Goal: Task Accomplishment & Management: Use online tool/utility

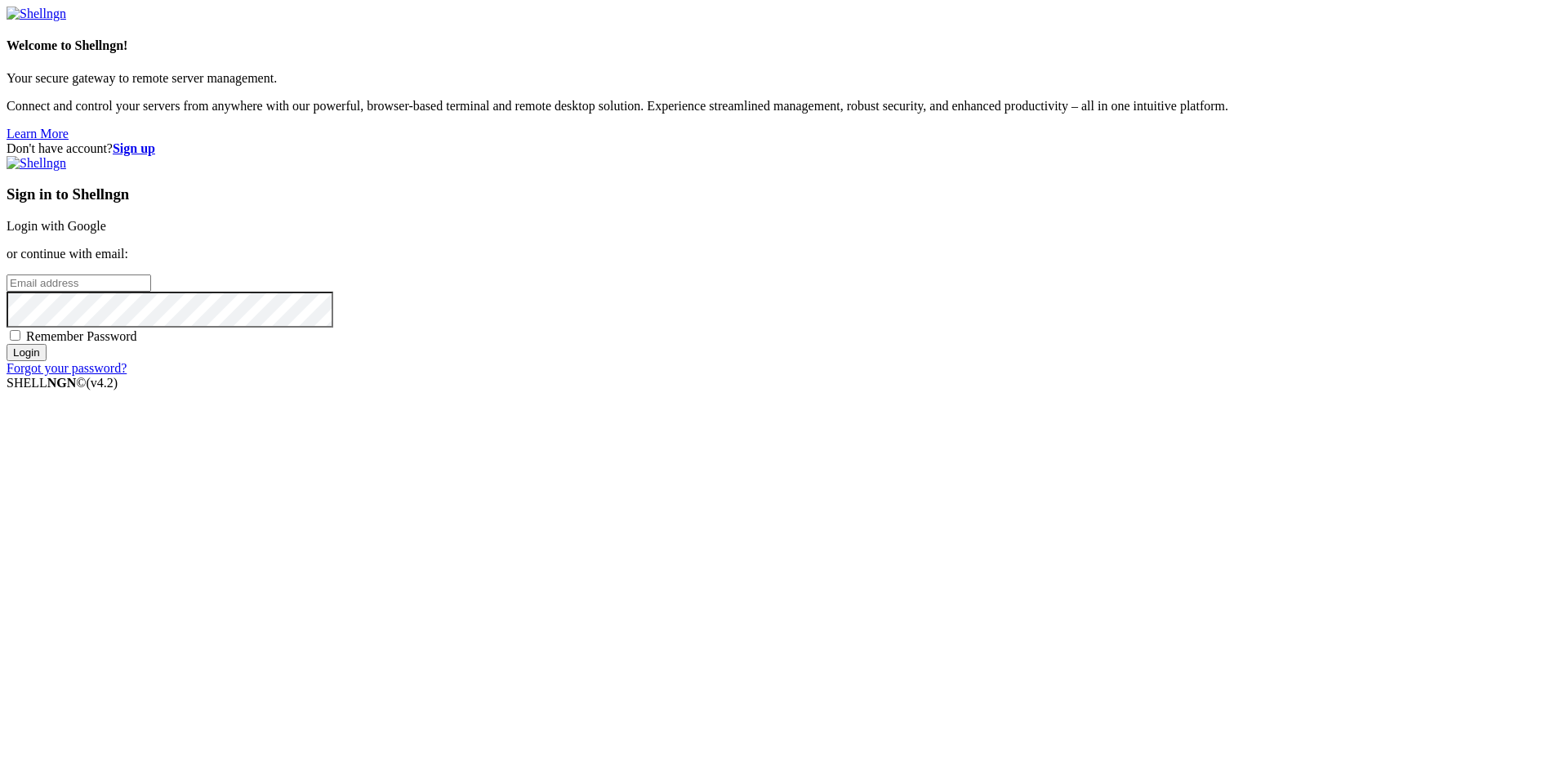
click at [151, 291] on input "email" at bounding box center [79, 283] width 144 height 17
click at [1052, 262] on p "or continue with email:" at bounding box center [784, 254] width 1556 height 15
click at [151, 291] on input "email" at bounding box center [79, 283] width 144 height 17
type input "arlen.mikhaylov@internet.ru"
click at [138, 344] on span "Remember Password" at bounding box center [82, 336] width 111 height 14
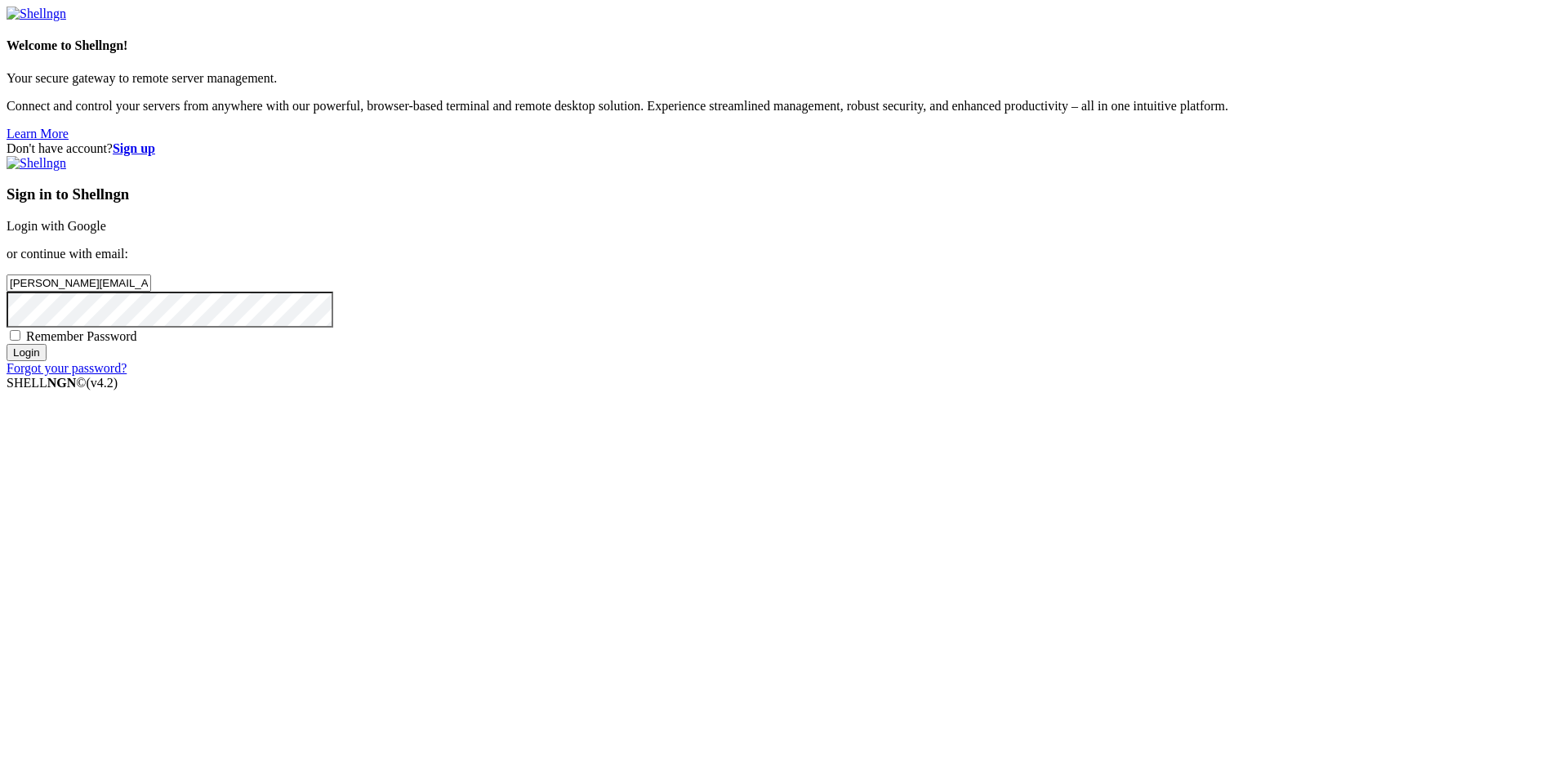
click at [21, 341] on input "Remember Password" at bounding box center [14, 335] width 10 height 10
checkbox input "true"
click at [46, 362] on input "Login" at bounding box center [27, 353] width 40 height 17
click at [106, 232] on link "Login with Google" at bounding box center [56, 226] width 100 height 14
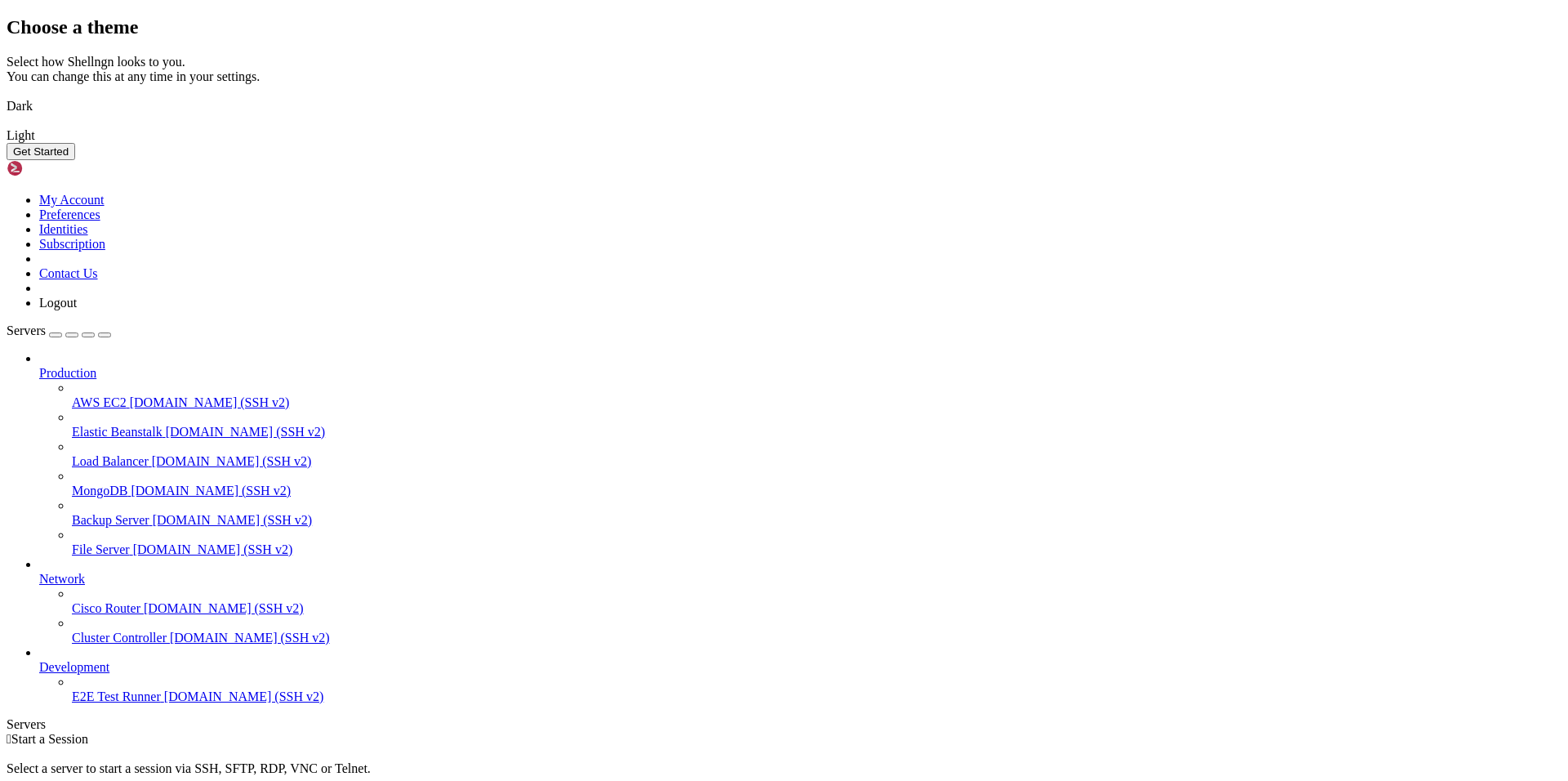
click at [75, 160] on button "Get Started" at bounding box center [41, 152] width 68 height 17
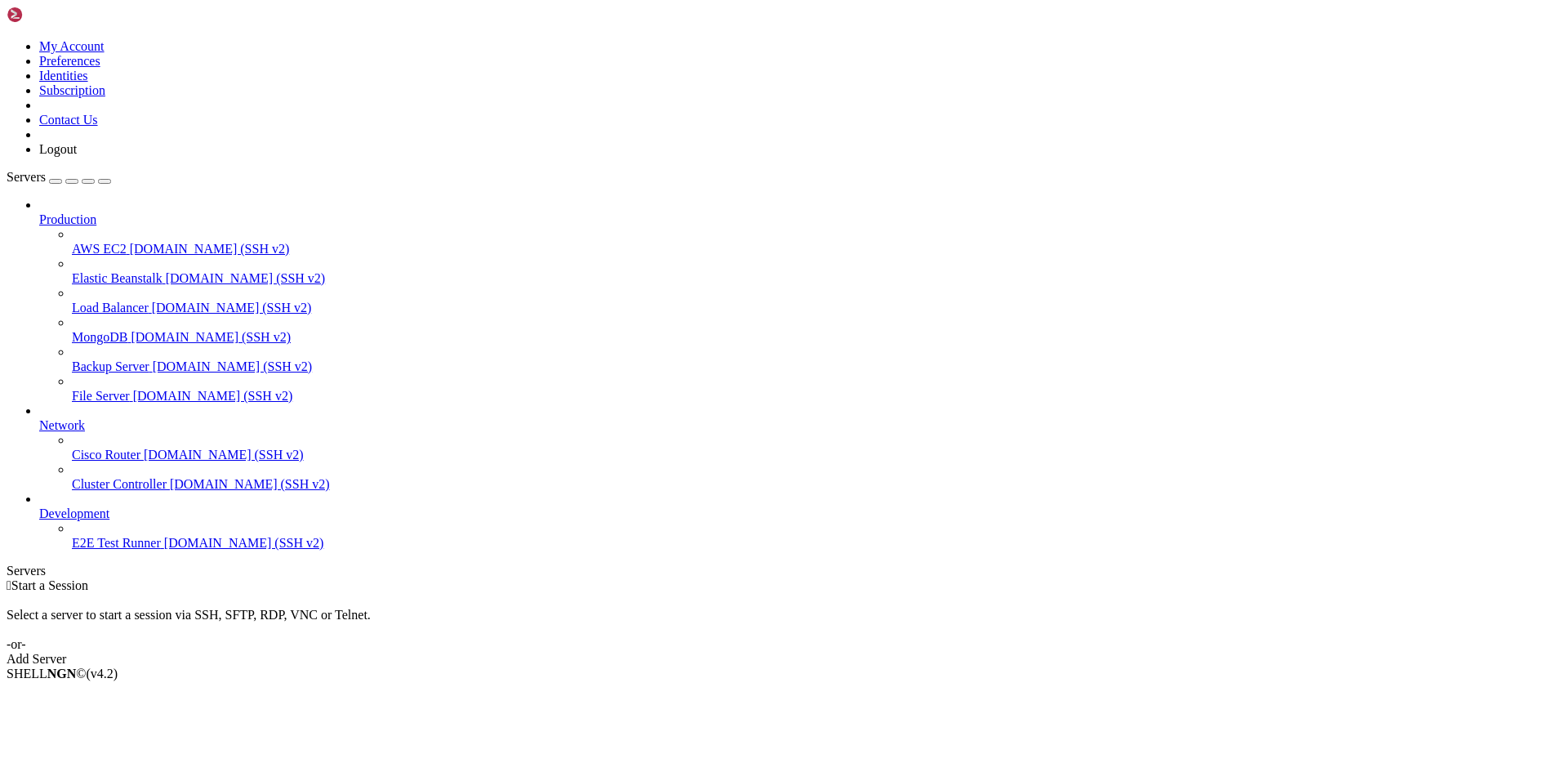
click at [868, 652] on link "Add Server" at bounding box center [784, 660] width 1556 height 15
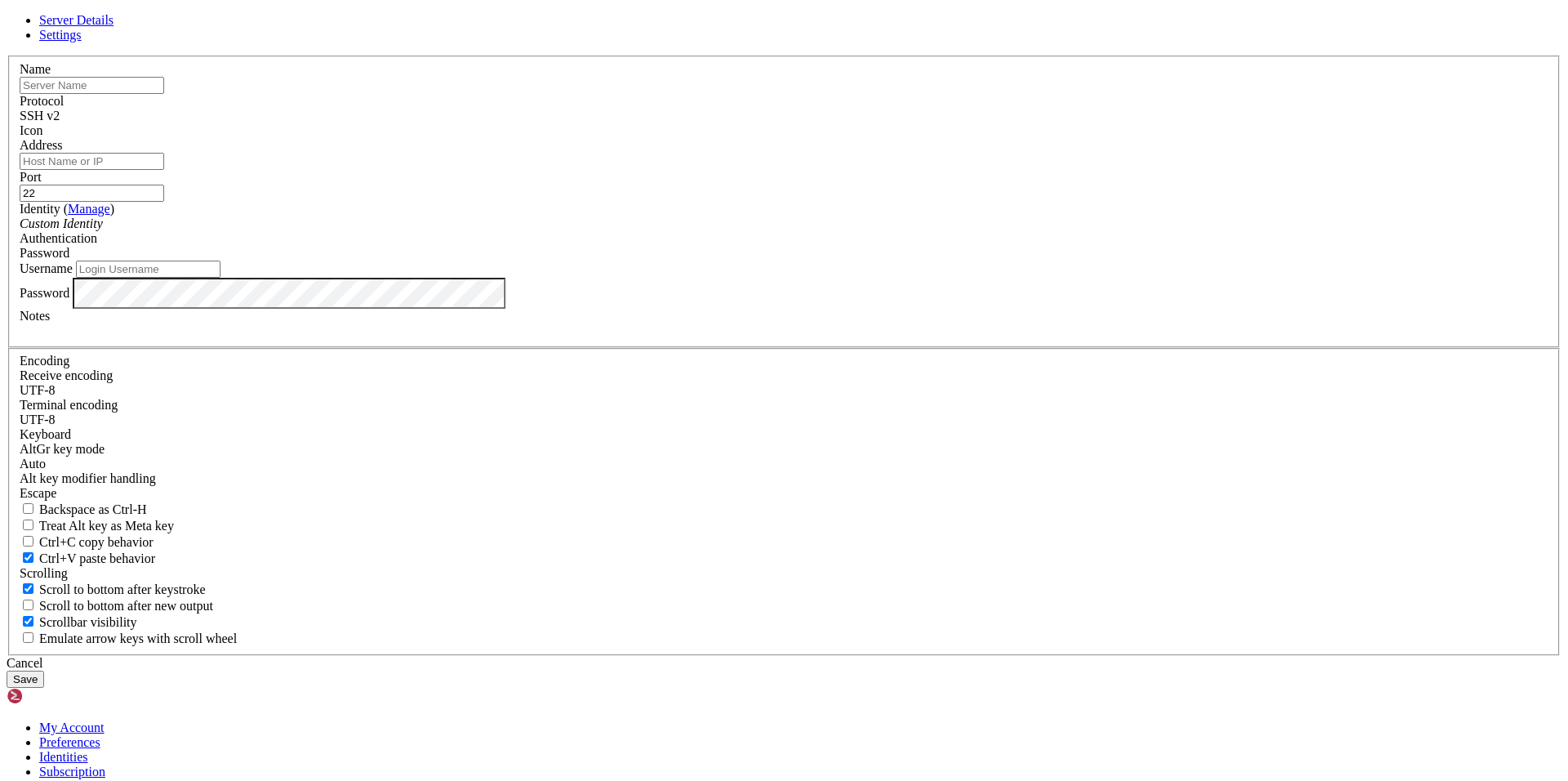
click at [1303, 267] on div "Server Details Settings Name Protocol SSH v2 Icon" at bounding box center [784, 350] width 1556 height 675
click at [1017, 56] on div at bounding box center [784, 56] width 1556 height 0
click at [7, 56] on icon at bounding box center [7, 56] width 0 height 0
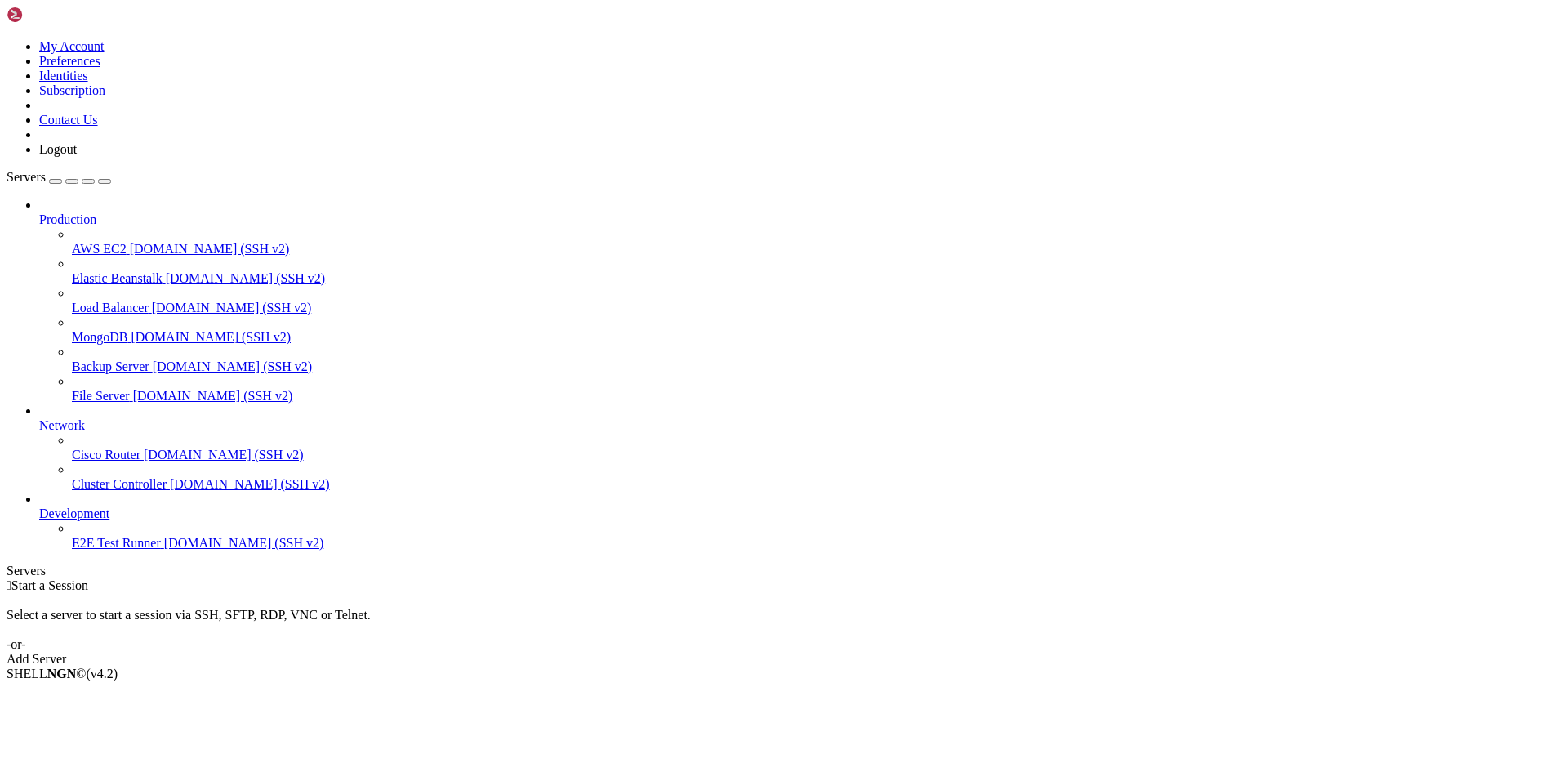
click at [908, 652] on div "Add Server" at bounding box center [784, 660] width 1556 height 15
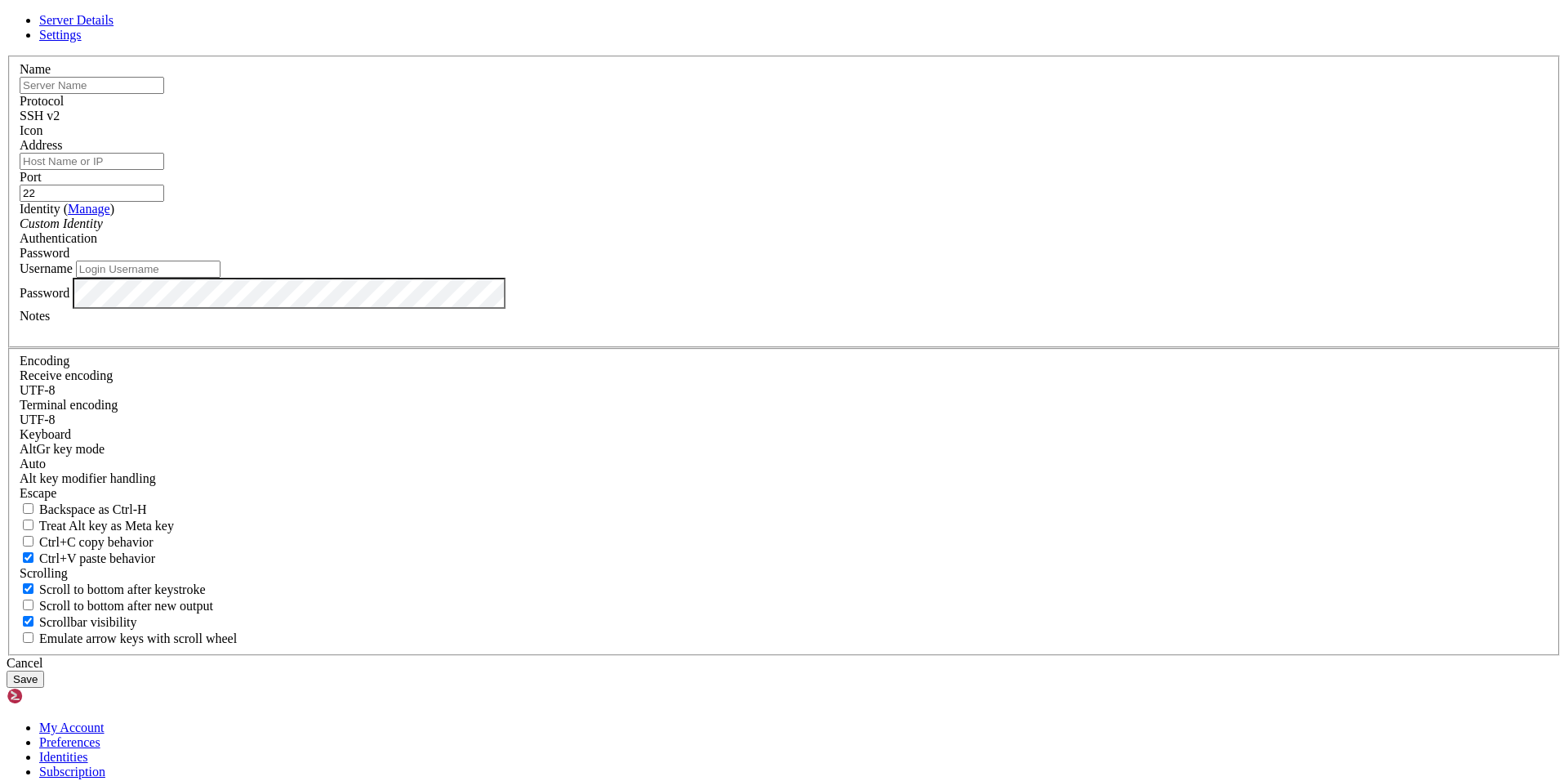
click at [164, 94] on input "text" at bounding box center [92, 85] width 144 height 17
type input "nhnhnmn"
click at [164, 170] on input "Address" at bounding box center [92, 161] width 144 height 17
type input "[TECHNICAL_ID]"
click at [221, 278] on input "Username" at bounding box center [148, 270] width 144 height 17
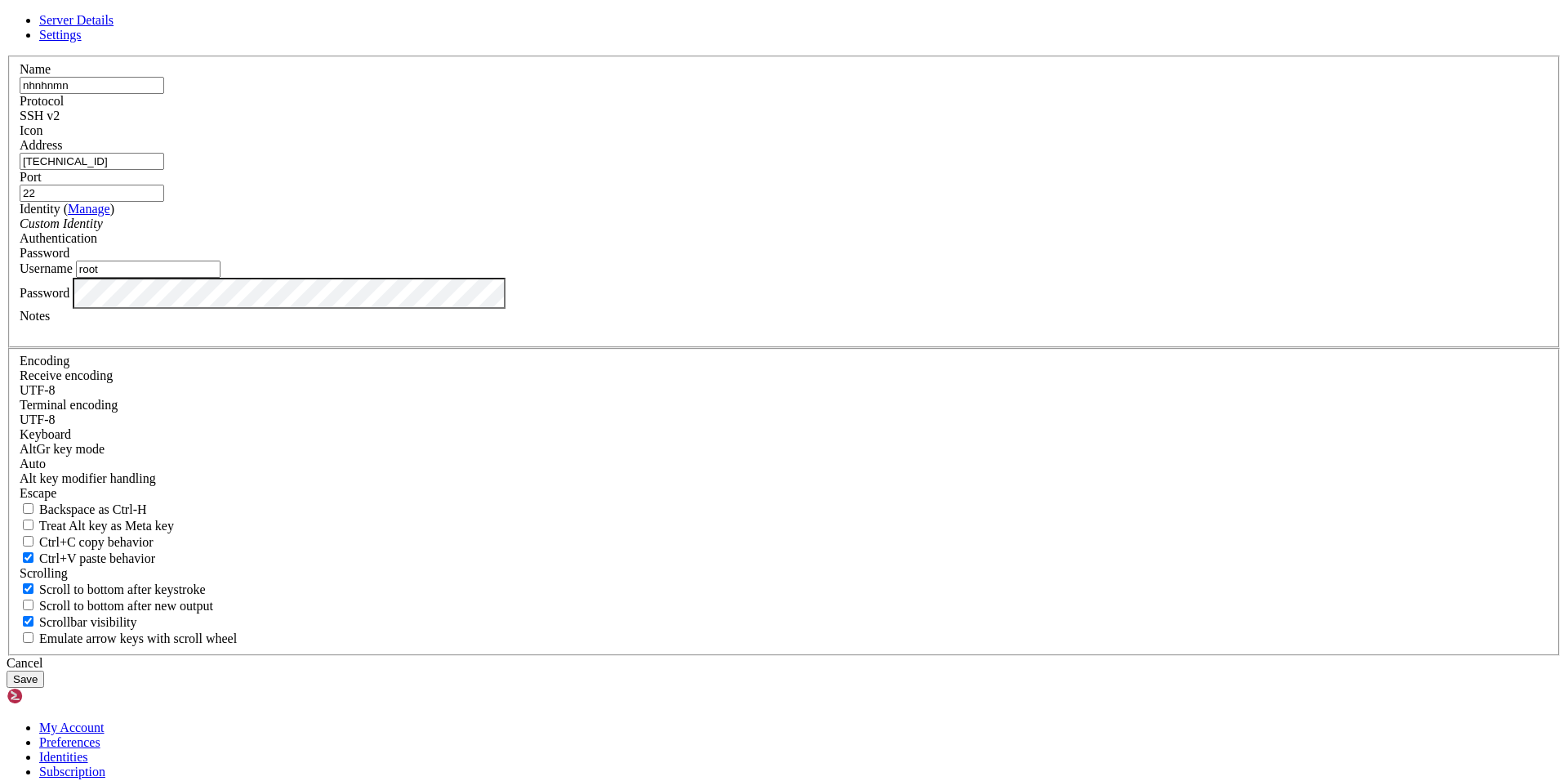
type input "root"
click at [45, 671] on button "Save" at bounding box center [26, 679] width 38 height 17
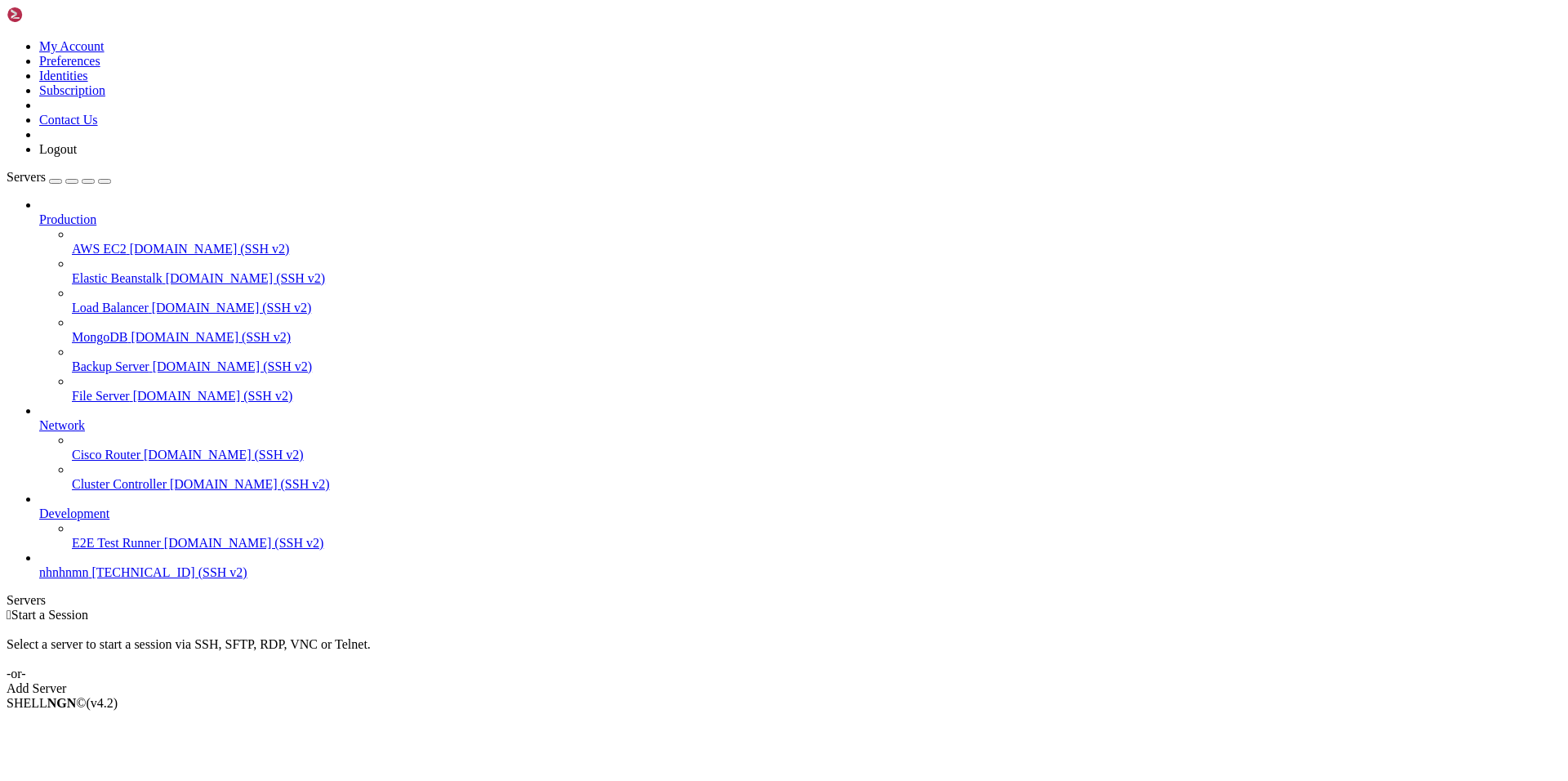
click at [103, 580] on span "[TECHNICAL_ID] (SSH v2)" at bounding box center [169, 572] width 156 height 14
click at [101, 580] on span "[TECHNICAL_ID] (SSH v2)" at bounding box center [169, 572] width 156 height 14
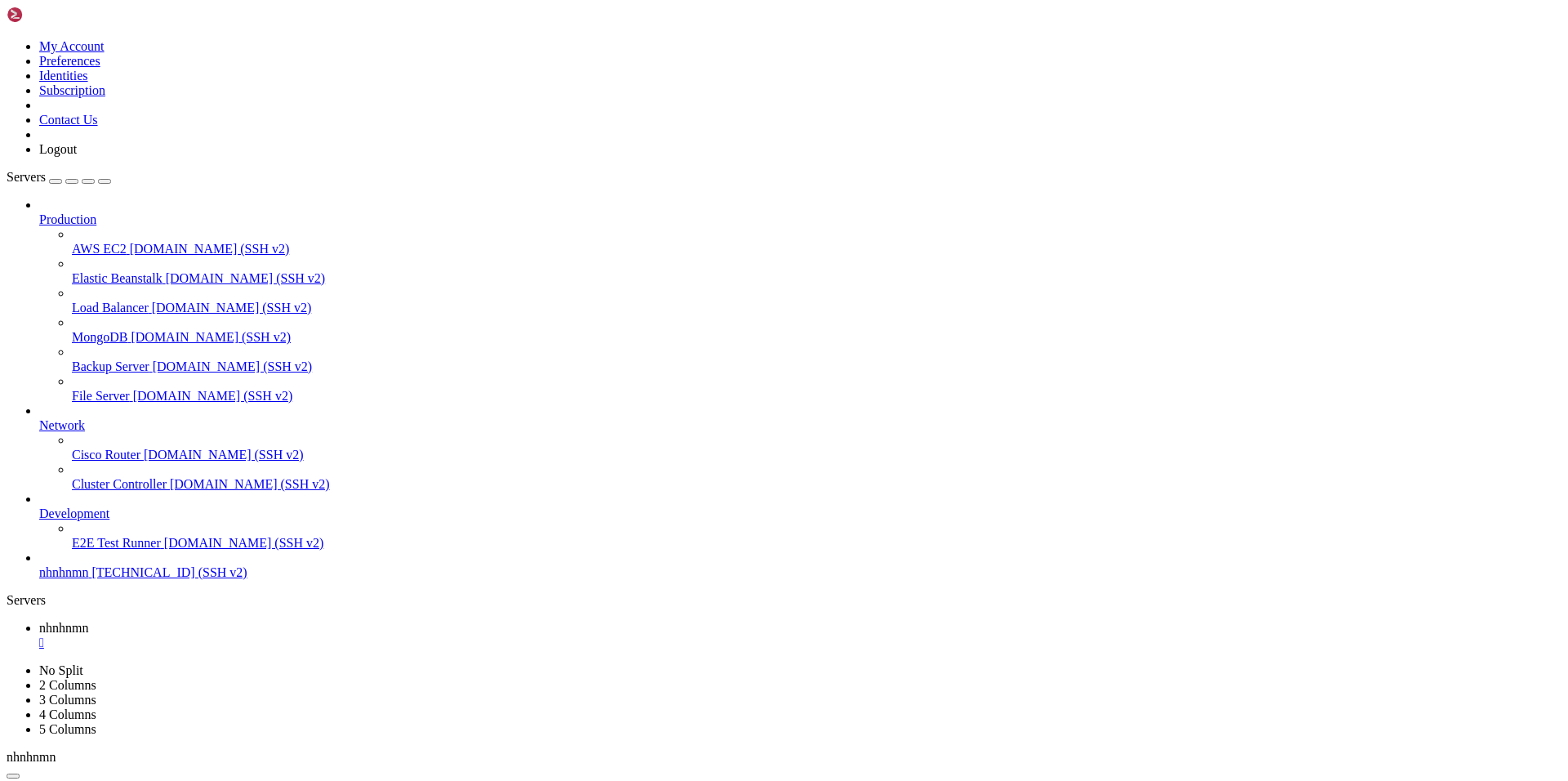
scroll to position [8, 2]
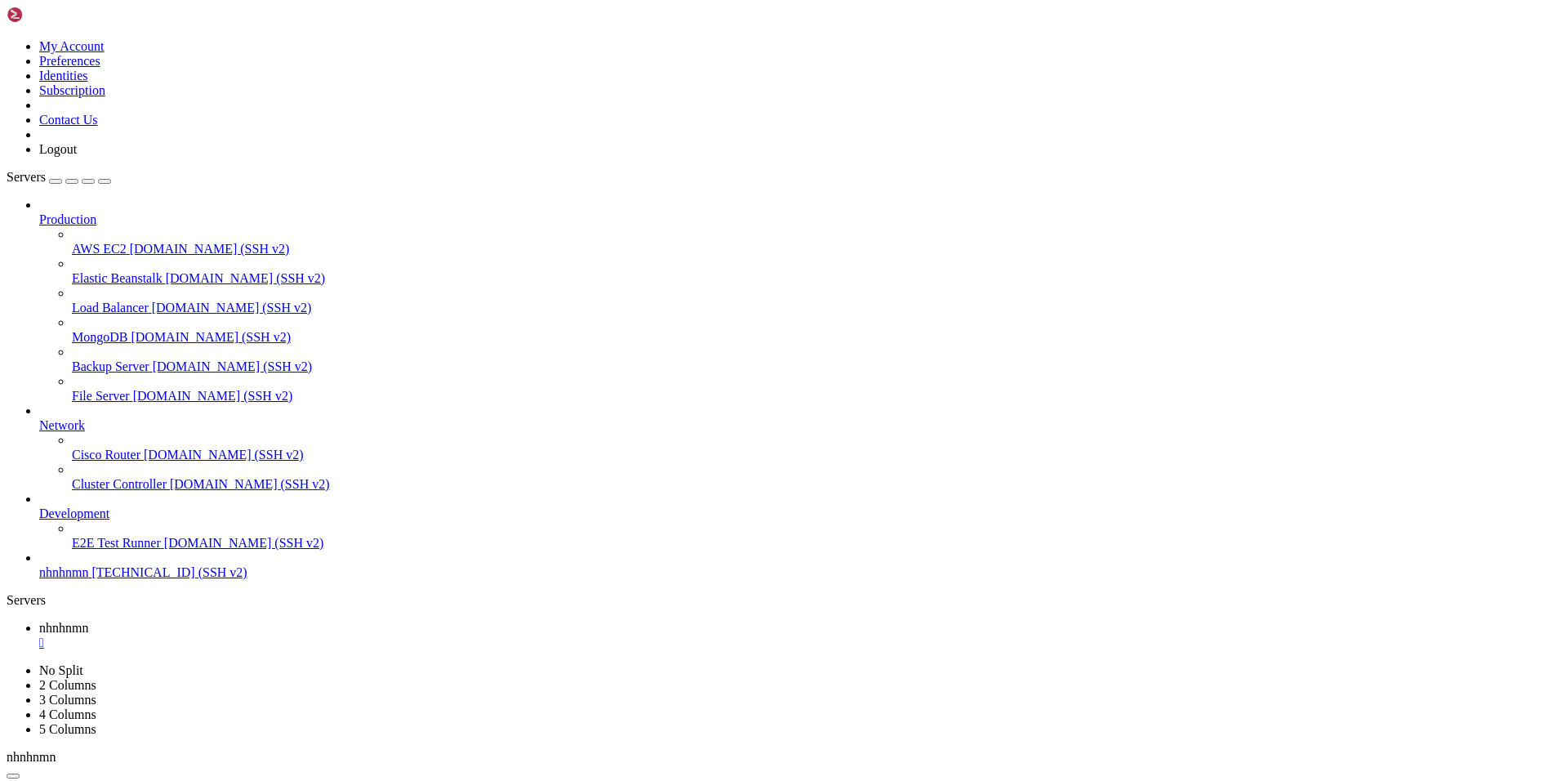
drag, startPoint x: 145, startPoint y: 1116, endPoint x: 220, endPoint y: 1118, distance: 75.0
copy x-row "ulimit -n 10000"
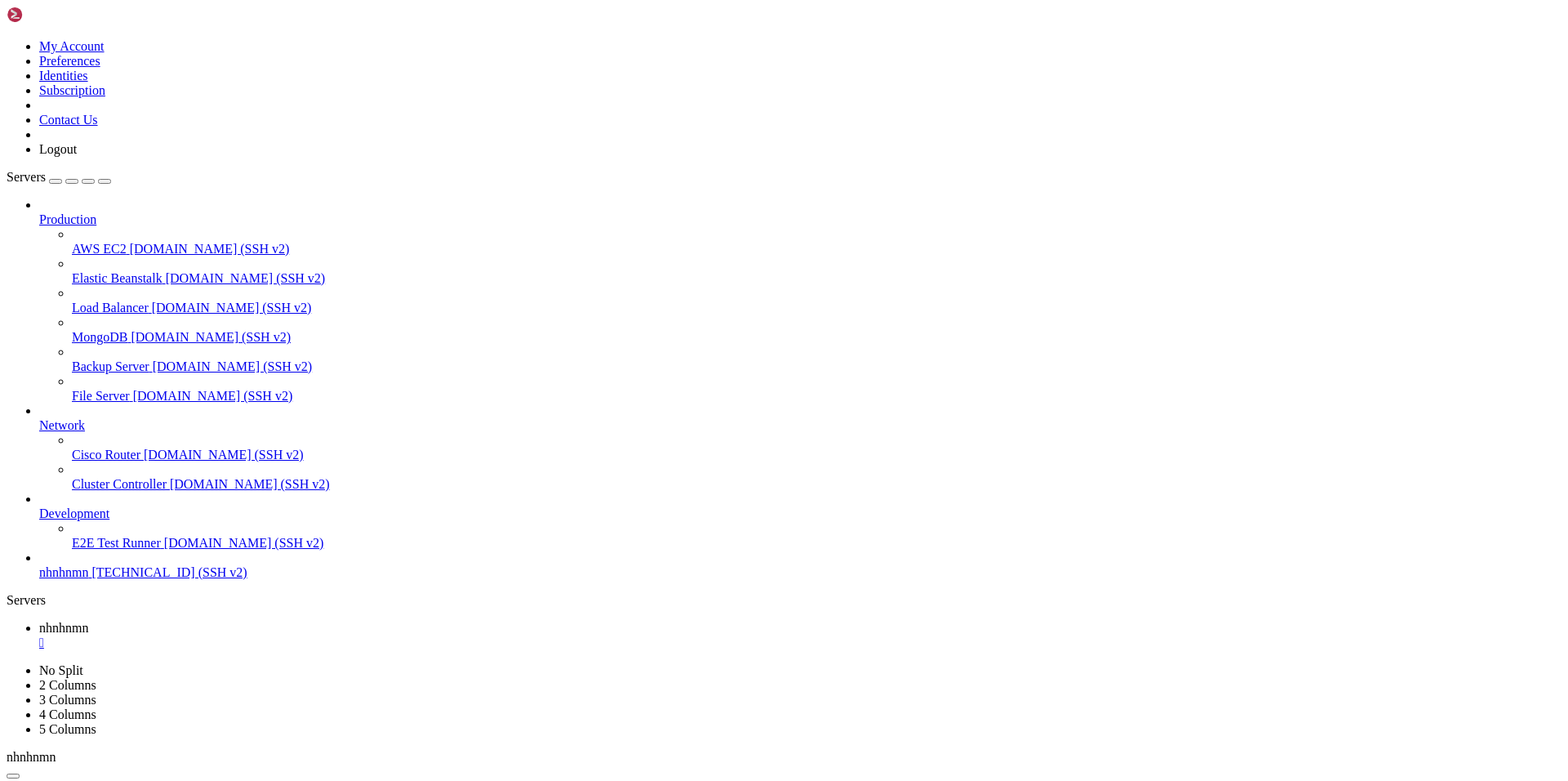
scroll to position [15, 3]
click at [88, 580] on span "nhnhnmn" at bounding box center [64, 572] width 49 height 14
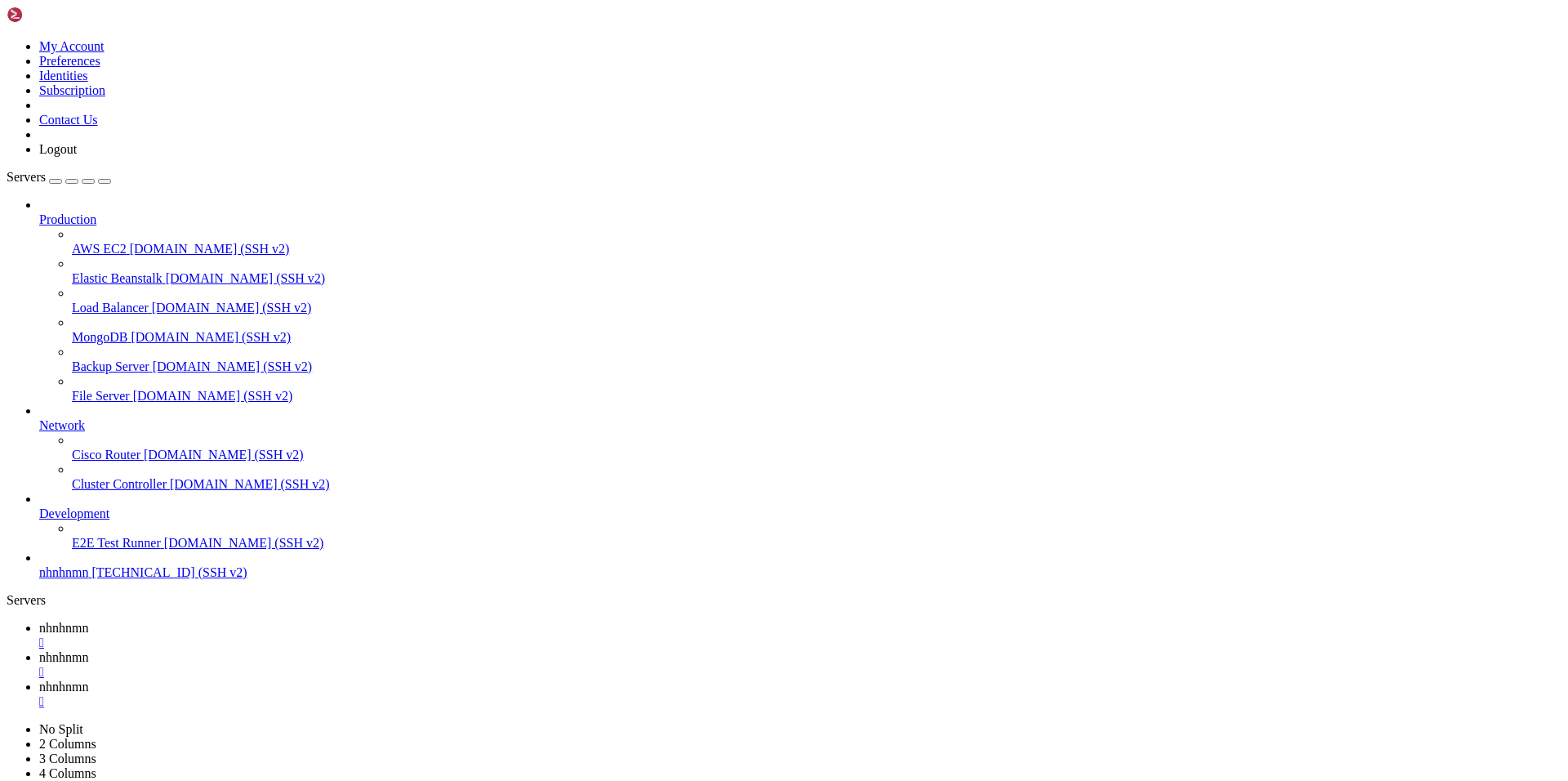
type input "/root"
click at [128, 242] on link "AWS EC2 demo.shellngn.com (SSH v2)" at bounding box center [817, 250] width 1490 height 15
click at [126, 242] on span "AWS EC2" at bounding box center [100, 249] width 55 height 14
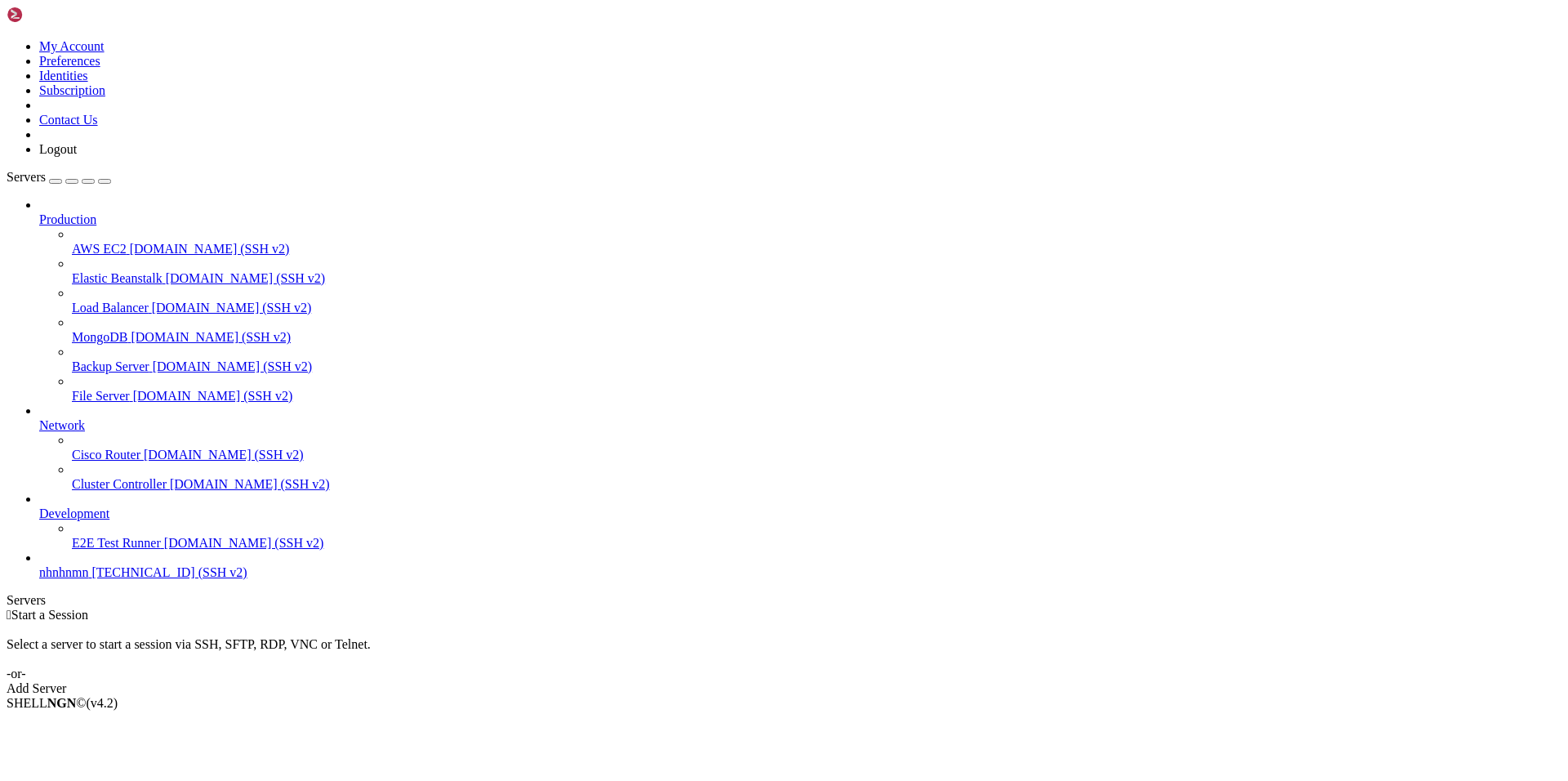
click at [88, 580] on span "nhnhnmn" at bounding box center [64, 572] width 49 height 14
click at [845, 681] on link "Add Server" at bounding box center [784, 689] width 1556 height 15
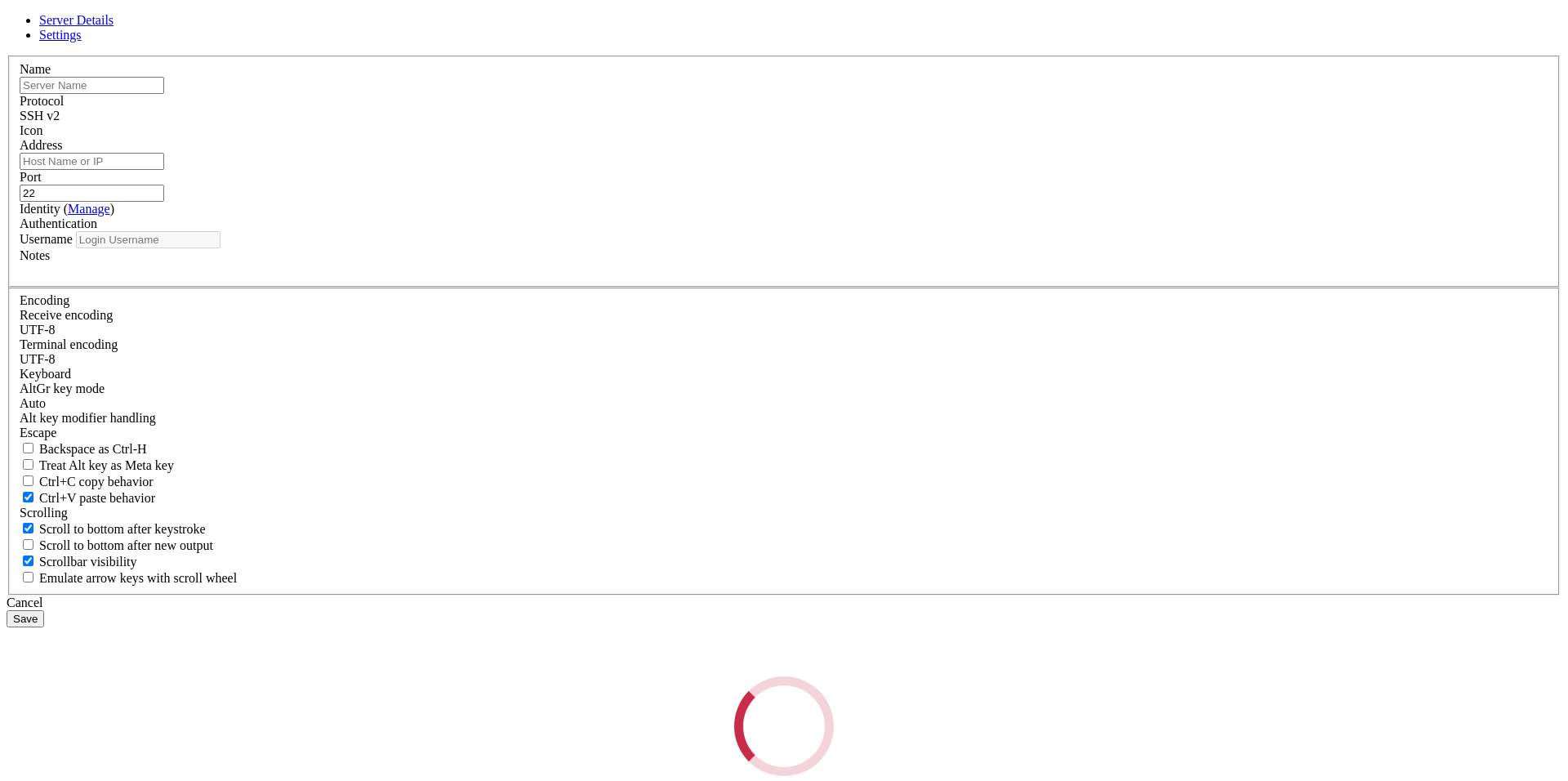
click at [845, 677] on div "Loading..." at bounding box center [784, 726] width 1556 height 100
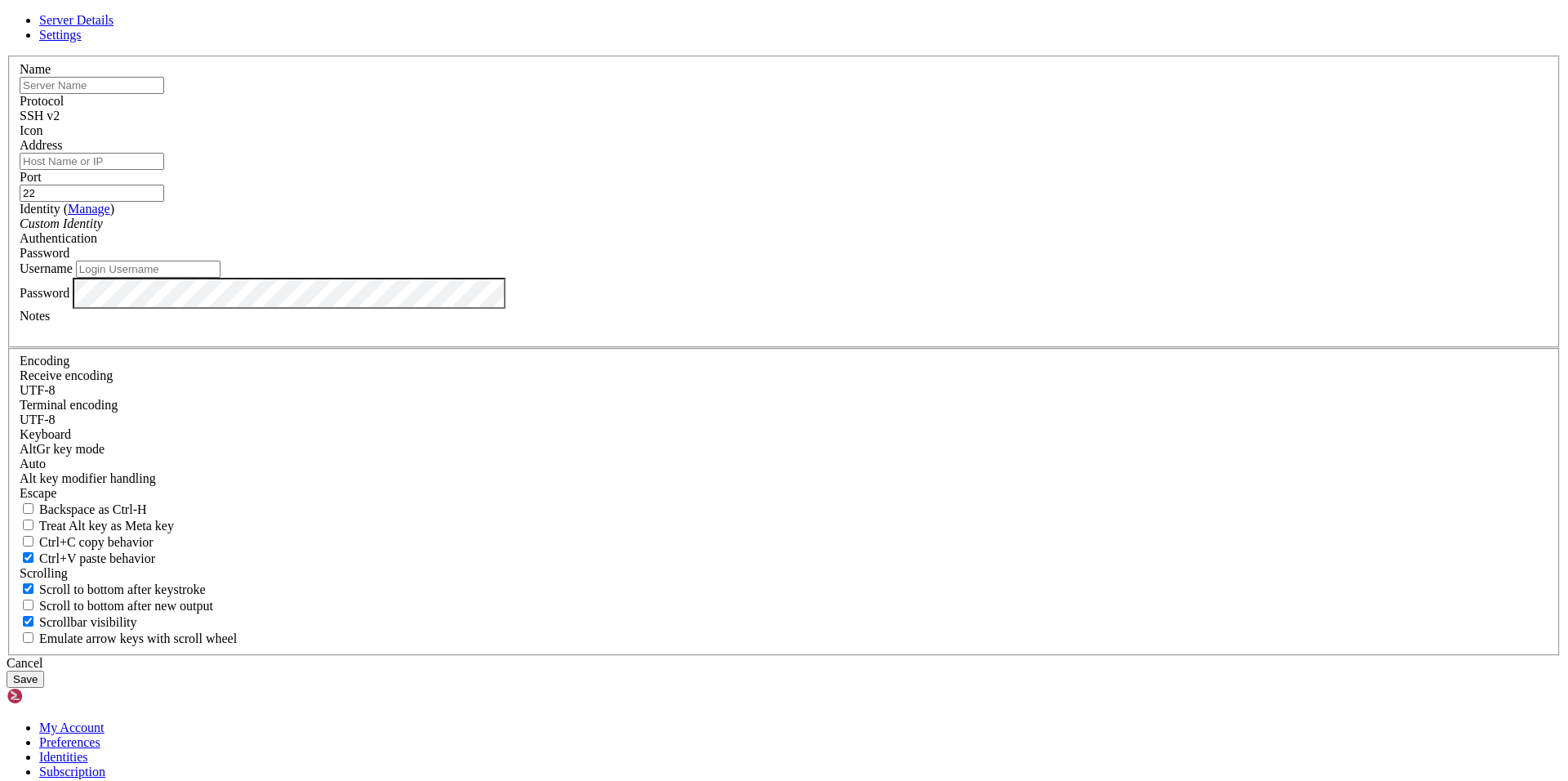
click at [1205, 312] on div "Server Details Settings Name Protocol SSH v2 Icon" at bounding box center [784, 350] width 1556 height 675
click at [888, 656] on div "Cancel" at bounding box center [784, 663] width 1556 height 15
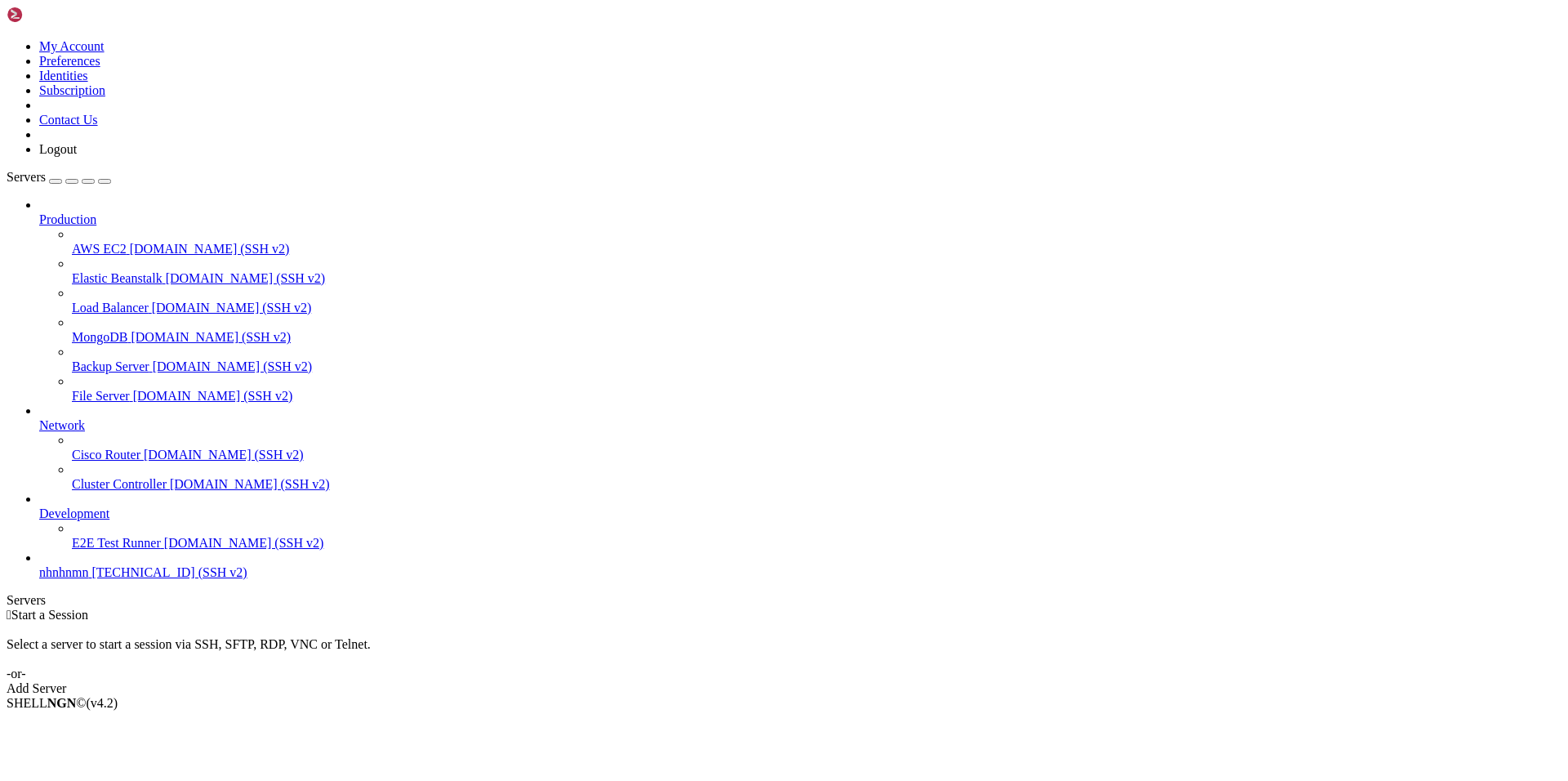
click at [88, 580] on span "nhnhnmn" at bounding box center [64, 572] width 49 height 14
drag, startPoint x: 145, startPoint y: 1120, endPoint x: 237, endPoint y: 1117, distance: 92.0
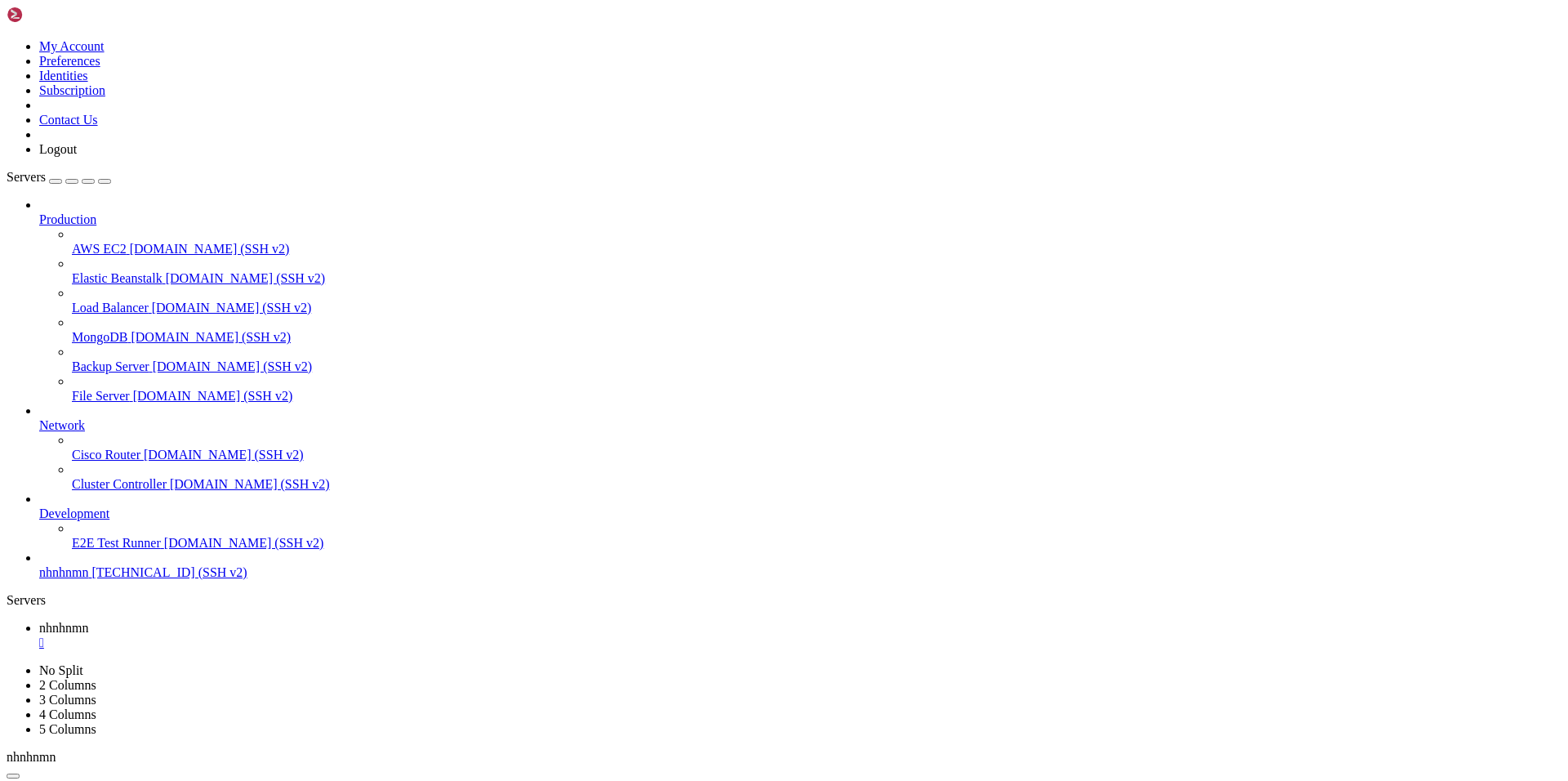
copy x-row "ulimit -n 1000"
drag, startPoint x: 144, startPoint y: 1135, endPoint x: 665, endPoint y: 1133, distance: 521.0
copy x-row "./HTTP2 -u https://mes.ru/rus/ -n 5000 -r 128 -0 proxy.txt -t 4 -m 22 -s 350"
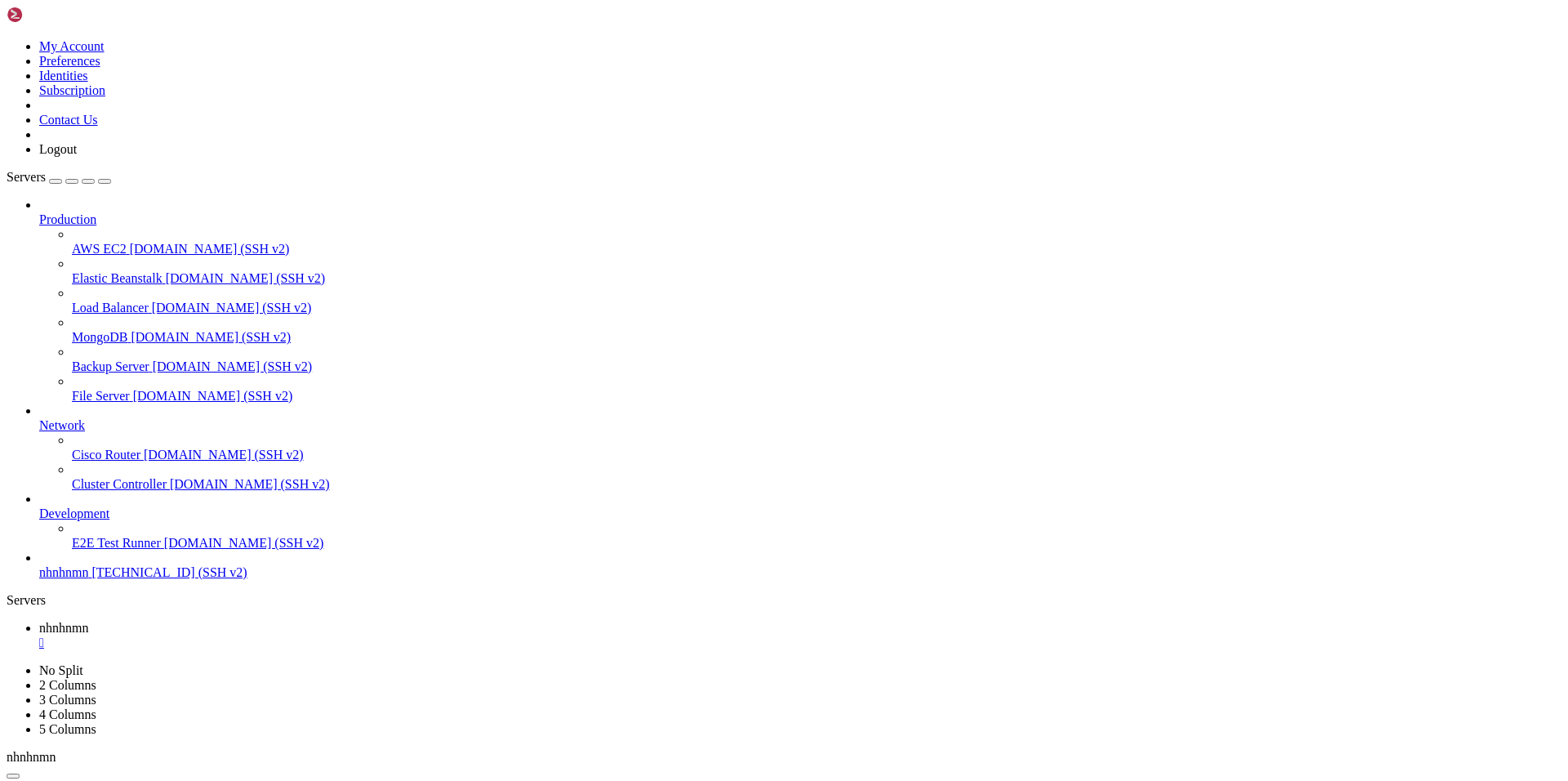
click at [67, 580] on span "nhnhnmn" at bounding box center [64, 572] width 49 height 14
click at [91, 580] on span "[TECHNICAL_ID] (SSH v2)" at bounding box center [169, 572] width 156 height 14
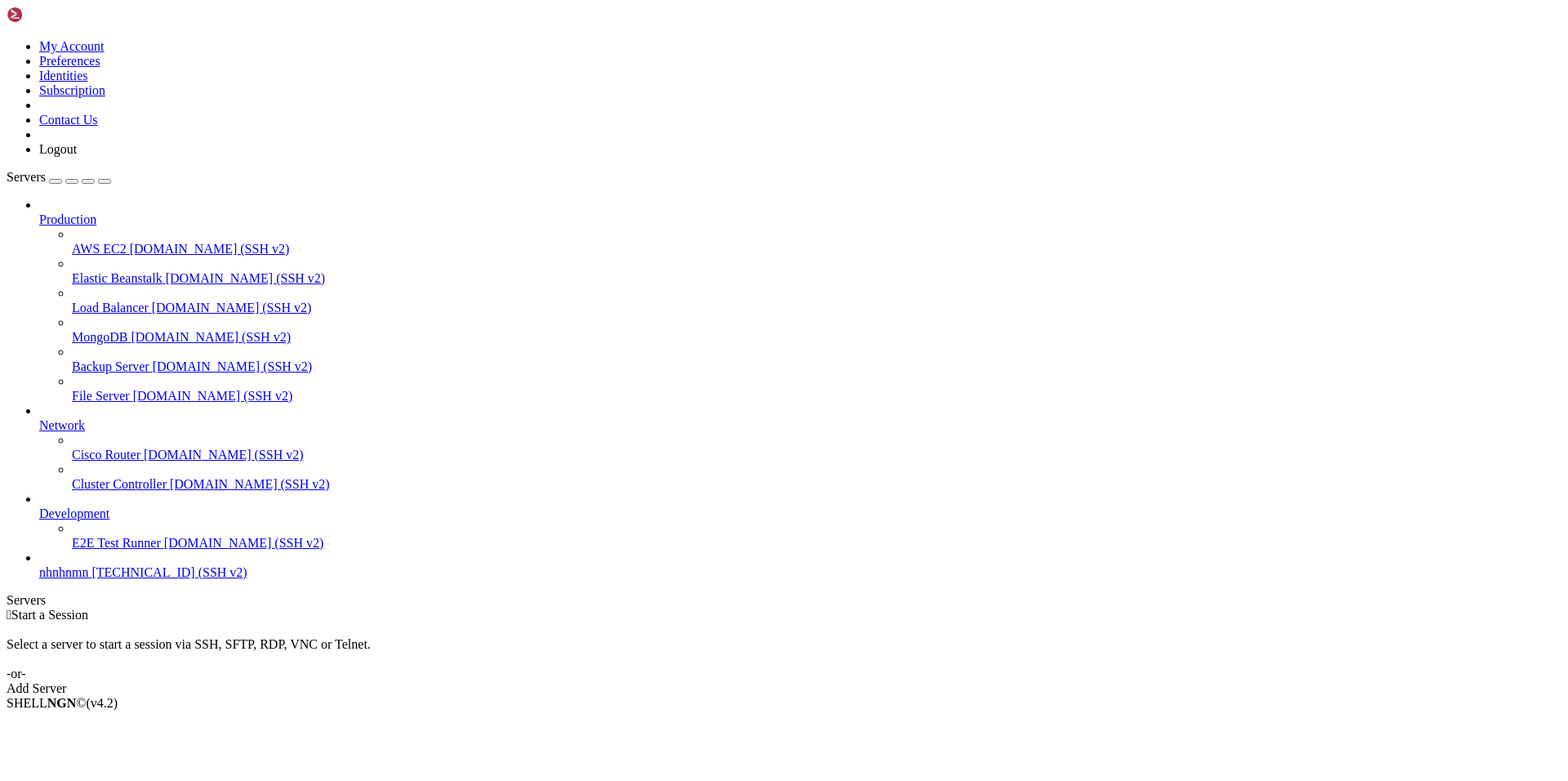
click at [91, 580] on span "[TECHNICAL_ID] (SSH v2)" at bounding box center [169, 572] width 156 height 14
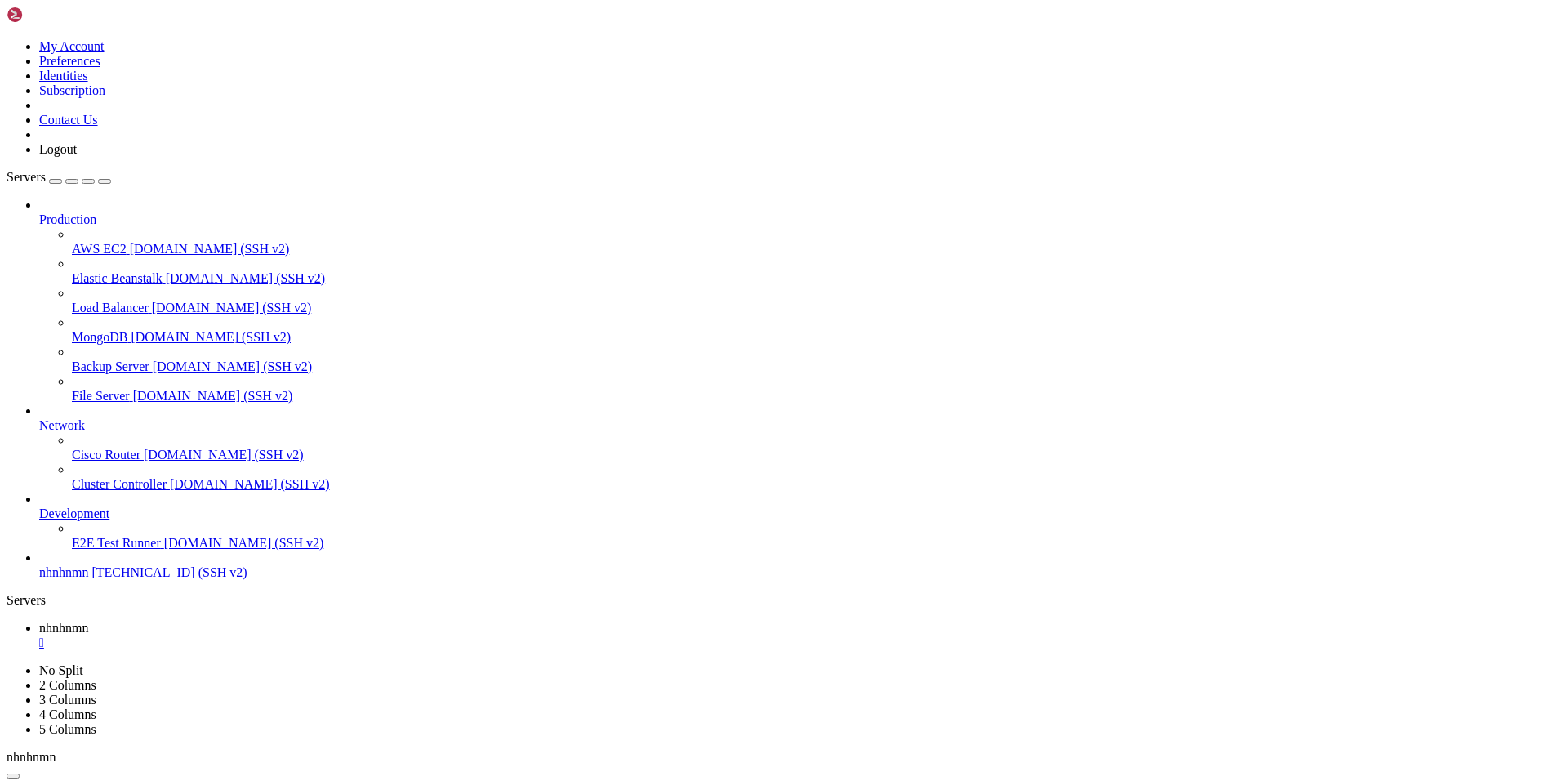
drag, startPoint x: 510, startPoint y: 1196, endPoint x: 472, endPoint y: 1197, distance: 38.0
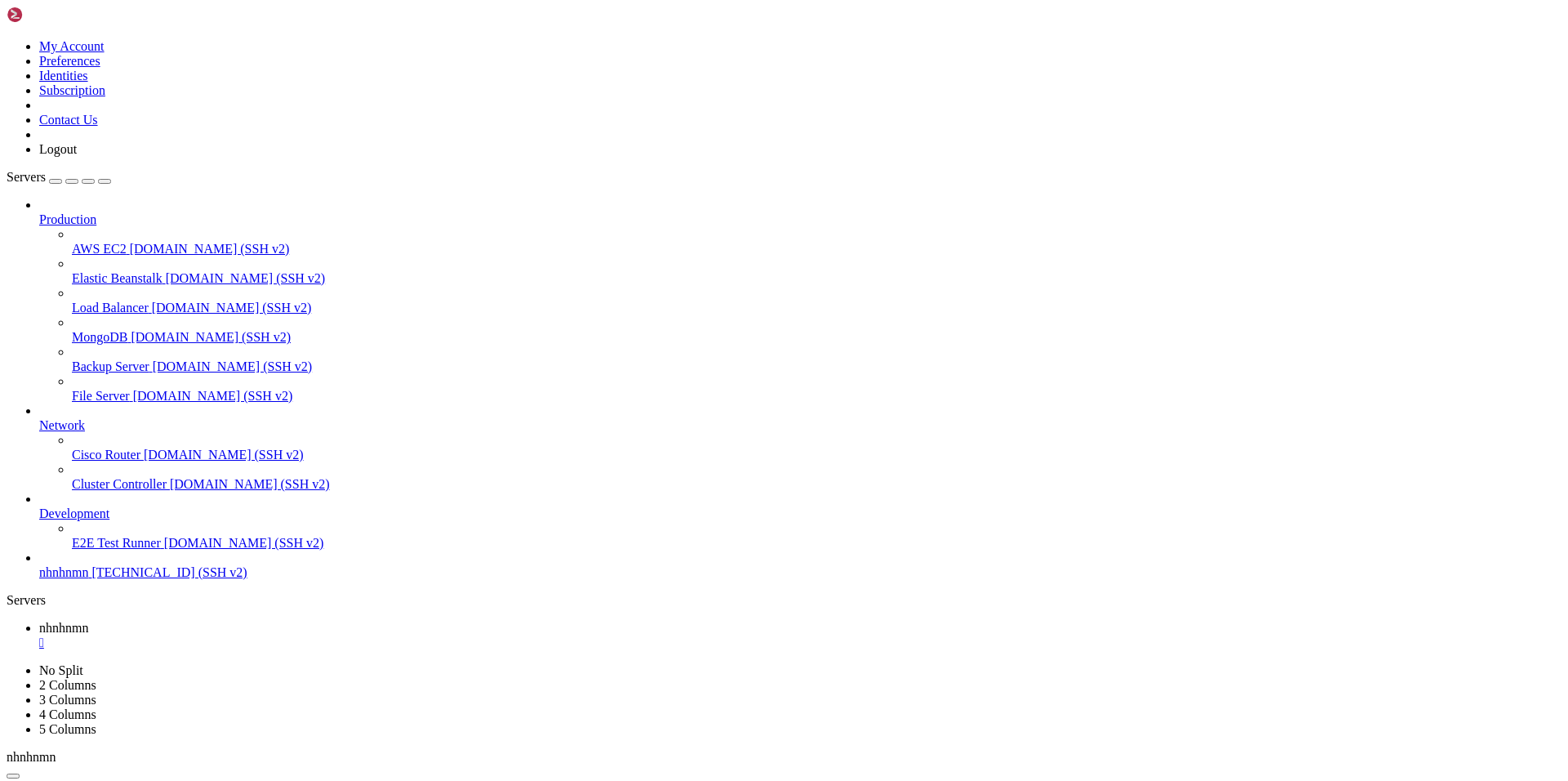
drag, startPoint x: 238, startPoint y: 298, endPoint x: 33, endPoint y: 222, distance: 218.6
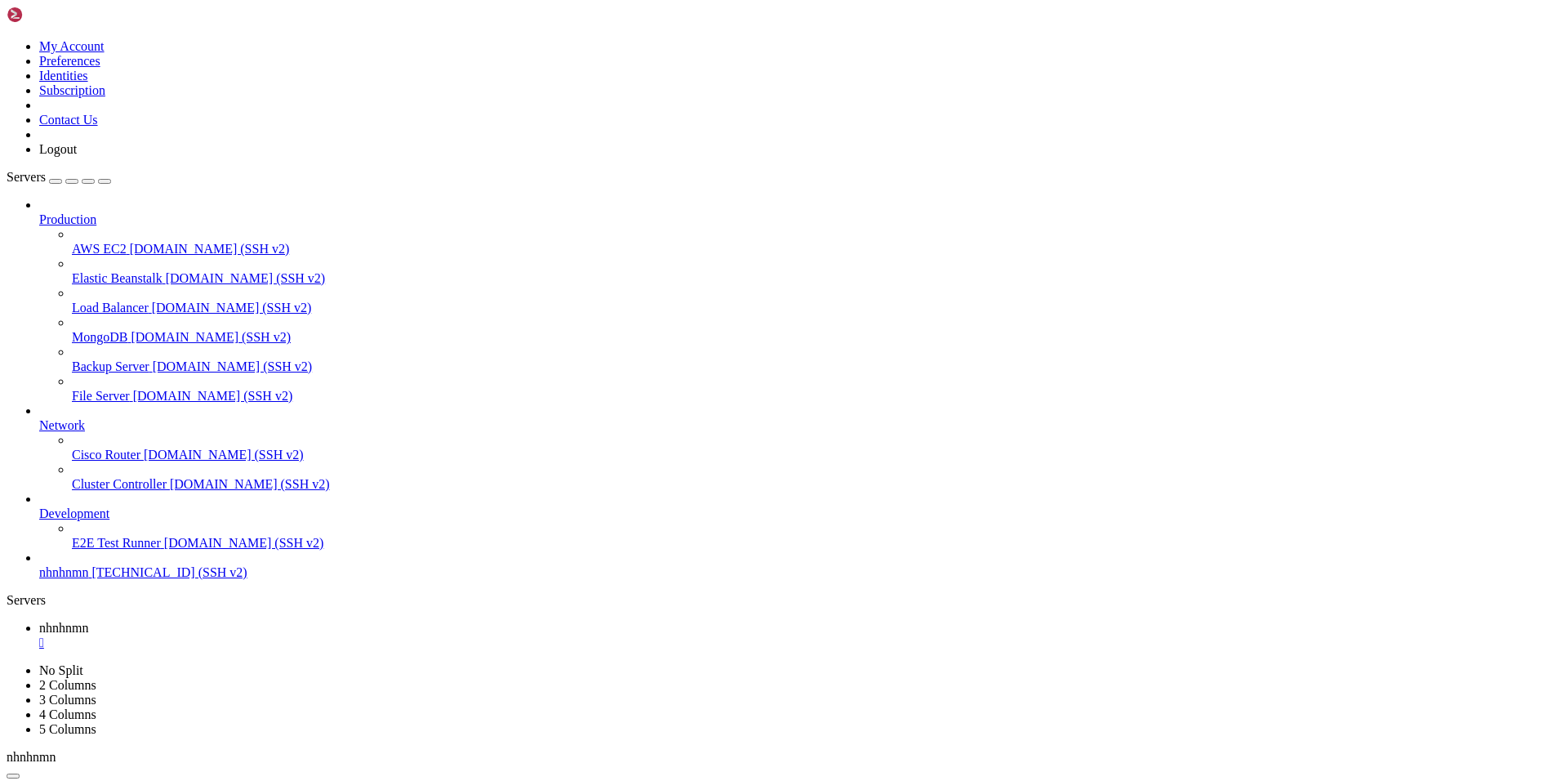
drag, startPoint x: 548, startPoint y: 1133, endPoint x: 477, endPoint y: 1125, distance: 71.4
drag, startPoint x: 491, startPoint y: 1133, endPoint x: 518, endPoint y: 1134, distance: 27.0
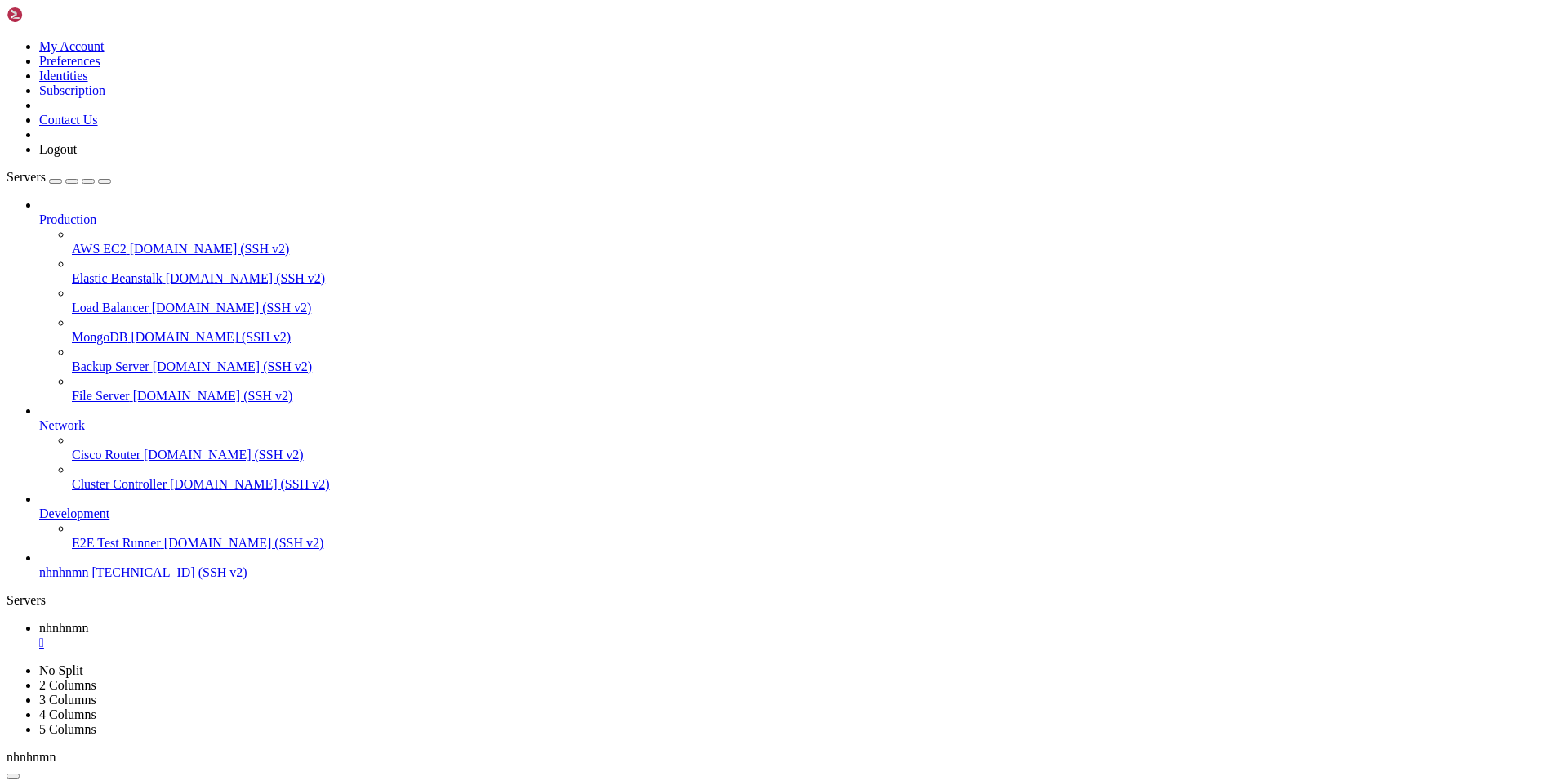
drag, startPoint x: 580, startPoint y: 1139, endPoint x: 544, endPoint y: 1139, distance: 36.0
drag, startPoint x: 762, startPoint y: 1216, endPoint x: 546, endPoint y: 1136, distance: 230.3
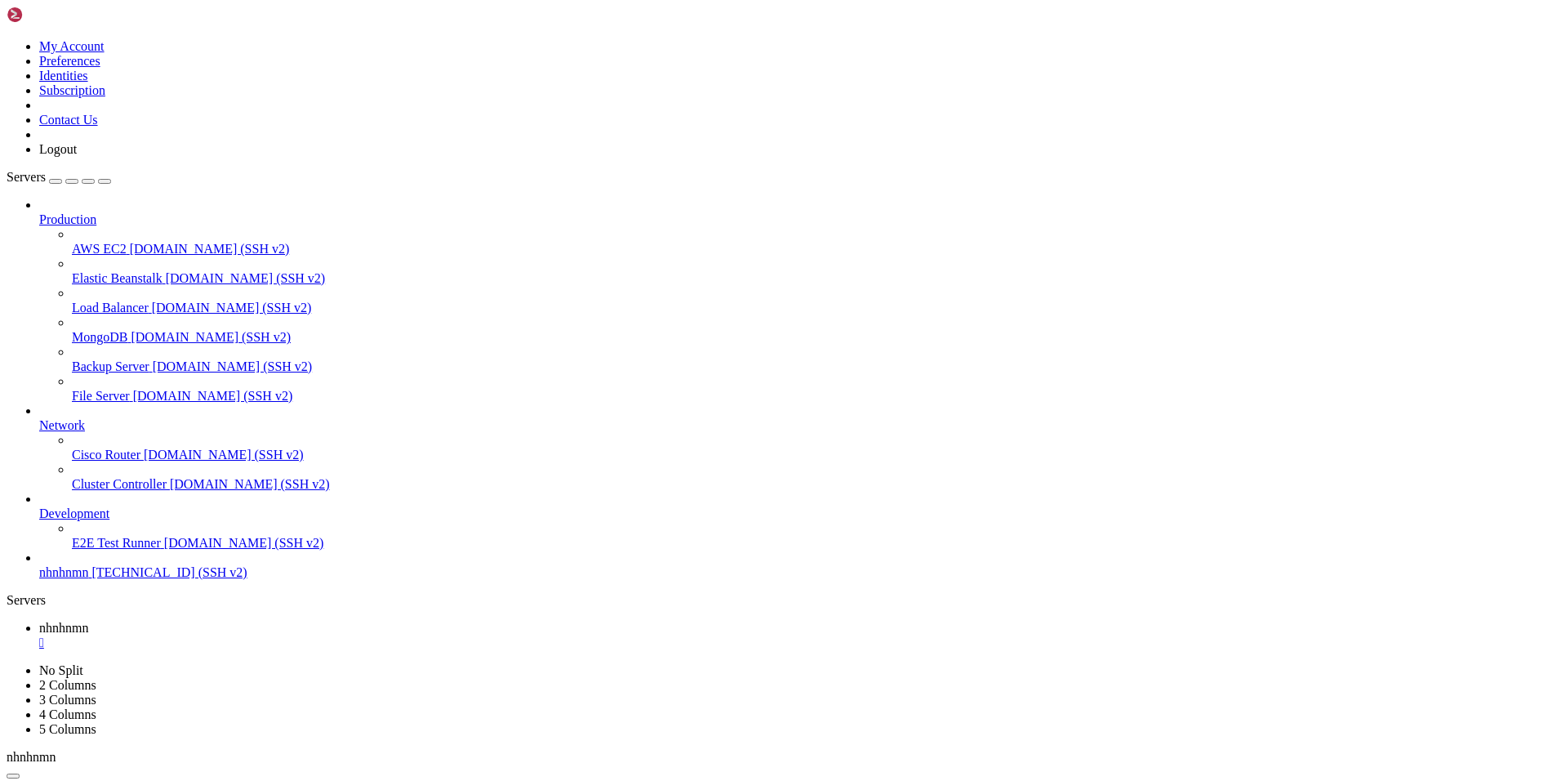
drag, startPoint x: 598, startPoint y: 1133, endPoint x: 581, endPoint y: 1138, distance: 17.7
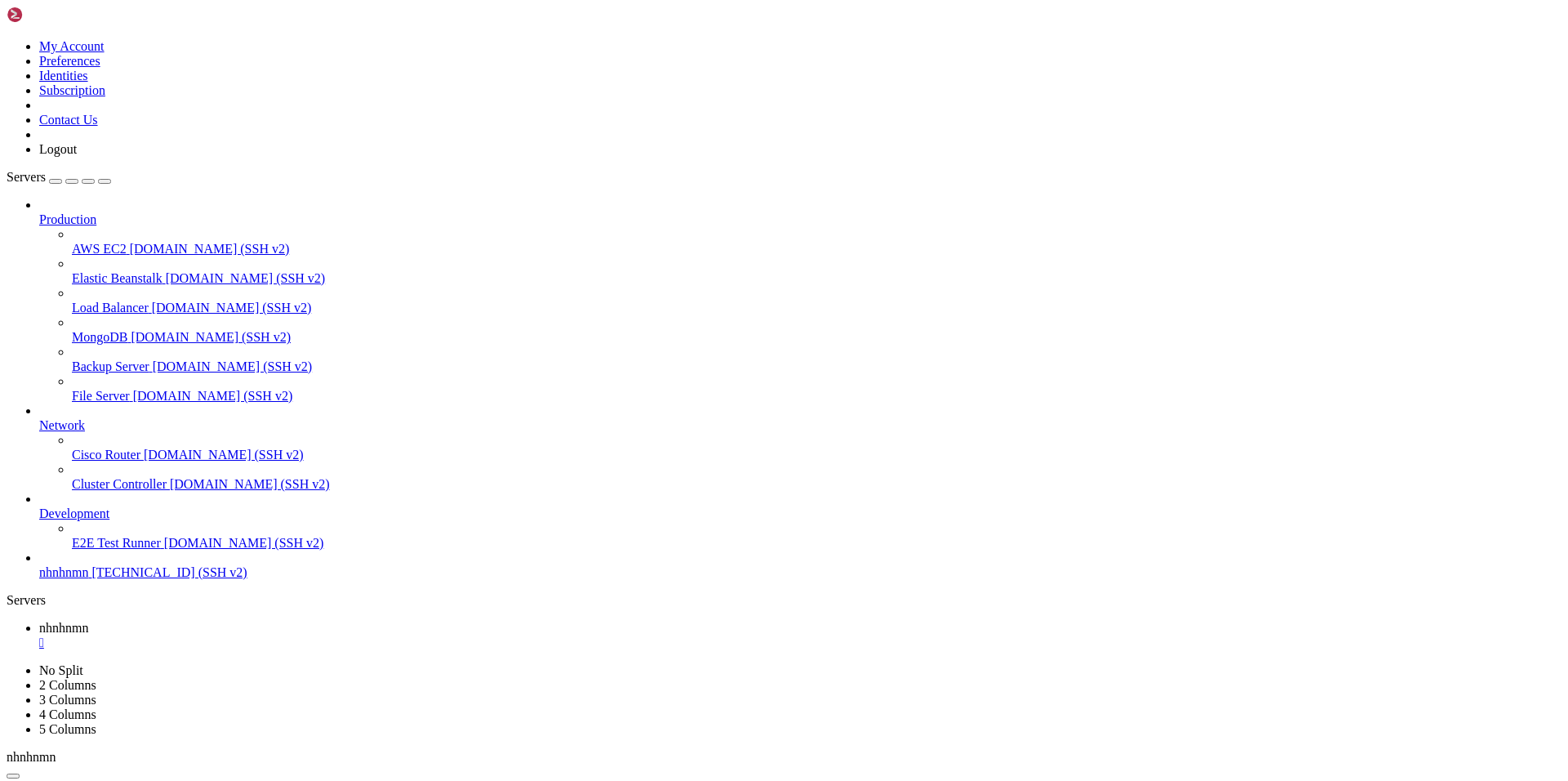
drag, startPoint x: 27, startPoint y: 1134, endPoint x: 83, endPoint y: 1150, distance: 58.2
drag, startPoint x: 90, startPoint y: 1156, endPoint x: 94, endPoint y: 1168, distance: 12.6
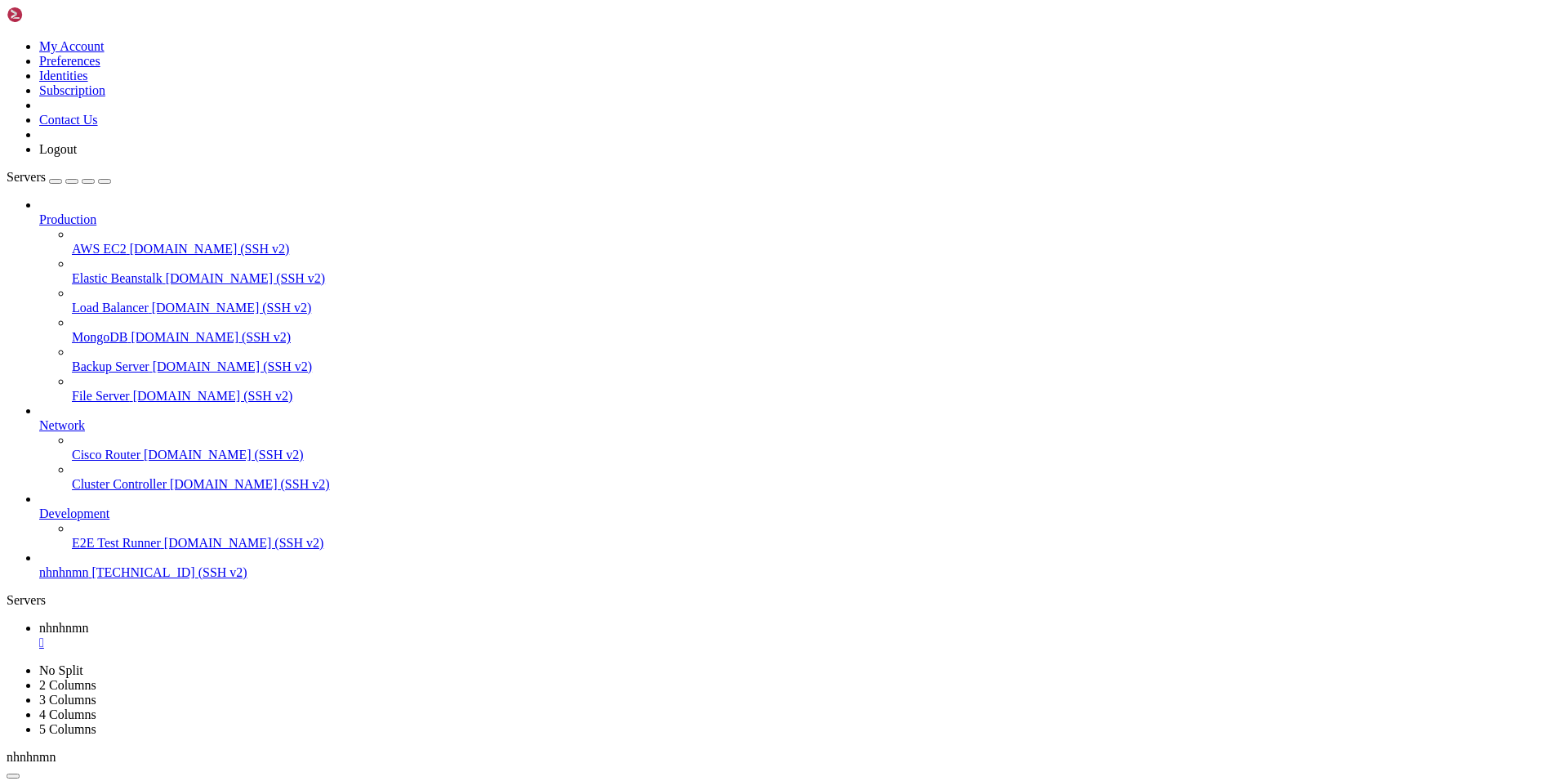
drag, startPoint x: 382, startPoint y: 1109, endPoint x: 413, endPoint y: 1099, distance: 32.6
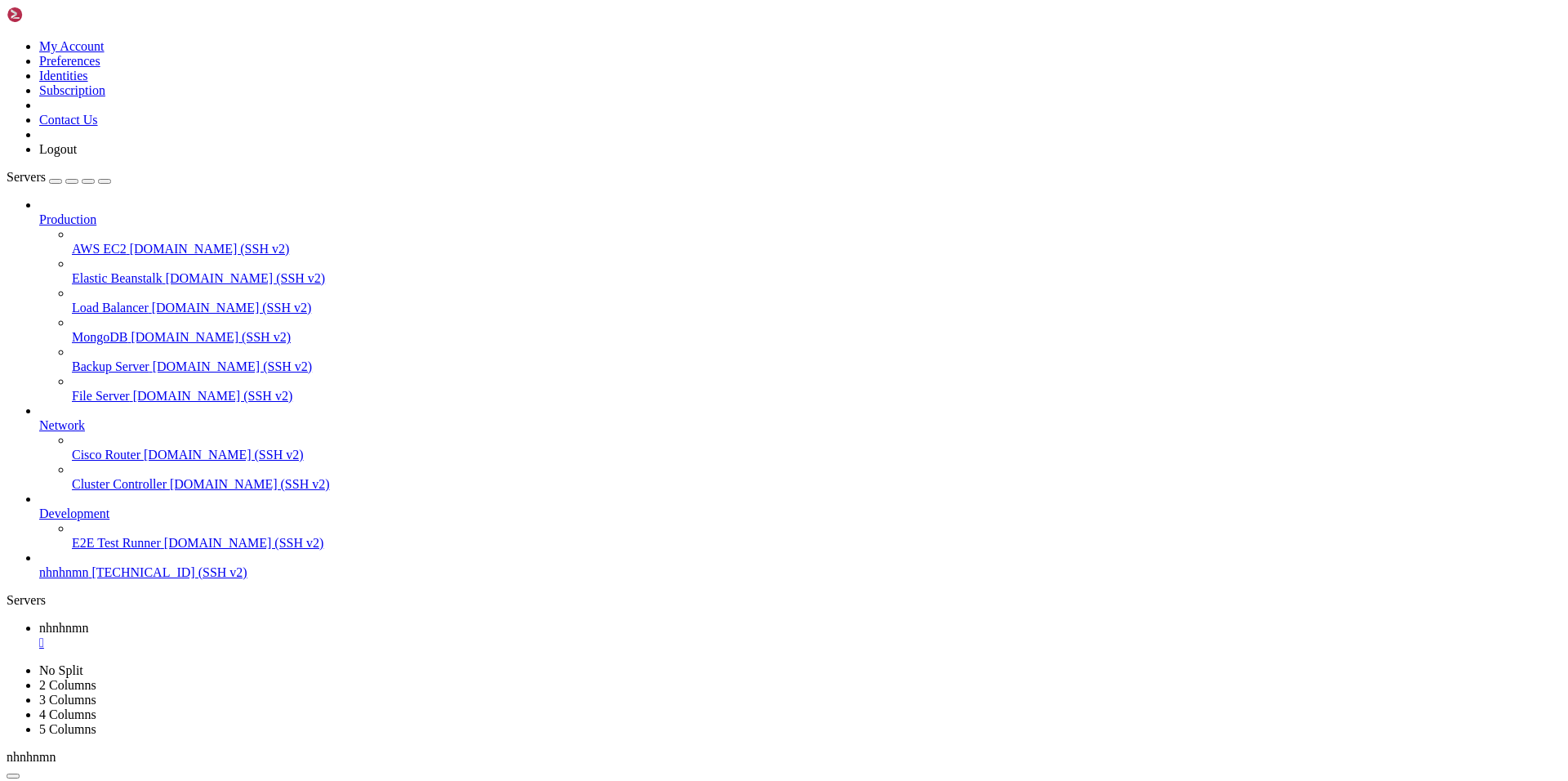
drag, startPoint x: 368, startPoint y: 986, endPoint x: 514, endPoint y: 982, distance: 146.1
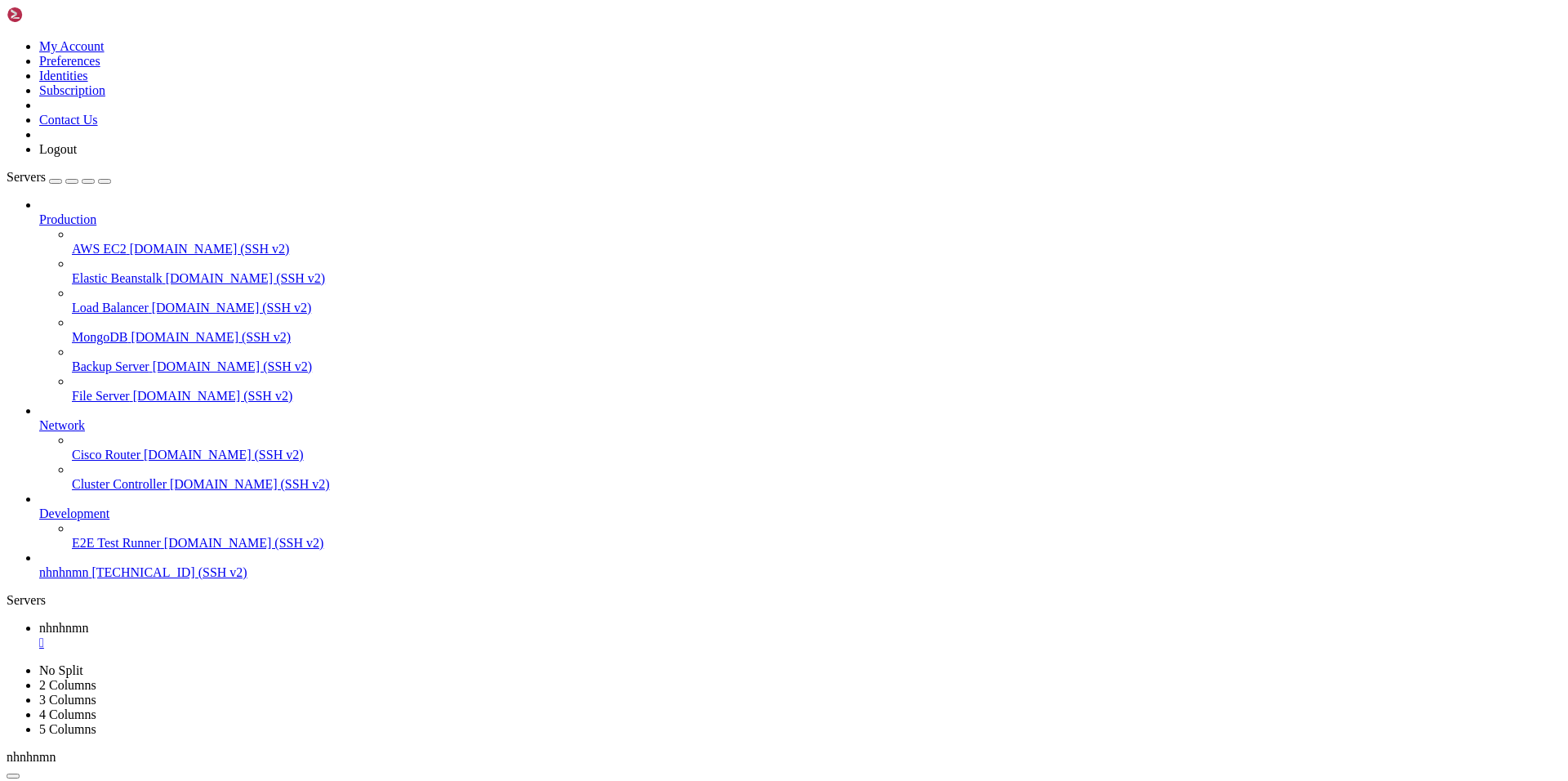
click at [296, 636] on div "" at bounding box center [800, 643] width 1522 height 15
click at [299, 636] on div "" at bounding box center [800, 643] width 1522 height 15
click at [108, 550] on span "E2E Test Runner" at bounding box center [117, 543] width 89 height 14
click at [170, 492] on span "[DOMAIN_NAME] (SSH v2)" at bounding box center [249, 484] width 160 height 14
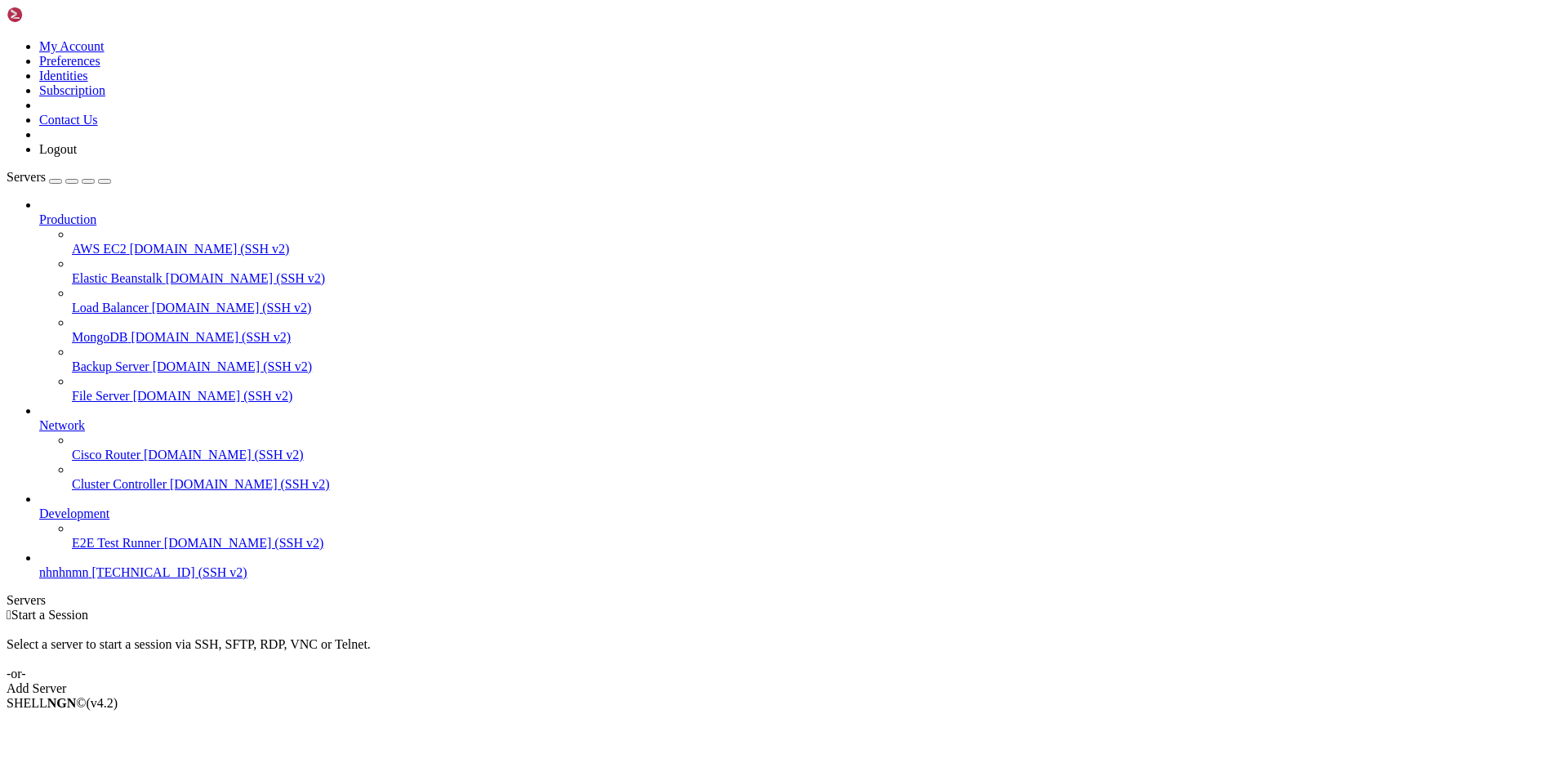
click at [88, 580] on span "nhnhnmn" at bounding box center [64, 572] width 49 height 14
drag, startPoint x: 1214, startPoint y: 1163, endPoint x: 1134, endPoint y: 1172, distance: 80.5
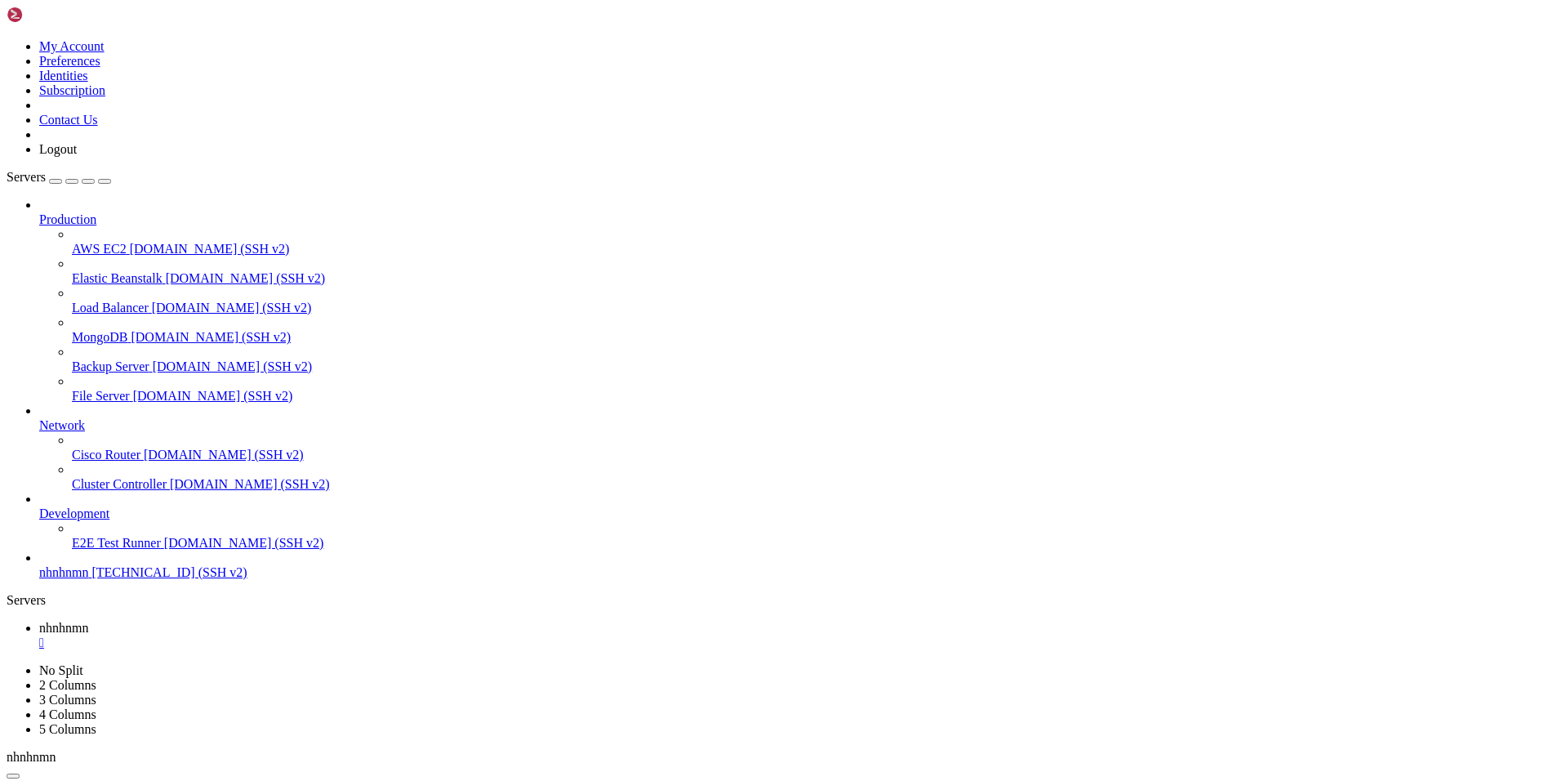
drag, startPoint x: 214, startPoint y: 1137, endPoint x: 55, endPoint y: 1144, distance: 159.2
drag, startPoint x: 84, startPoint y: 1121, endPoint x: 231, endPoint y: 1133, distance: 147.5
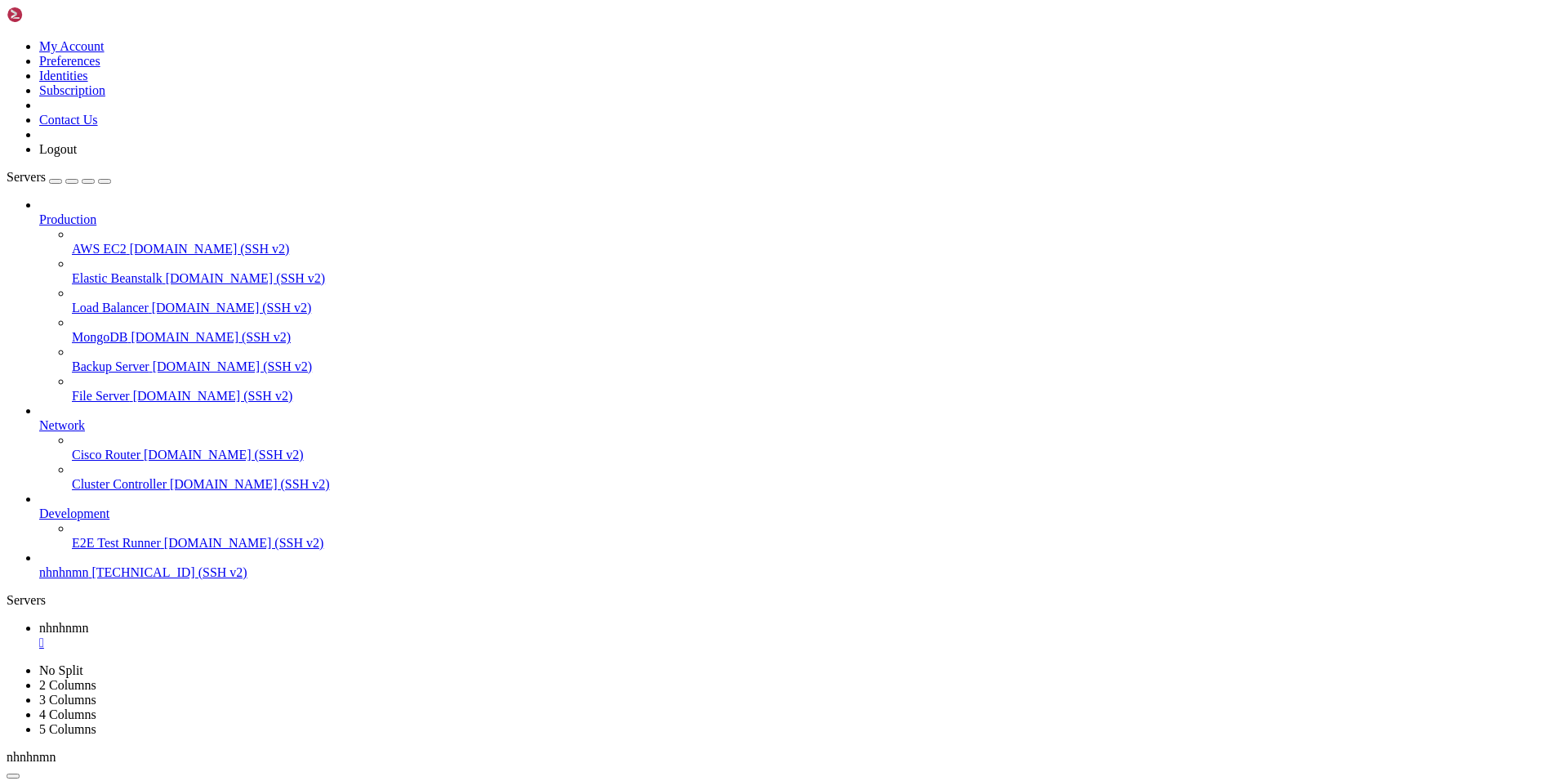
drag, startPoint x: 1187, startPoint y: 1139, endPoint x: 1033, endPoint y: 1144, distance: 154.1
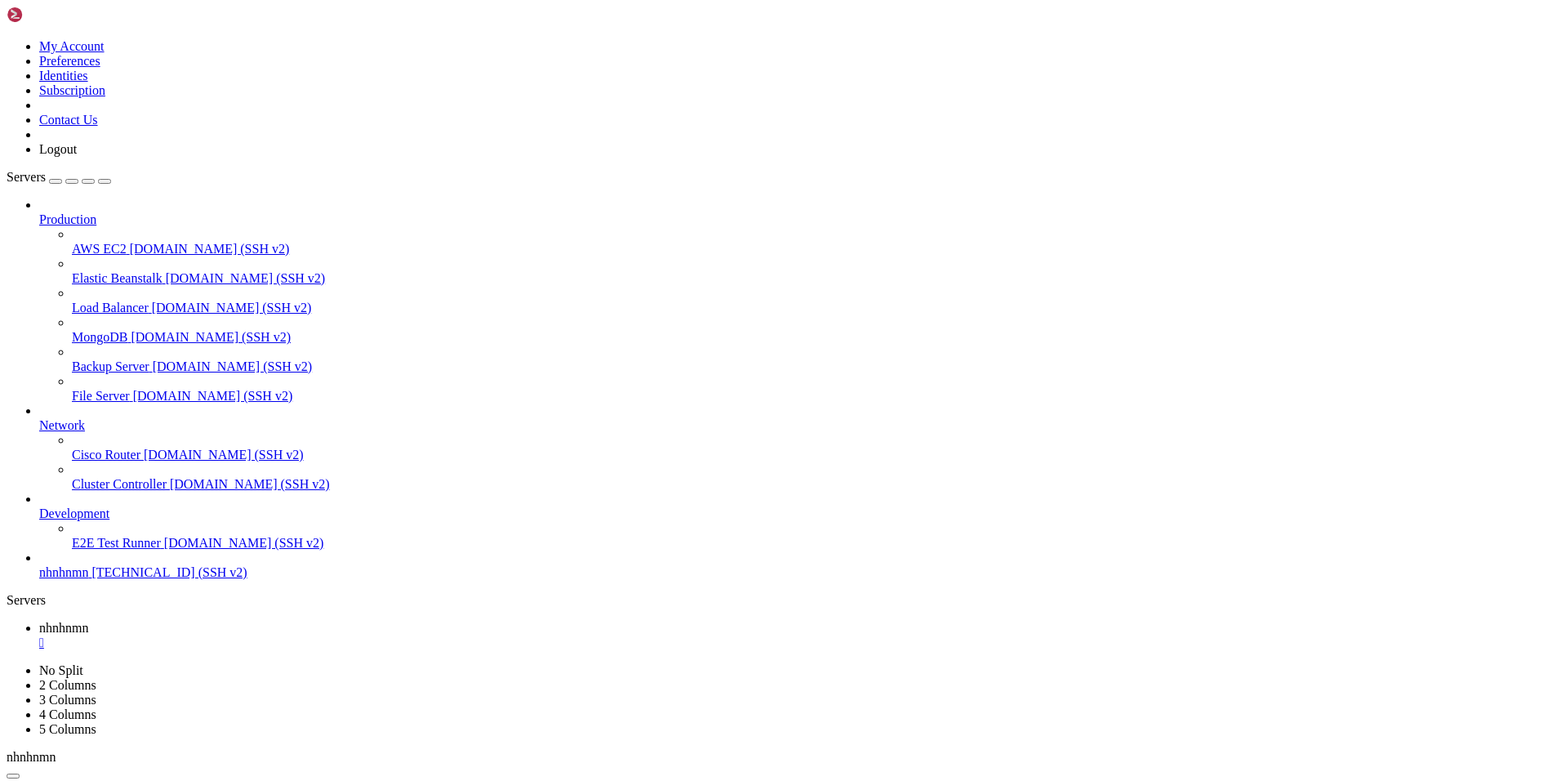
click at [292, 636] on div "" at bounding box center [800, 643] width 1522 height 15
type input "/root"
click at [77, 580] on span "nhnhnmn" at bounding box center [64, 572] width 49 height 14
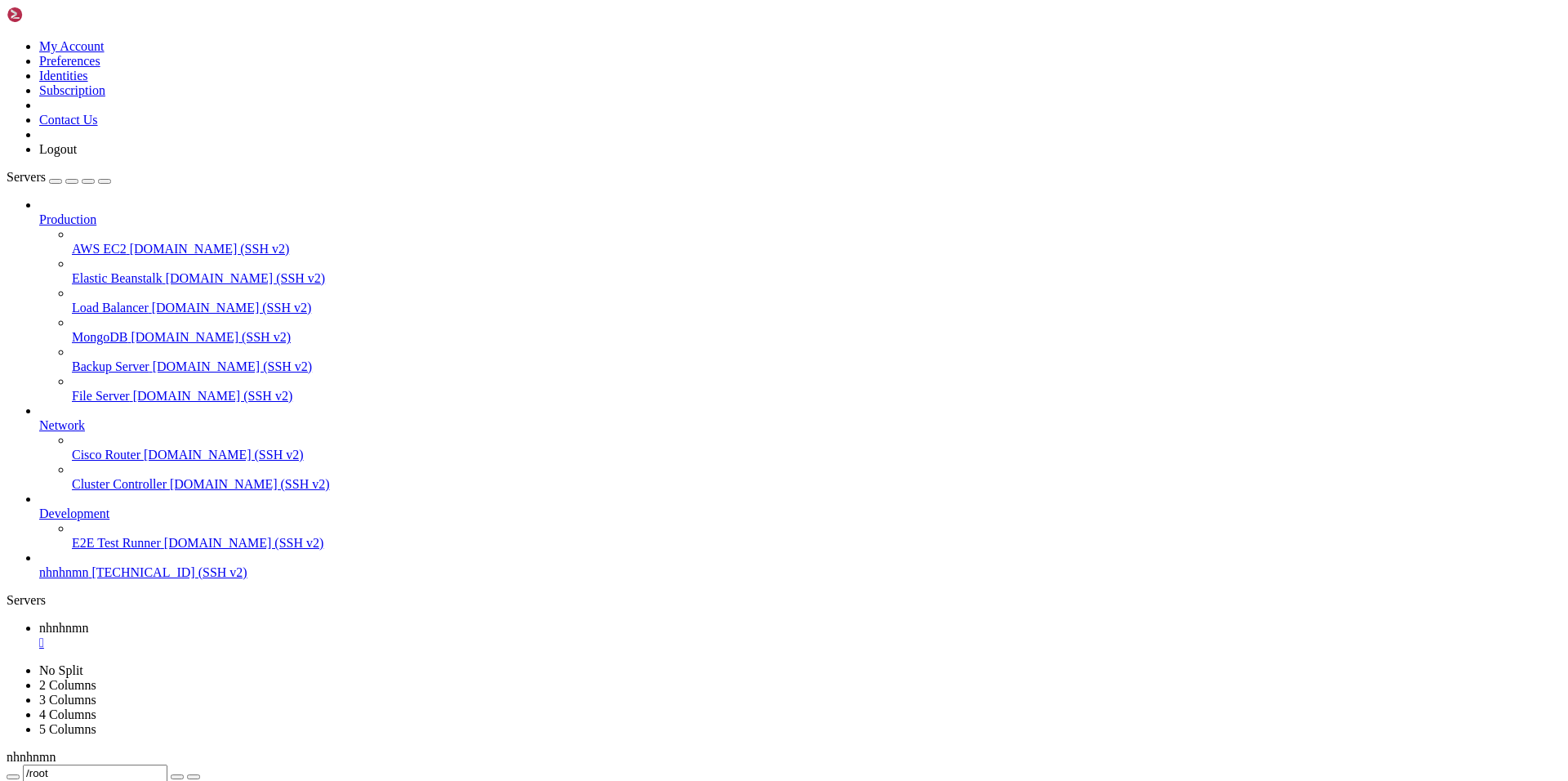
click at [77, 580] on span "nhnhnmn" at bounding box center [64, 572] width 49 height 14
click at [402, 665] on div "" at bounding box center [800, 673] width 1522 height 15
click at [88, 580] on span "nhnhnmn" at bounding box center [64, 572] width 49 height 14
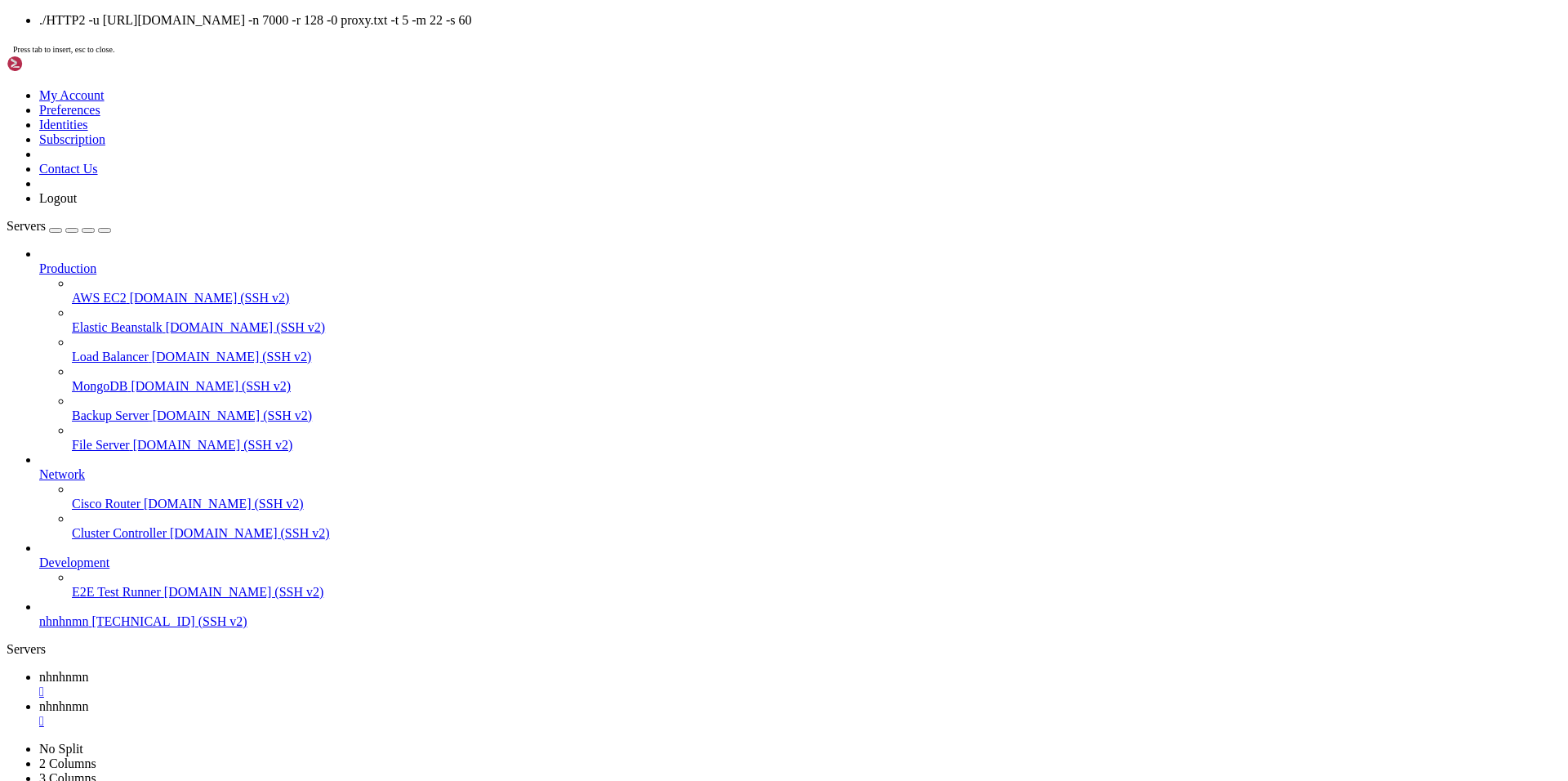
drag, startPoint x: 606, startPoint y: 2041, endPoint x: 662, endPoint y: 2048, distance: 56.4
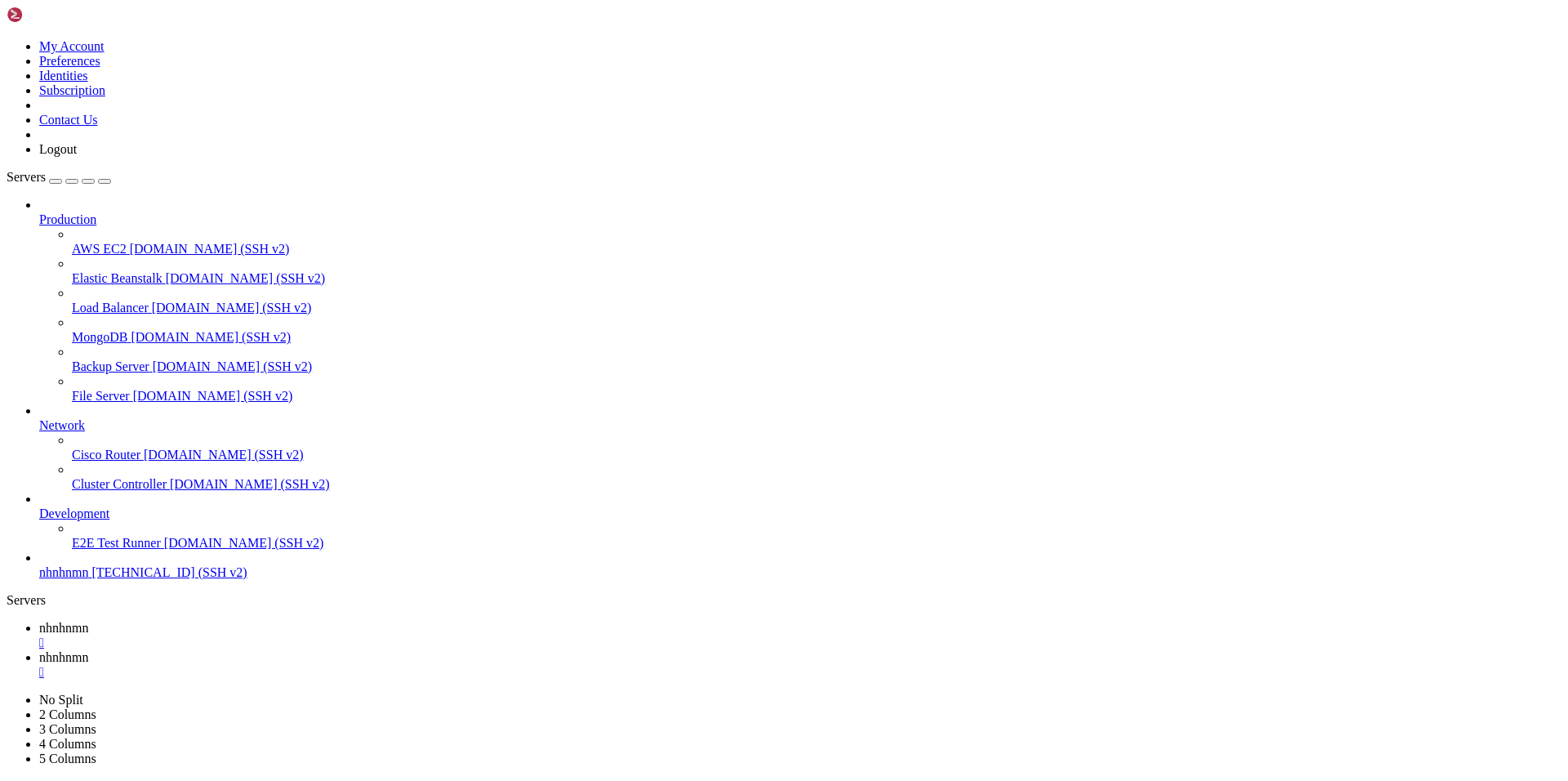
drag, startPoint x: 653, startPoint y: 2004, endPoint x: 625, endPoint y: 2004, distance: 28.0
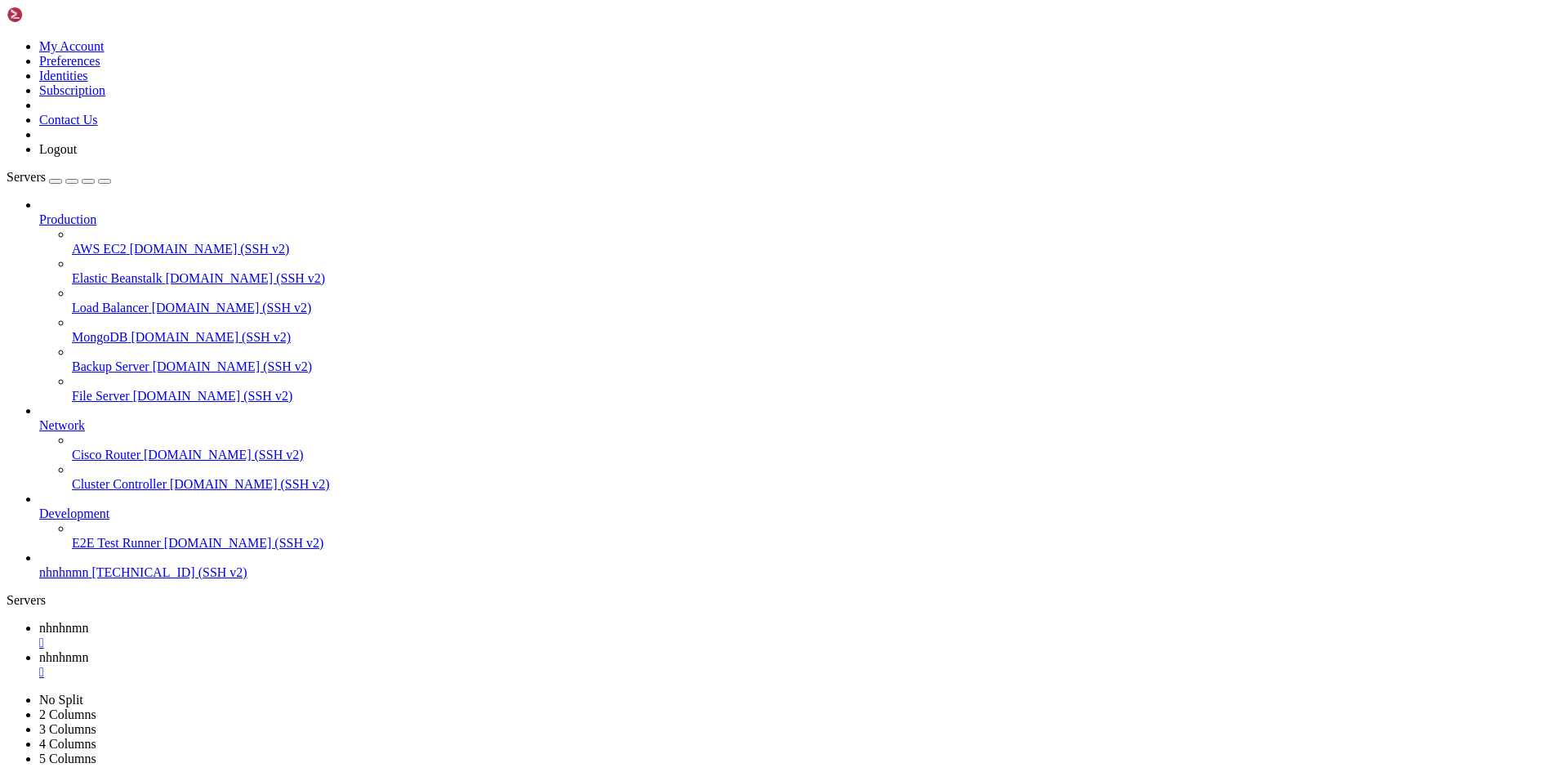
drag, startPoint x: 384, startPoint y: 2000, endPoint x: 423, endPoint y: 2004, distance: 39.2
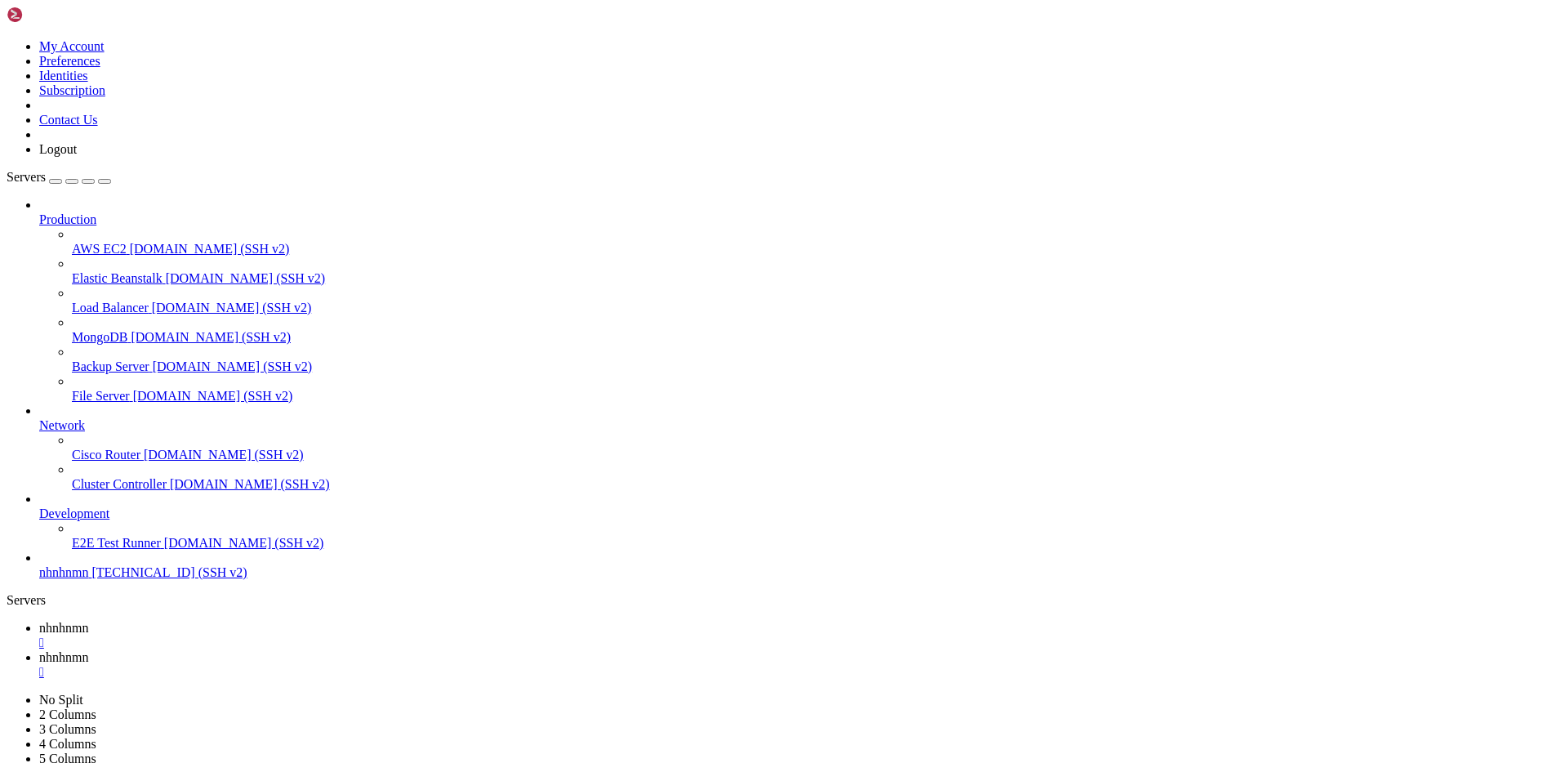
drag, startPoint x: 1274, startPoint y: 1995, endPoint x: 1191, endPoint y: 2074, distance: 114.6
drag, startPoint x: 1291, startPoint y: 1998, endPoint x: 986, endPoint y: 1992, distance: 305.1
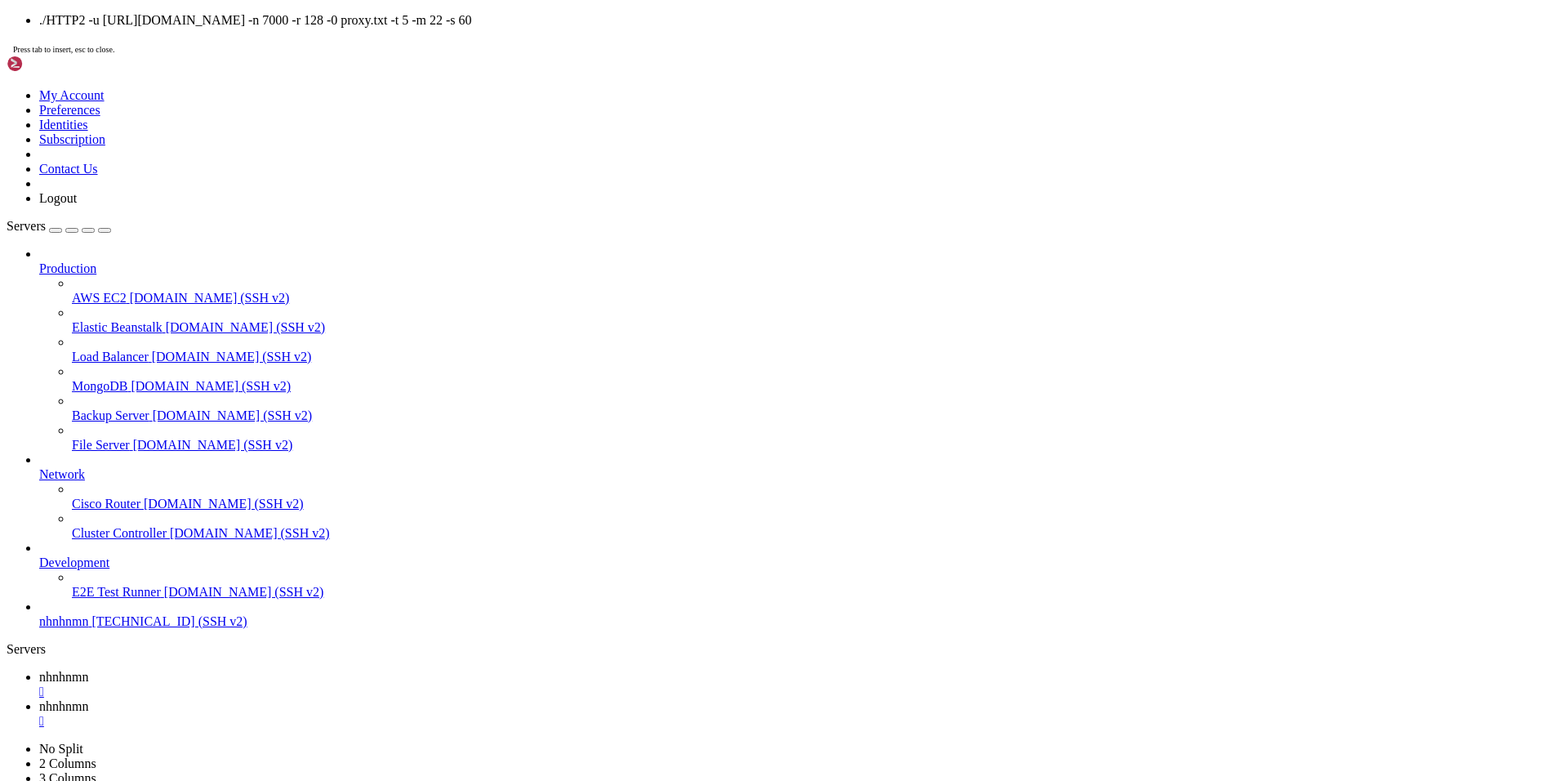
drag, startPoint x: 1280, startPoint y: 2044, endPoint x: 1189, endPoint y: 2123, distance: 120.5
drag, startPoint x: 1186, startPoint y: 2045, endPoint x: 970, endPoint y: 2045, distance: 216.0
click at [409, 715] on div "" at bounding box center [800, 722] width 1522 height 15
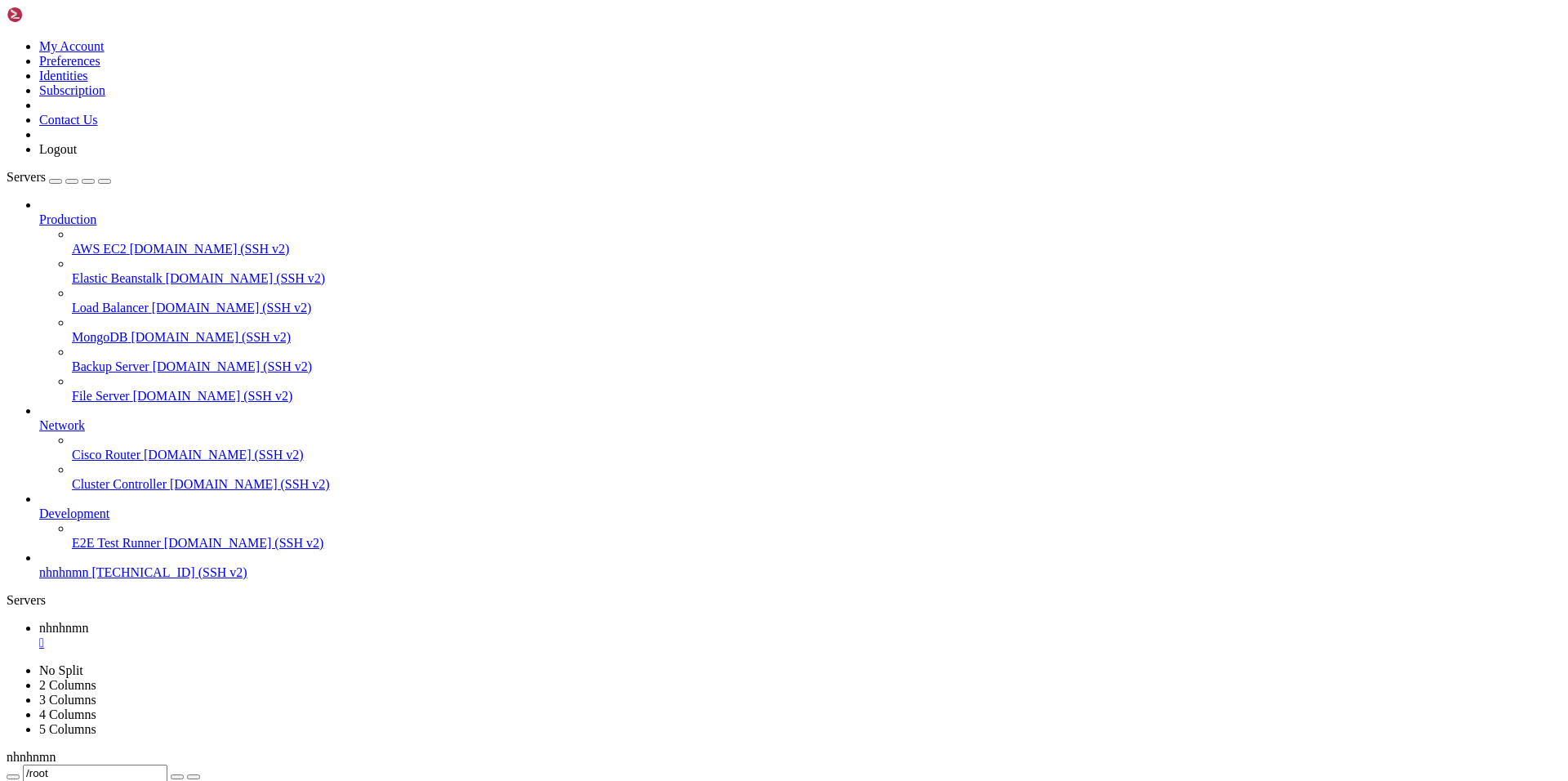
click at [88, 580] on span "nhnhnmn" at bounding box center [64, 572] width 49 height 14
click at [85, 213] on span "Production" at bounding box center [67, 219] width 57 height 14
click at [401, 665] on div "" at bounding box center [800, 673] width 1522 height 15
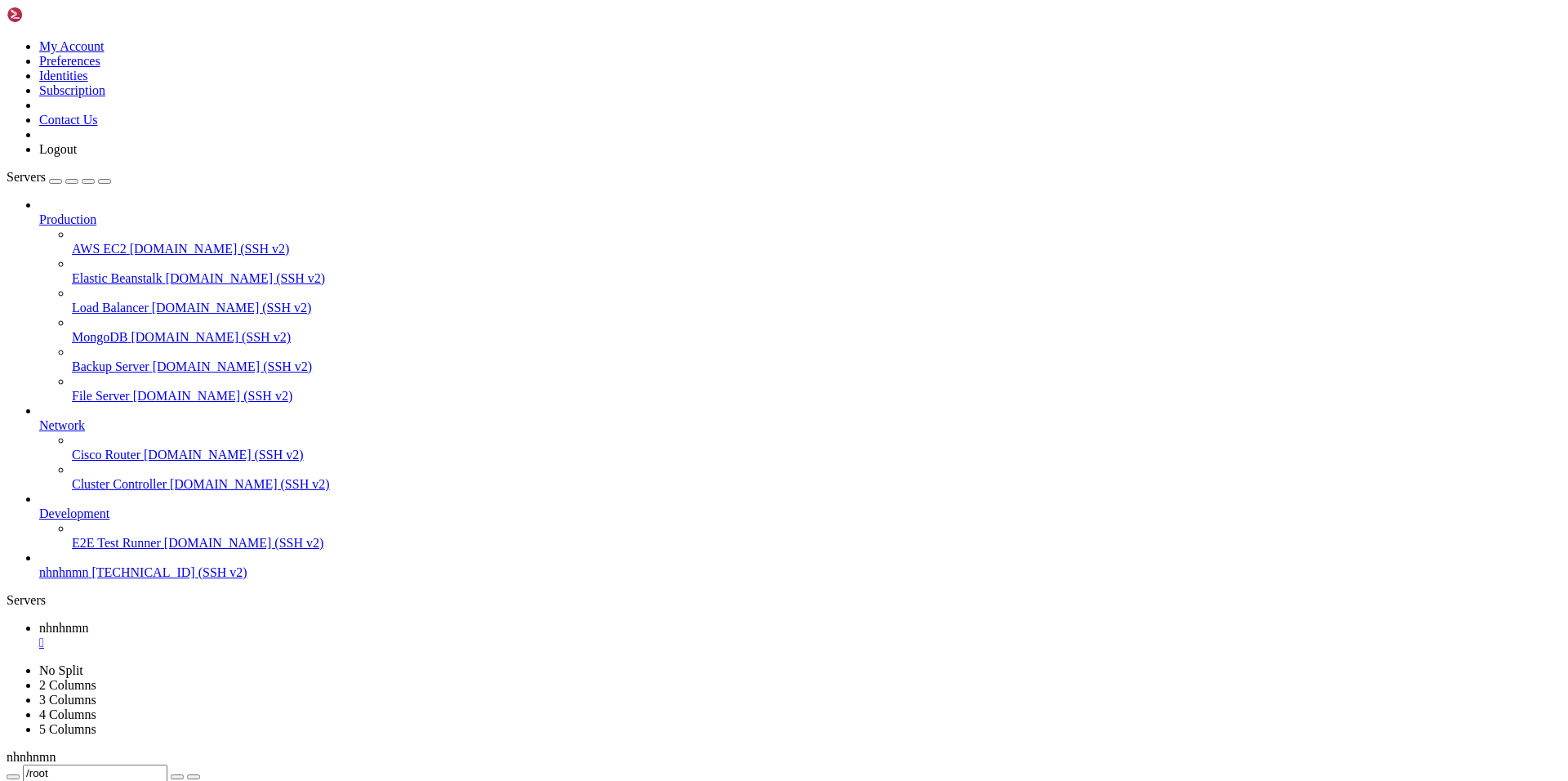
click at [88, 330] on span "MongoDB" at bounding box center [100, 337] width 56 height 14
click at [90, 330] on span "MongoDB" at bounding box center [100, 337] width 56 height 14
click at [85, 580] on link "nhnhnmn [TECHNICAL_ID] (SSH v2)" at bounding box center [800, 573] width 1522 height 15
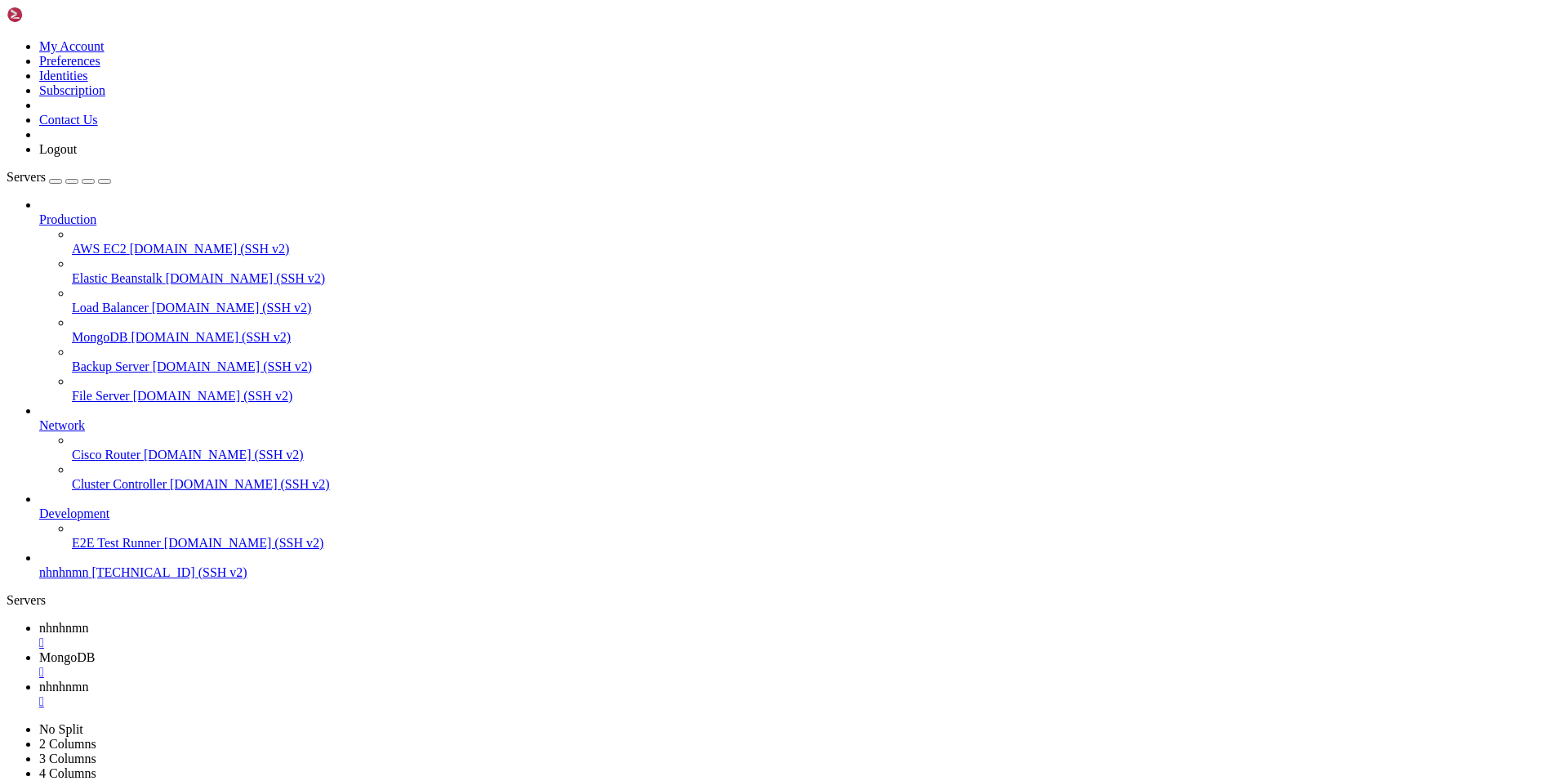
click at [515, 695] on div "" at bounding box center [800, 702] width 1522 height 15
click at [65, 580] on span "nhnhnmn" at bounding box center [64, 572] width 49 height 14
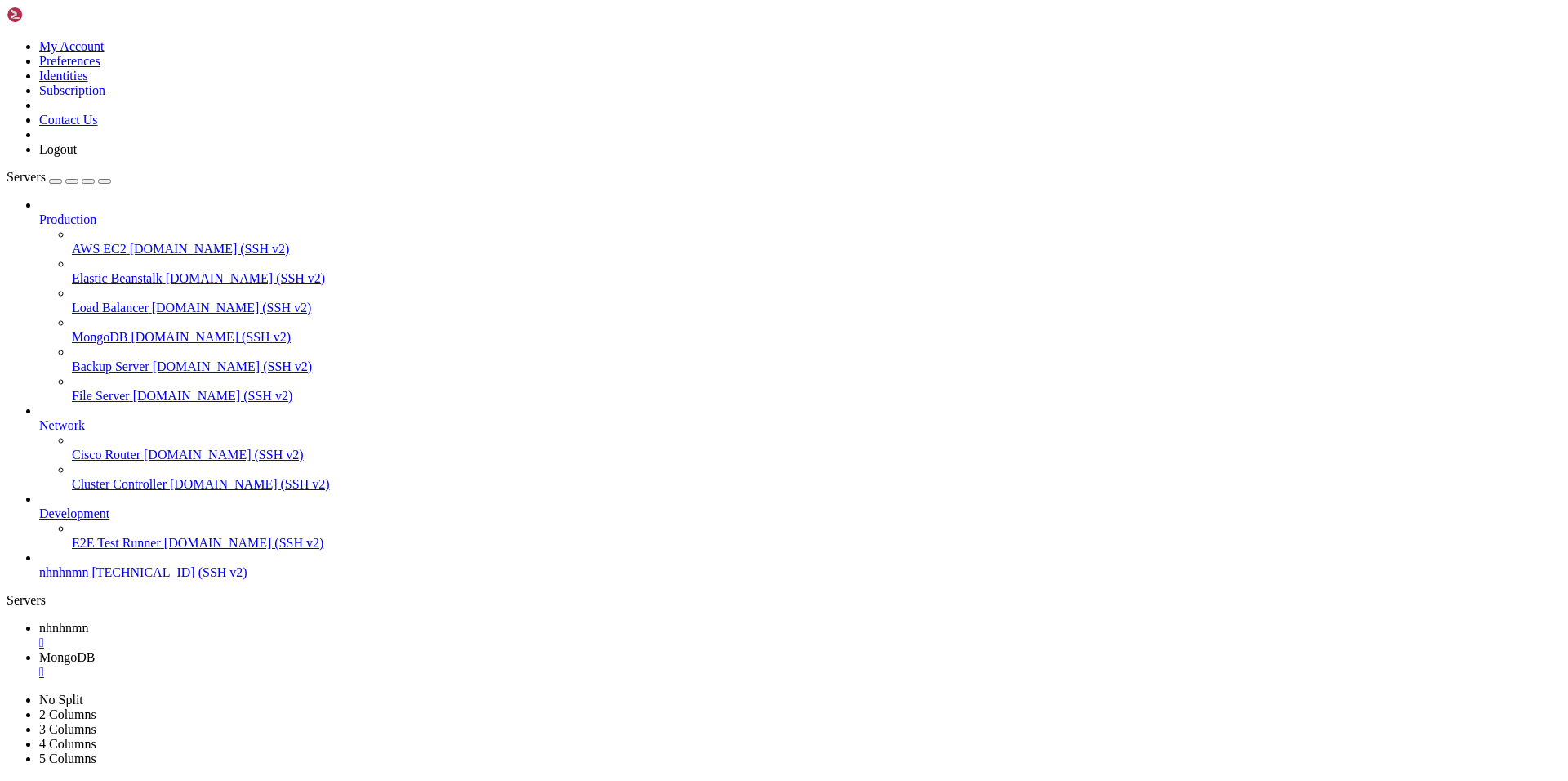
click at [88, 580] on span "nhnhnmn" at bounding box center [64, 572] width 49 height 14
drag, startPoint x: 975, startPoint y: 2203, endPoint x: 1196, endPoint y: 2279, distance: 233.7
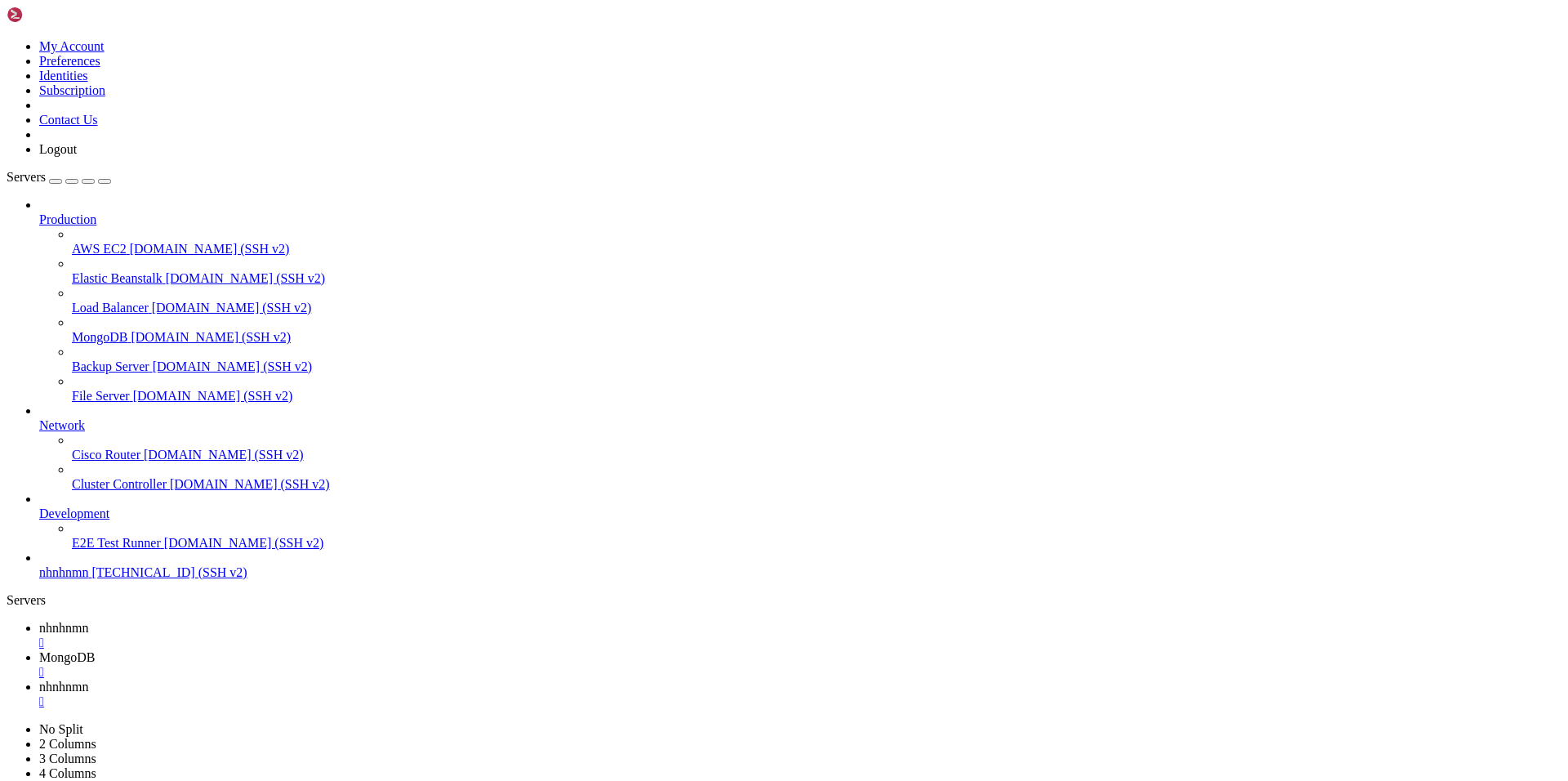
click at [519, 695] on div "" at bounding box center [800, 702] width 1522 height 15
click at [130, 242] on span "[DOMAIN_NAME] (SSH v2)" at bounding box center [210, 249] width 160 height 14
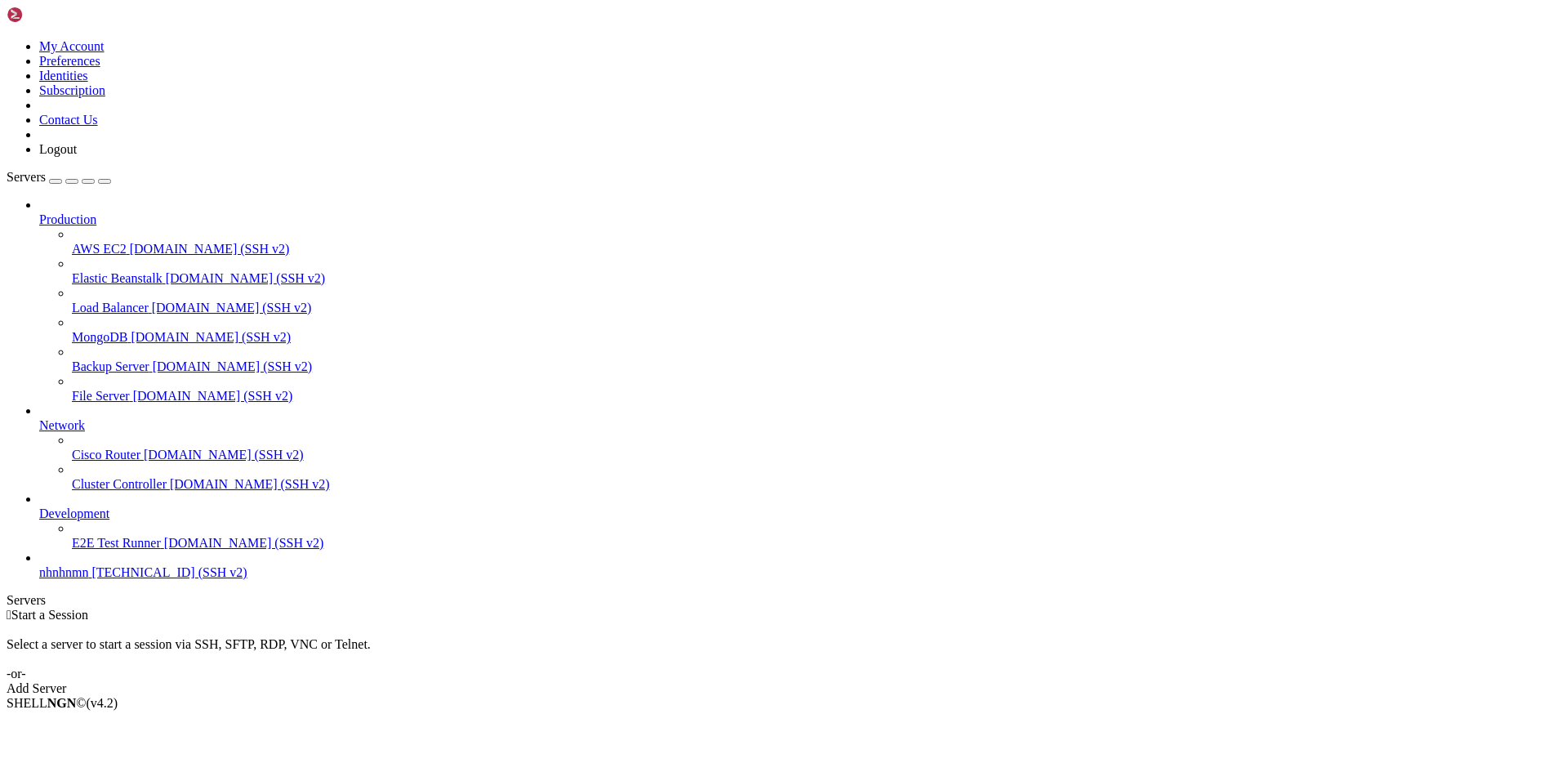
click at [88, 580] on span "nhnhnmn" at bounding box center [64, 572] width 49 height 14
drag, startPoint x: 1178, startPoint y: 1054, endPoint x: 1167, endPoint y: 1054, distance: 11.0
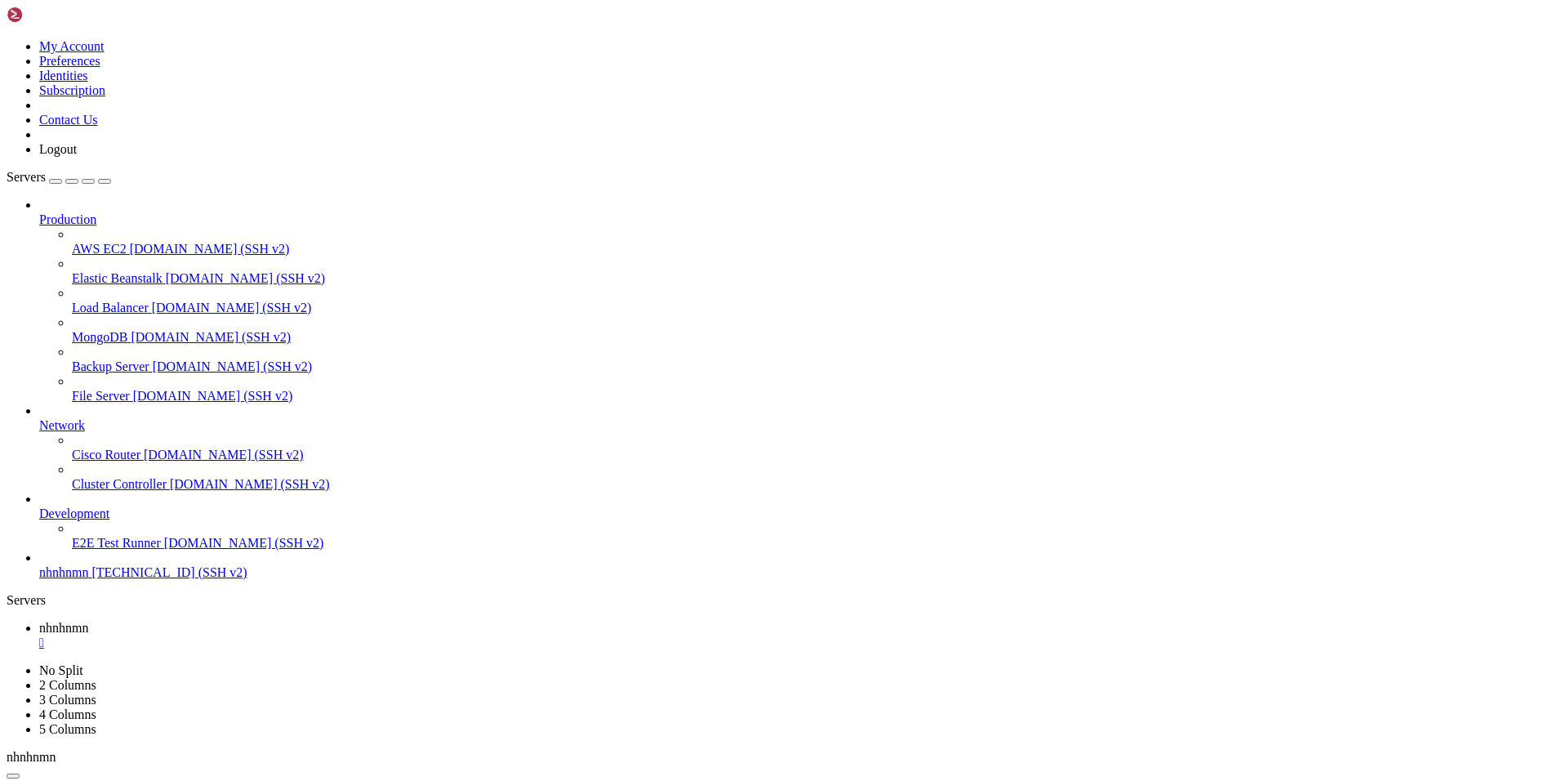
drag, startPoint x: 219, startPoint y: 1129, endPoint x: 665, endPoint y: 1133, distance: 446.0
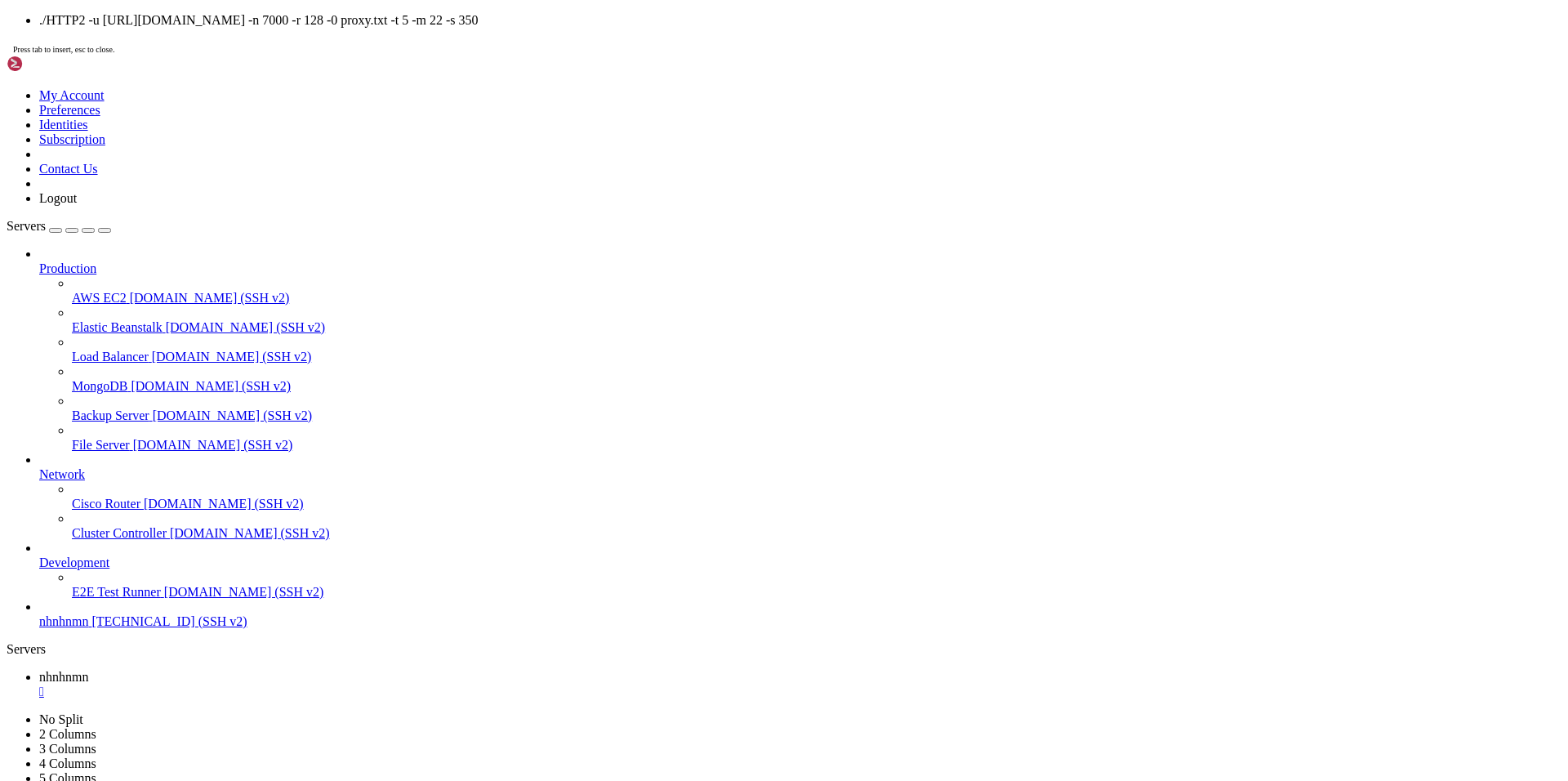
drag, startPoint x: 666, startPoint y: 1185, endPoint x: 692, endPoint y: 1182, distance: 26.2
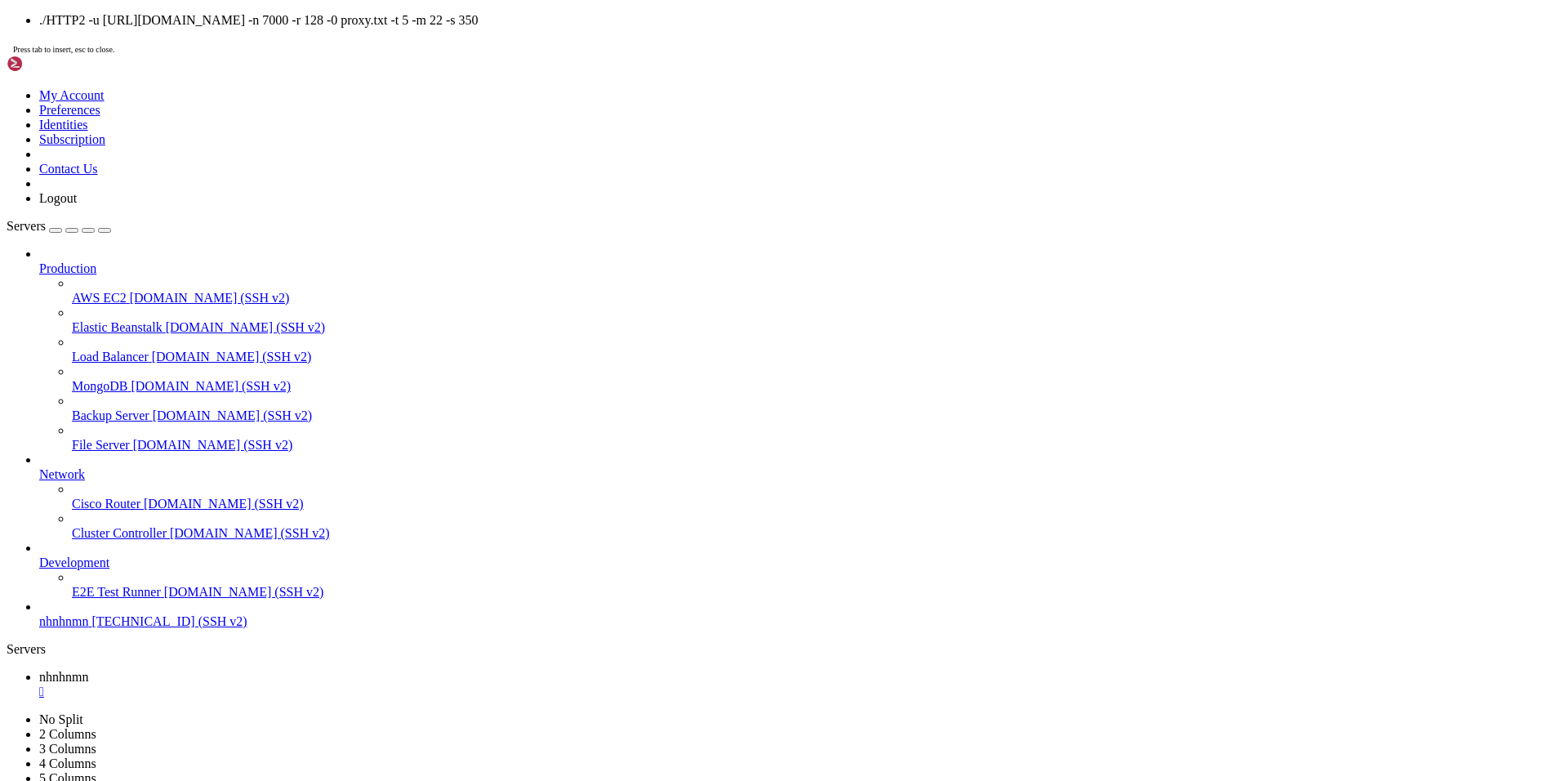
drag, startPoint x: 699, startPoint y: 1182, endPoint x: 710, endPoint y: 1181, distance: 11.0
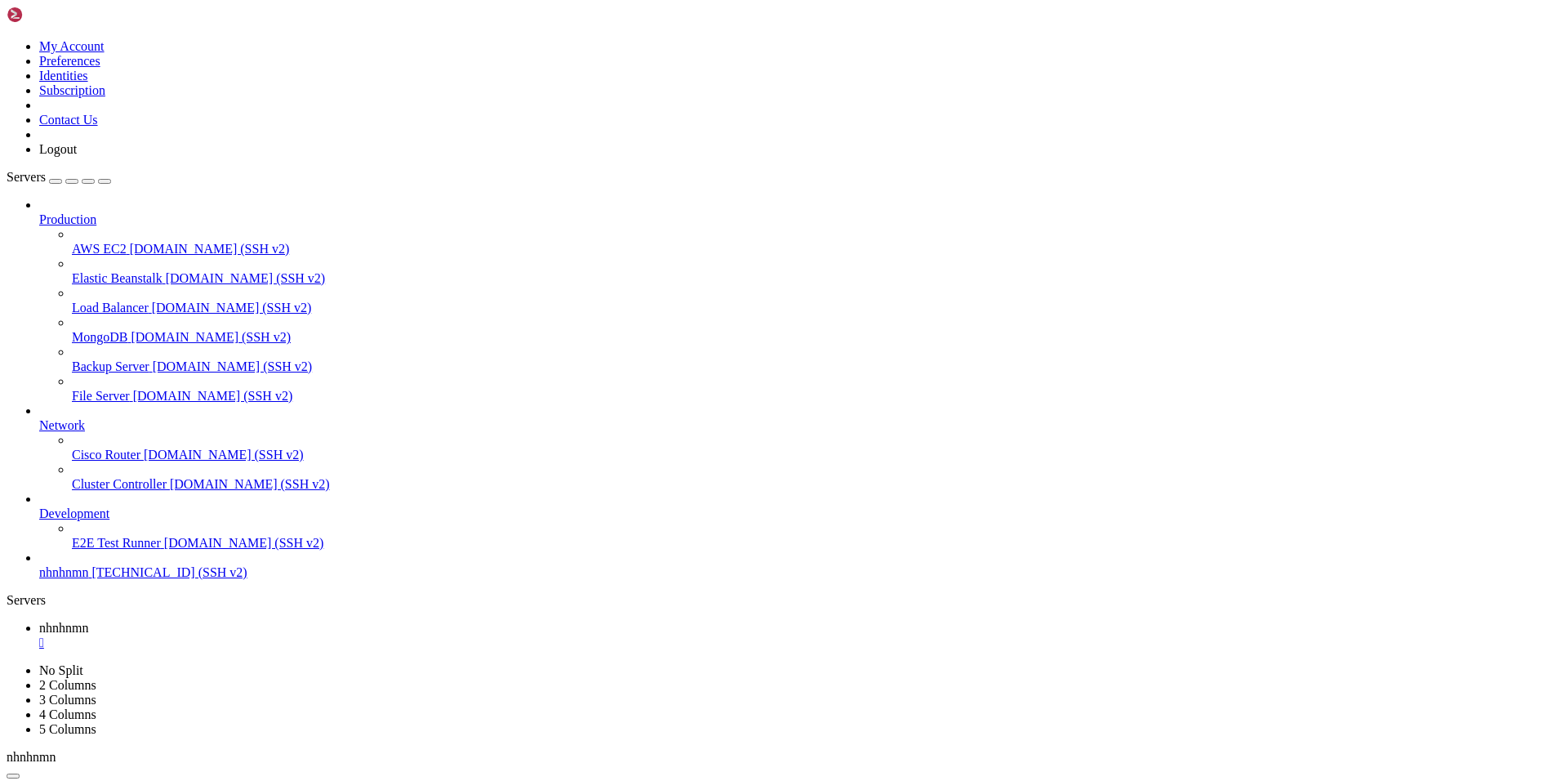
drag, startPoint x: 438, startPoint y: 1210, endPoint x: 231, endPoint y: 1135, distance: 220.2
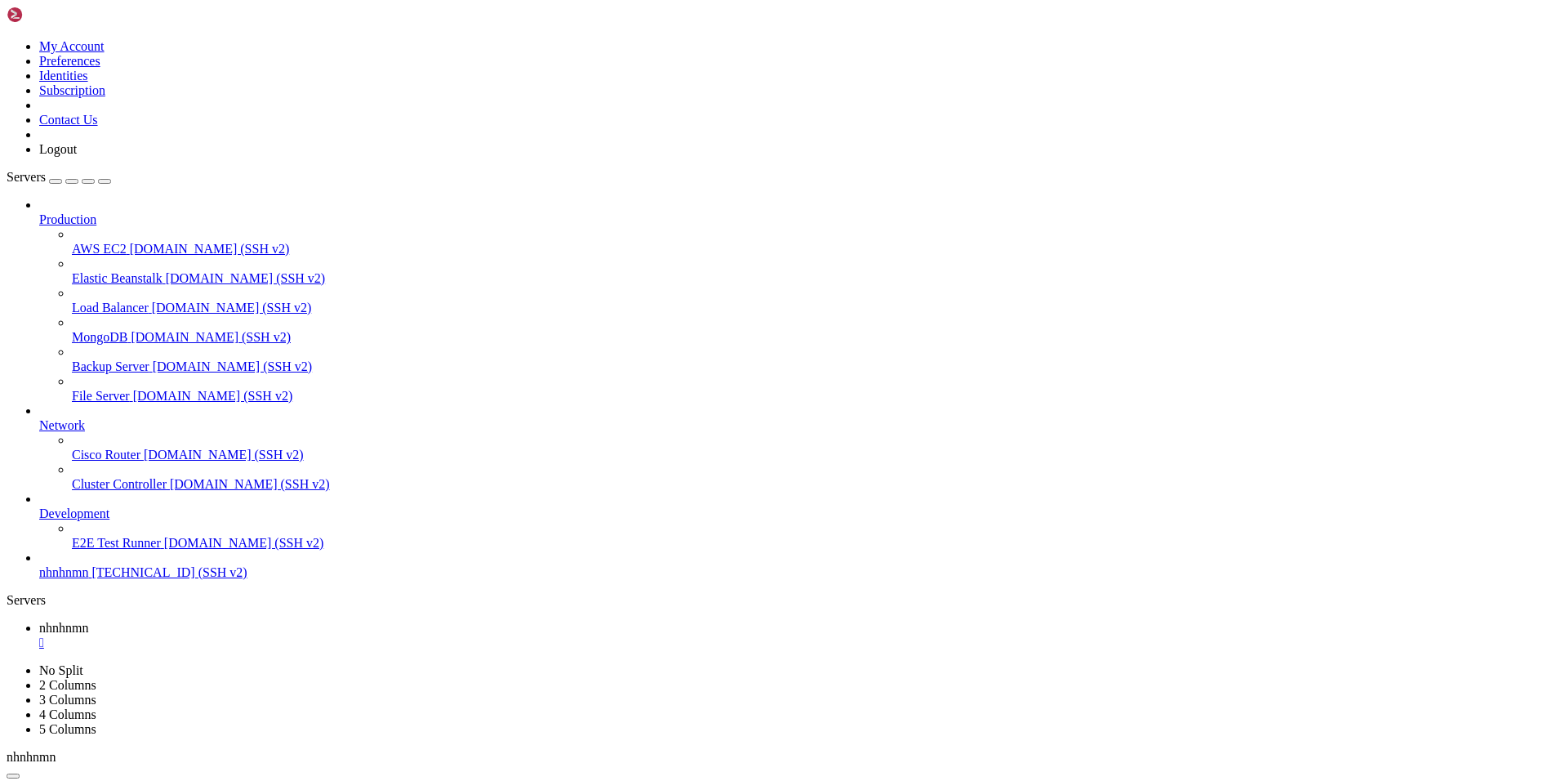
click at [299, 636] on div "" at bounding box center [800, 643] width 1522 height 15
click at [88, 580] on span "nhnhnmn" at bounding box center [64, 572] width 49 height 14
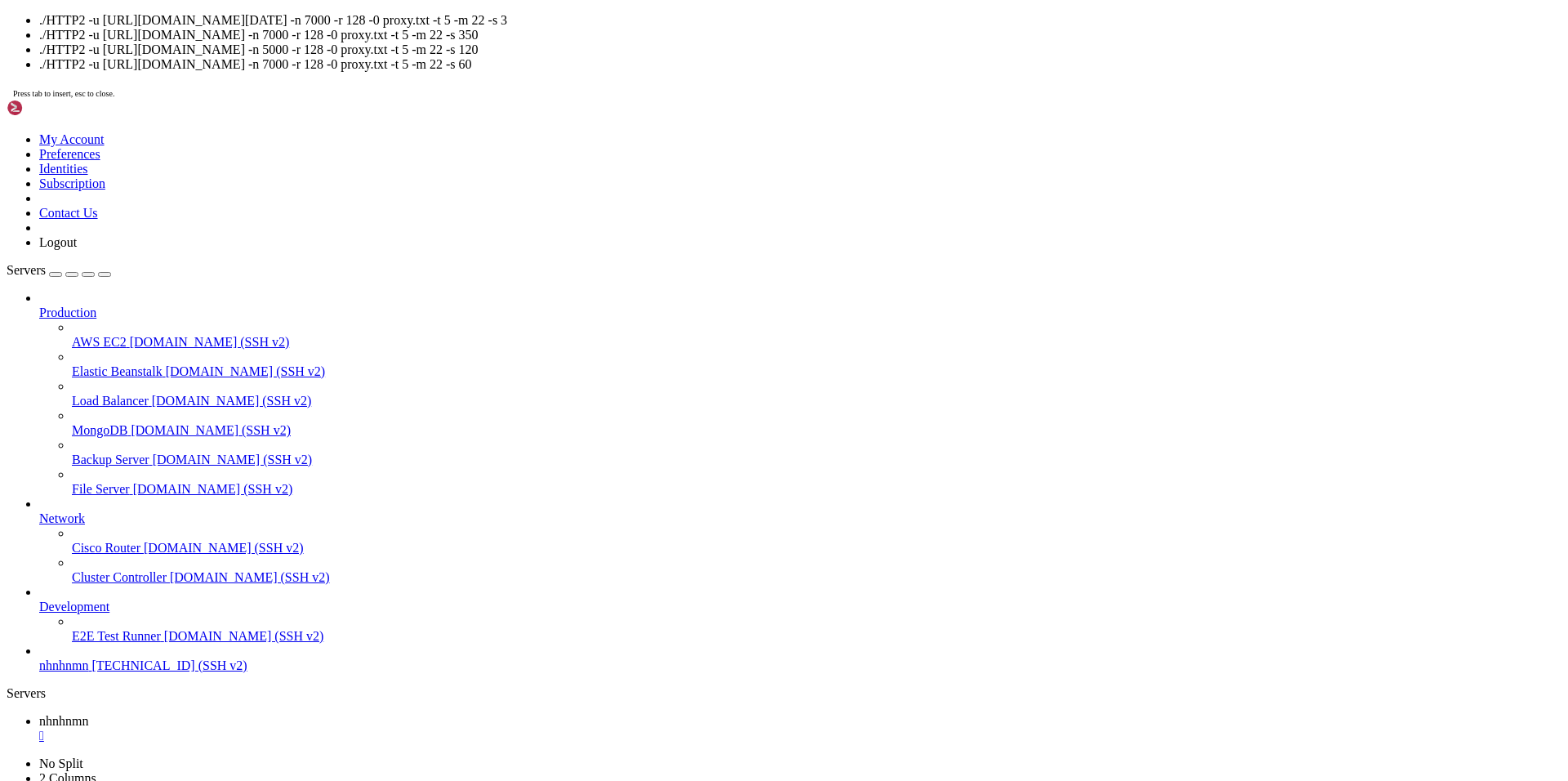
drag, startPoint x: 465, startPoint y: 326, endPoint x: 261, endPoint y: 251, distance: 217.3
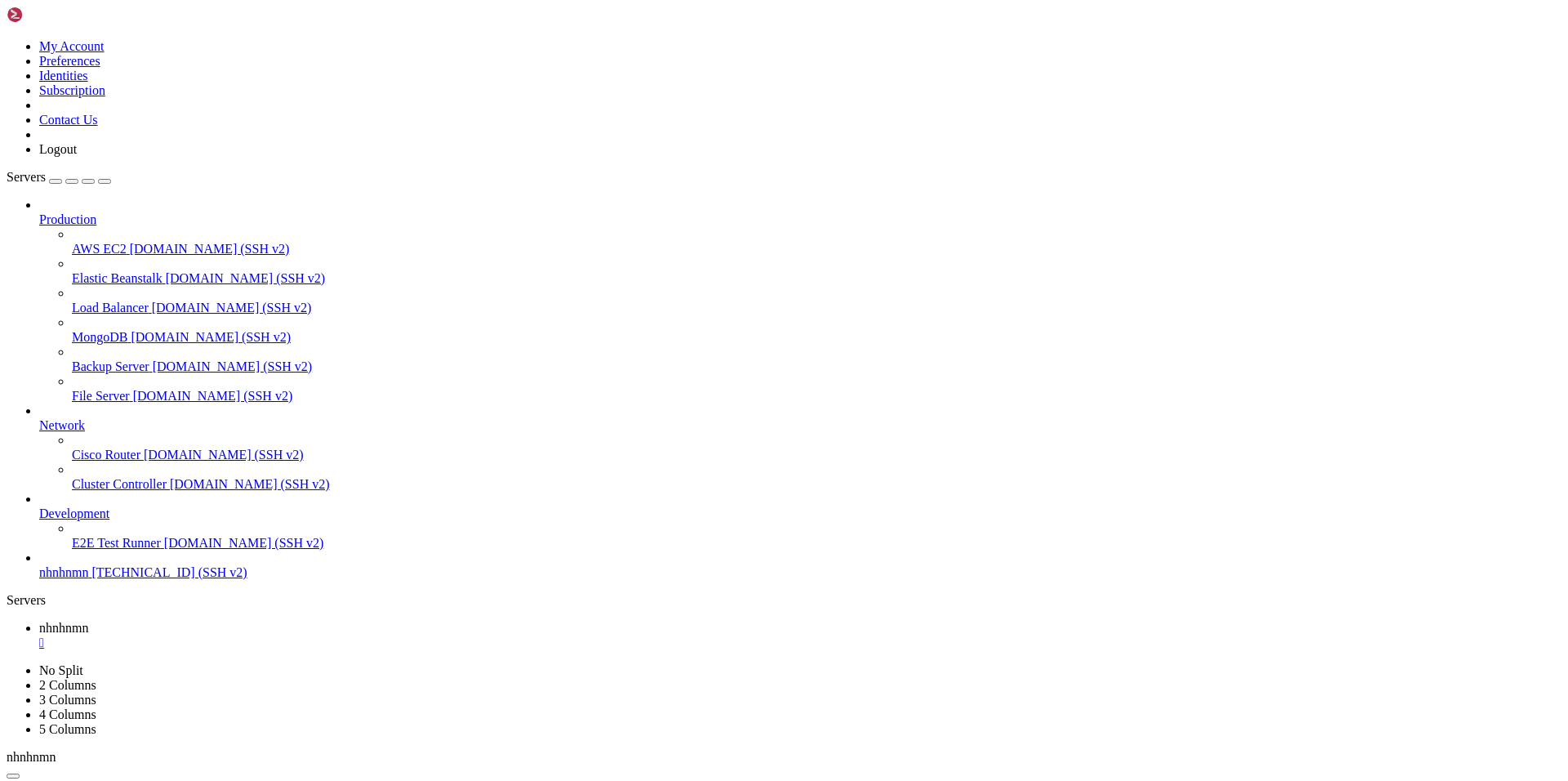
click at [299, 636] on div "" at bounding box center [800, 643] width 1522 height 15
click at [91, 580] on span "[TECHNICAL_ID] (SSH v2)" at bounding box center [169, 572] width 156 height 14
click at [88, 580] on span "nhnhnmn" at bounding box center [64, 572] width 49 height 14
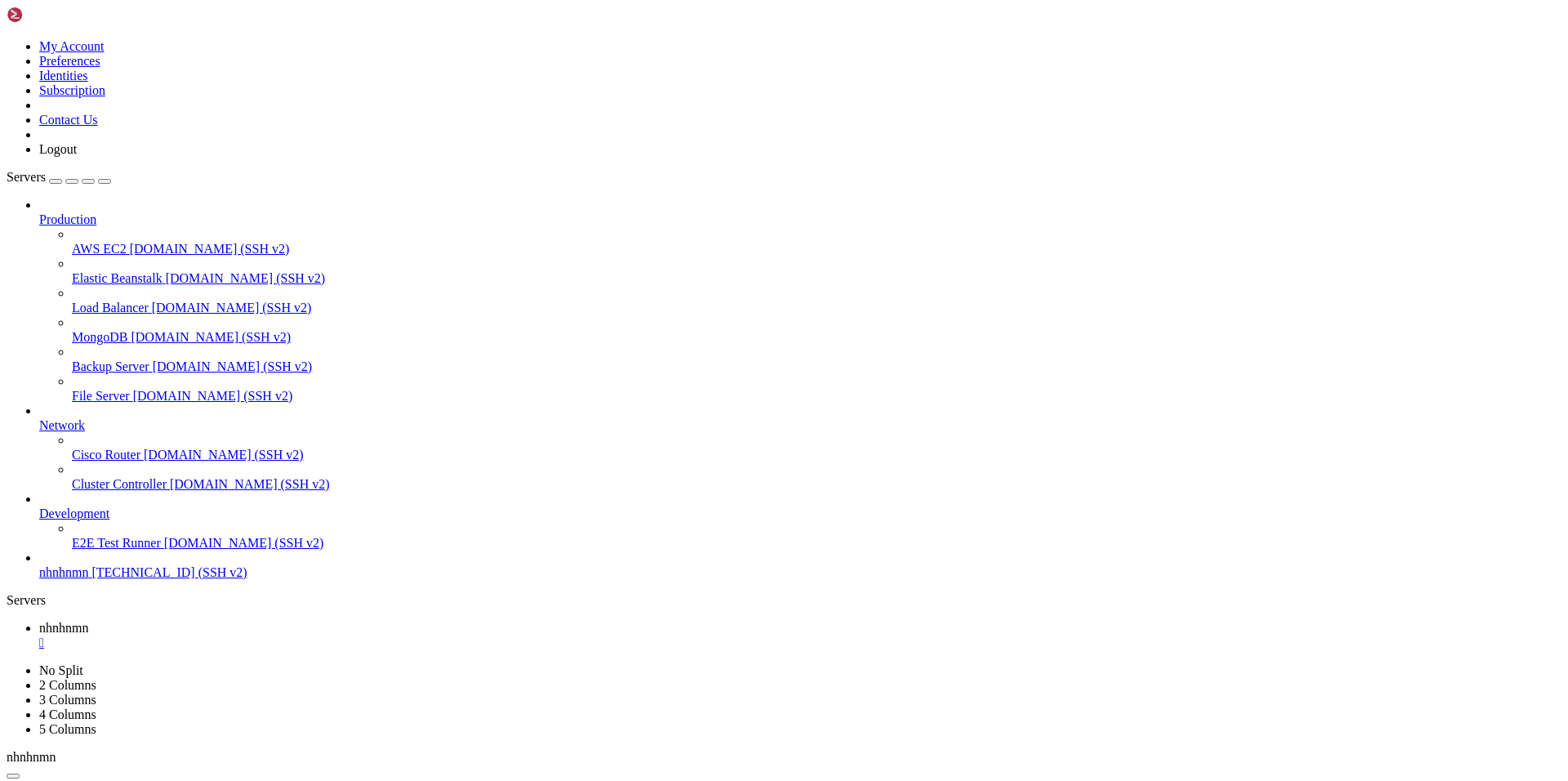
click at [291, 636] on div "" at bounding box center [800, 643] width 1522 height 15
click at [103, 330] on span "MongoDB" at bounding box center [100, 337] width 56 height 14
click at [91, 580] on span "[TECHNICAL_ID] (SSH v2)" at bounding box center [169, 572] width 156 height 14
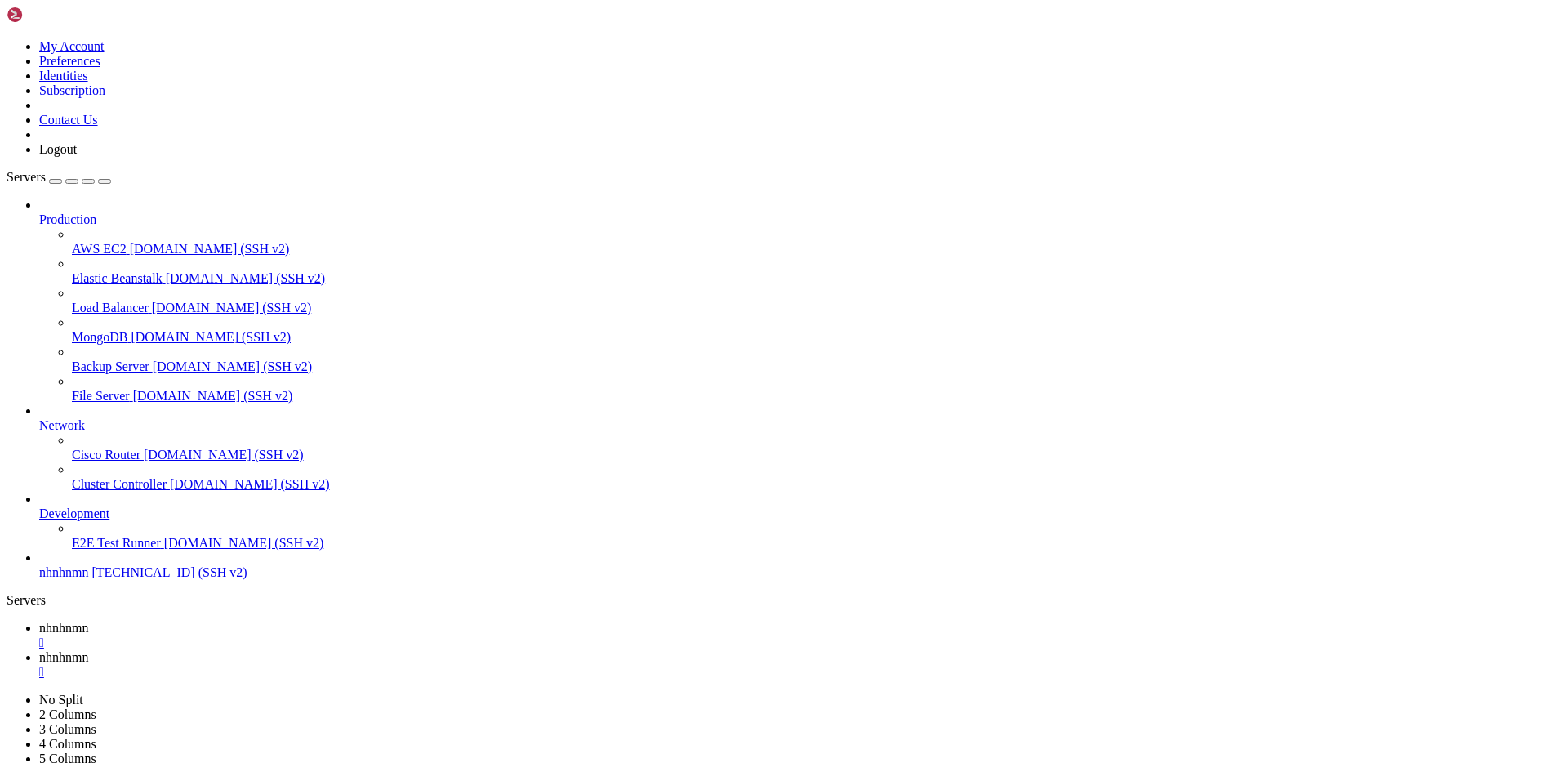
click at [297, 636] on div "" at bounding box center [800, 643] width 1522 height 15
type input "/root"
click at [81, 580] on span "nhnhnmn" at bounding box center [64, 572] width 49 height 14
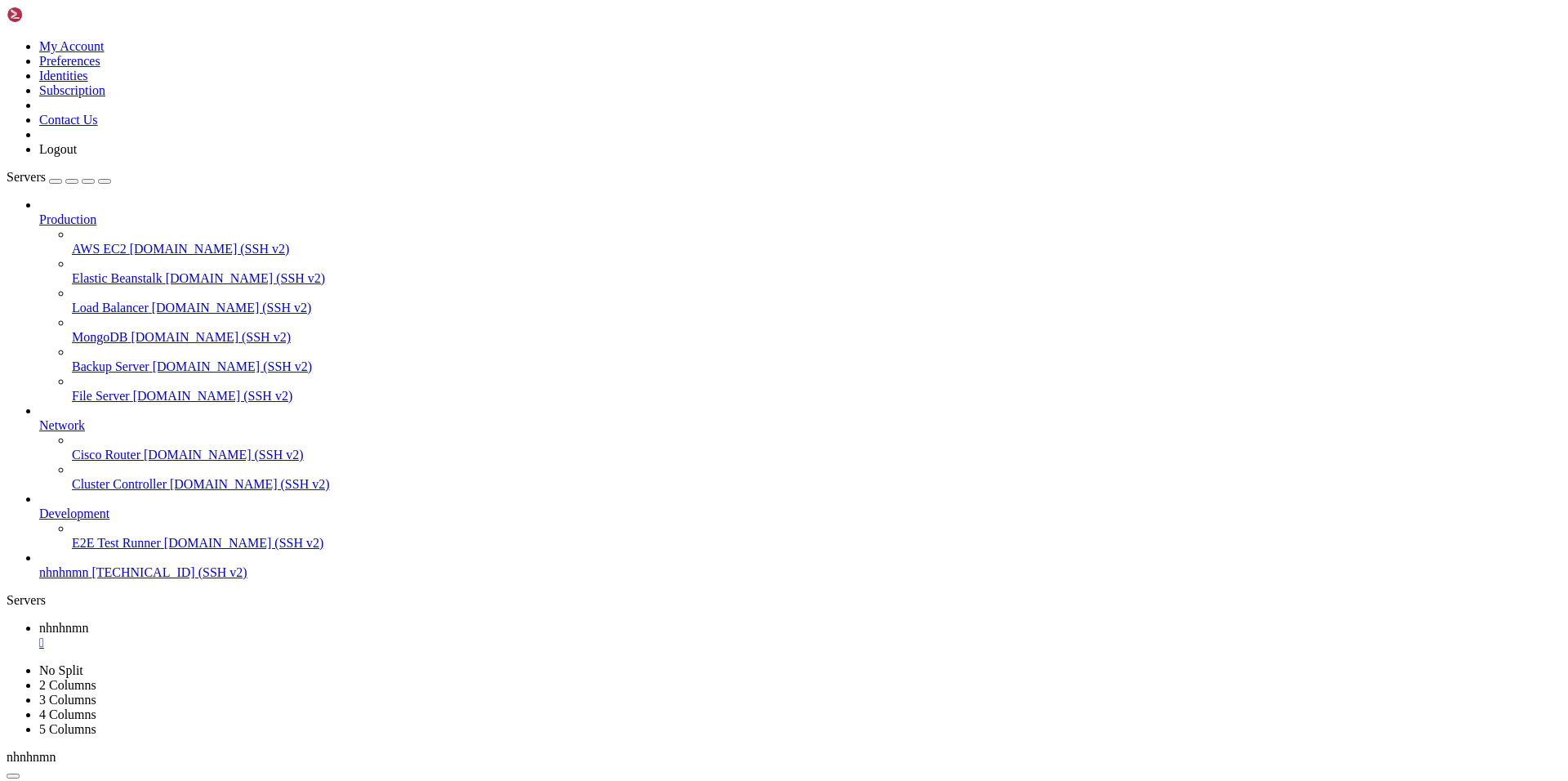
click at [298, 636] on div "" at bounding box center [800, 643] width 1522 height 15
click at [294, 636] on div "" at bounding box center [800, 643] width 1522 height 15
click at [80, 550] on link "E2E Test Runner [DOMAIN_NAME] (SSH v2)" at bounding box center [817, 544] width 1490 height 15
click at [88, 580] on span "nhnhnmn" at bounding box center [64, 572] width 49 height 14
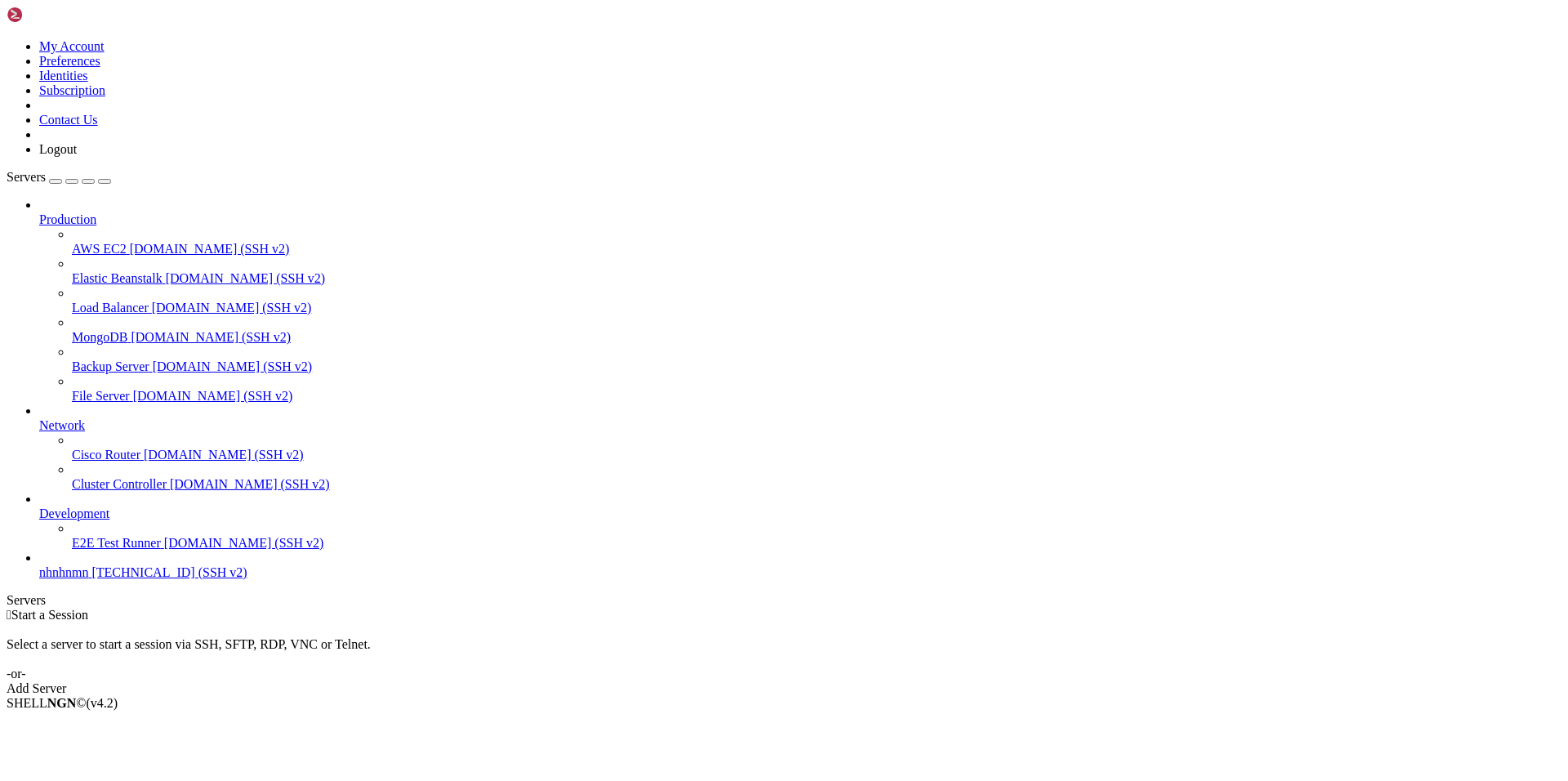
click at [88, 580] on span "nhnhnmn" at bounding box center [64, 572] width 49 height 14
drag, startPoint x: 427, startPoint y: 1110, endPoint x: 466, endPoint y: 1122, distance: 40.8
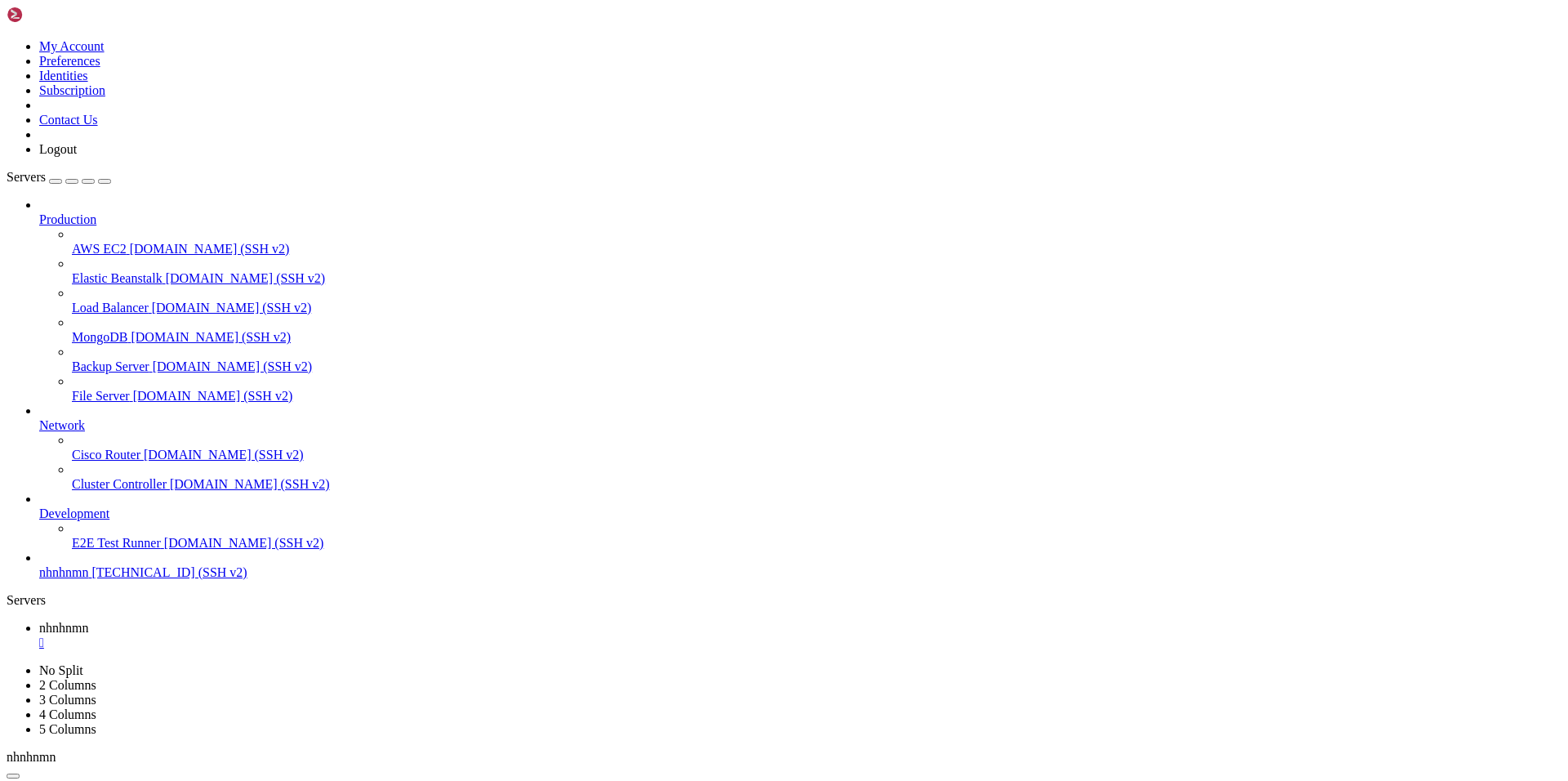
drag, startPoint x: 372, startPoint y: 1080, endPoint x: 296, endPoint y: 1048, distance: 82.5
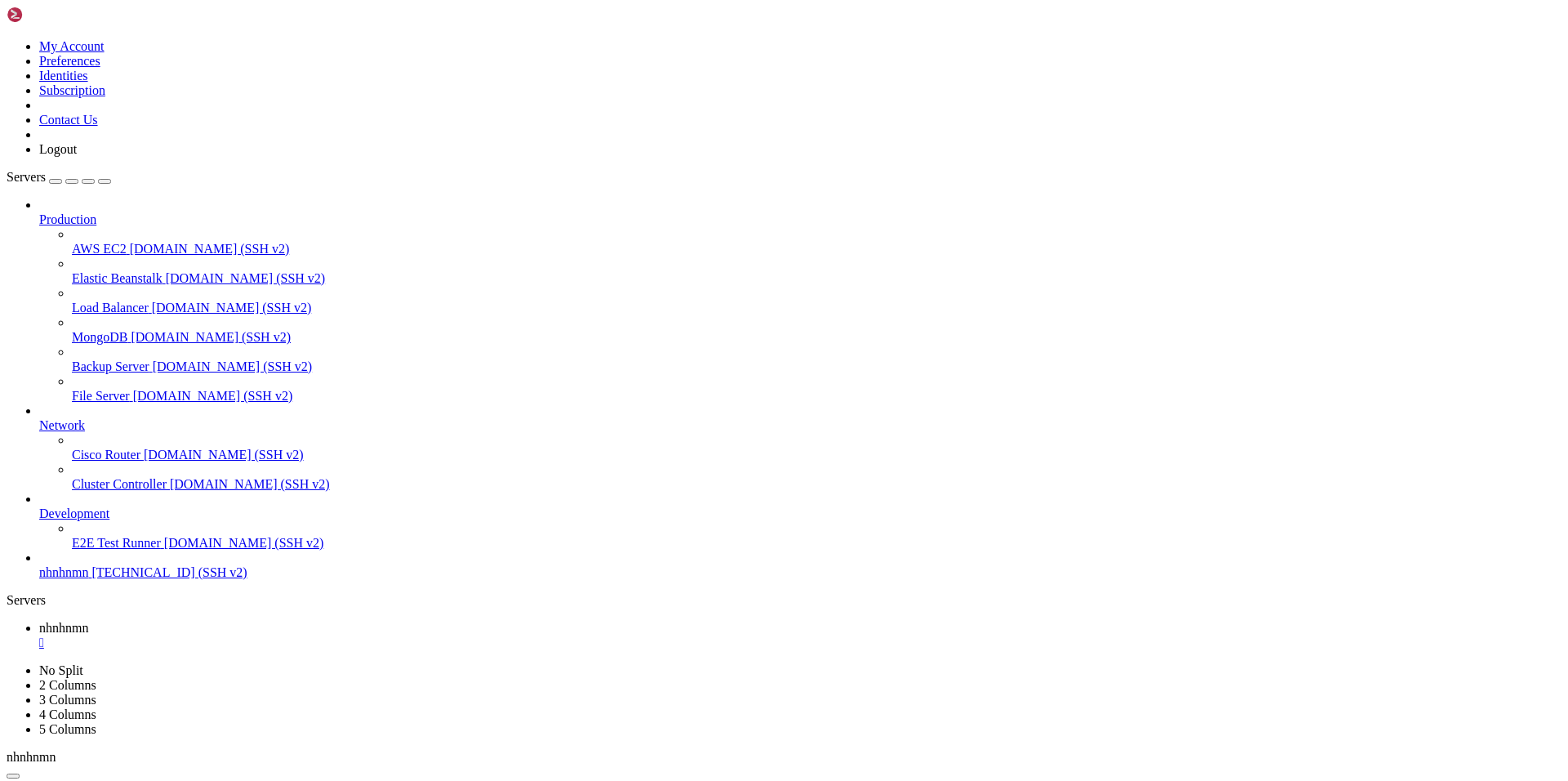
click at [298, 636] on div "" at bounding box center [800, 643] width 1522 height 15
click at [88, 580] on span "nhnhnmn" at bounding box center [64, 572] width 49 height 14
click at [295, 636] on div "" at bounding box center [800, 643] width 1522 height 15
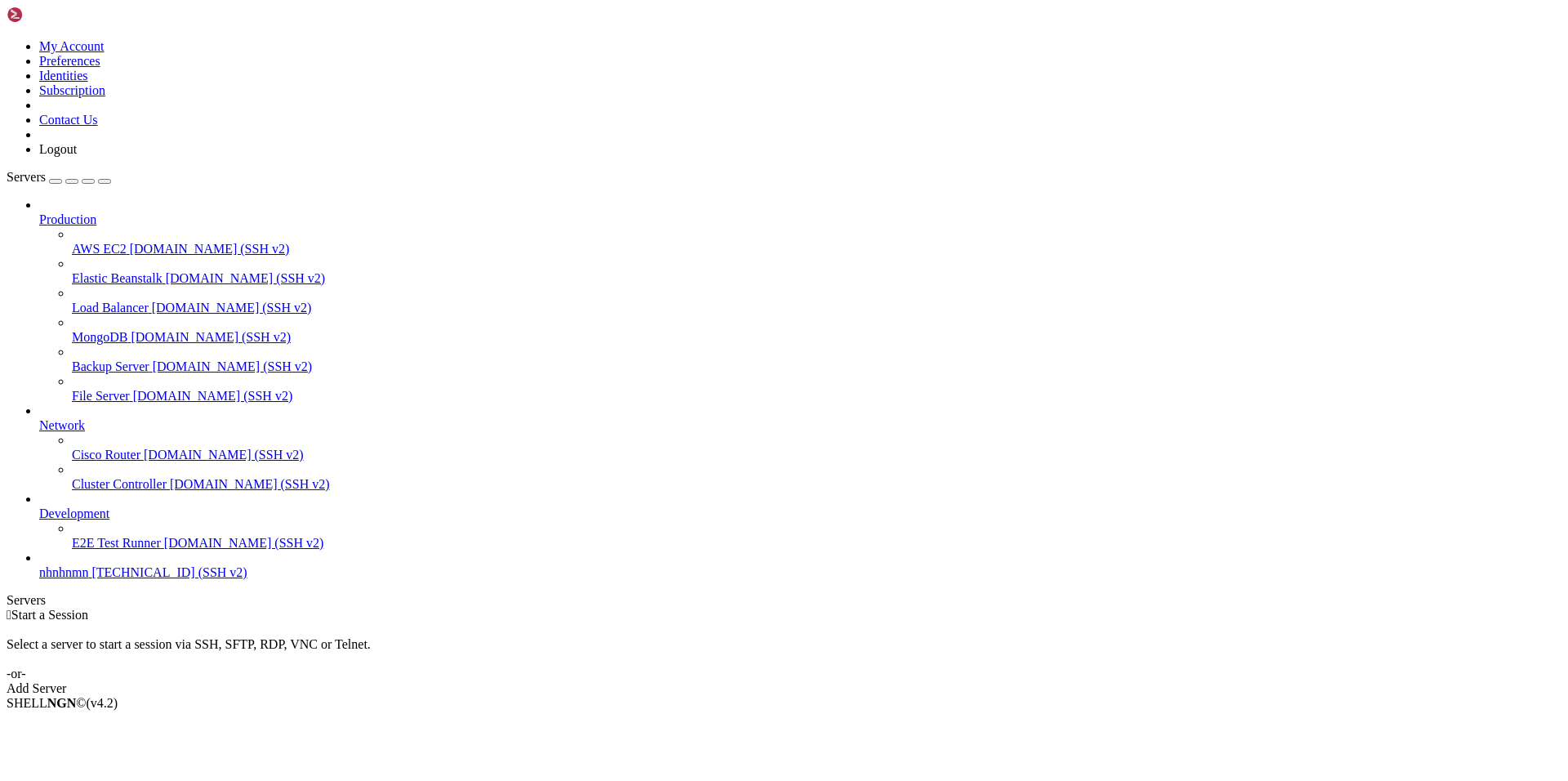
click at [85, 580] on span "nhnhnmn" at bounding box center [64, 572] width 49 height 14
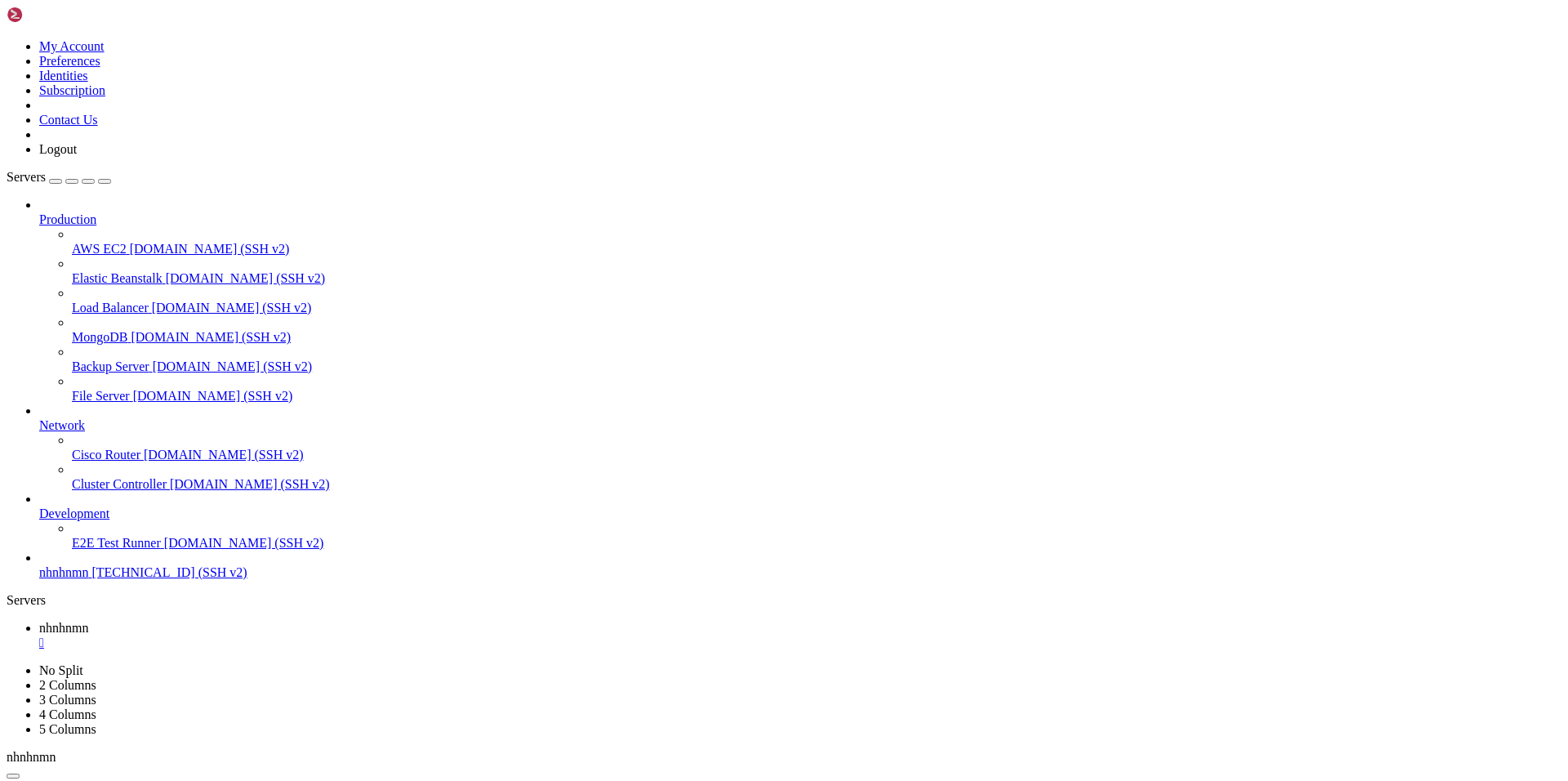
click at [298, 636] on div "" at bounding box center [800, 643] width 1522 height 15
click at [116, 580] on span "[TECHNICAL_ID] (SSH v2)" at bounding box center [169, 572] width 156 height 14
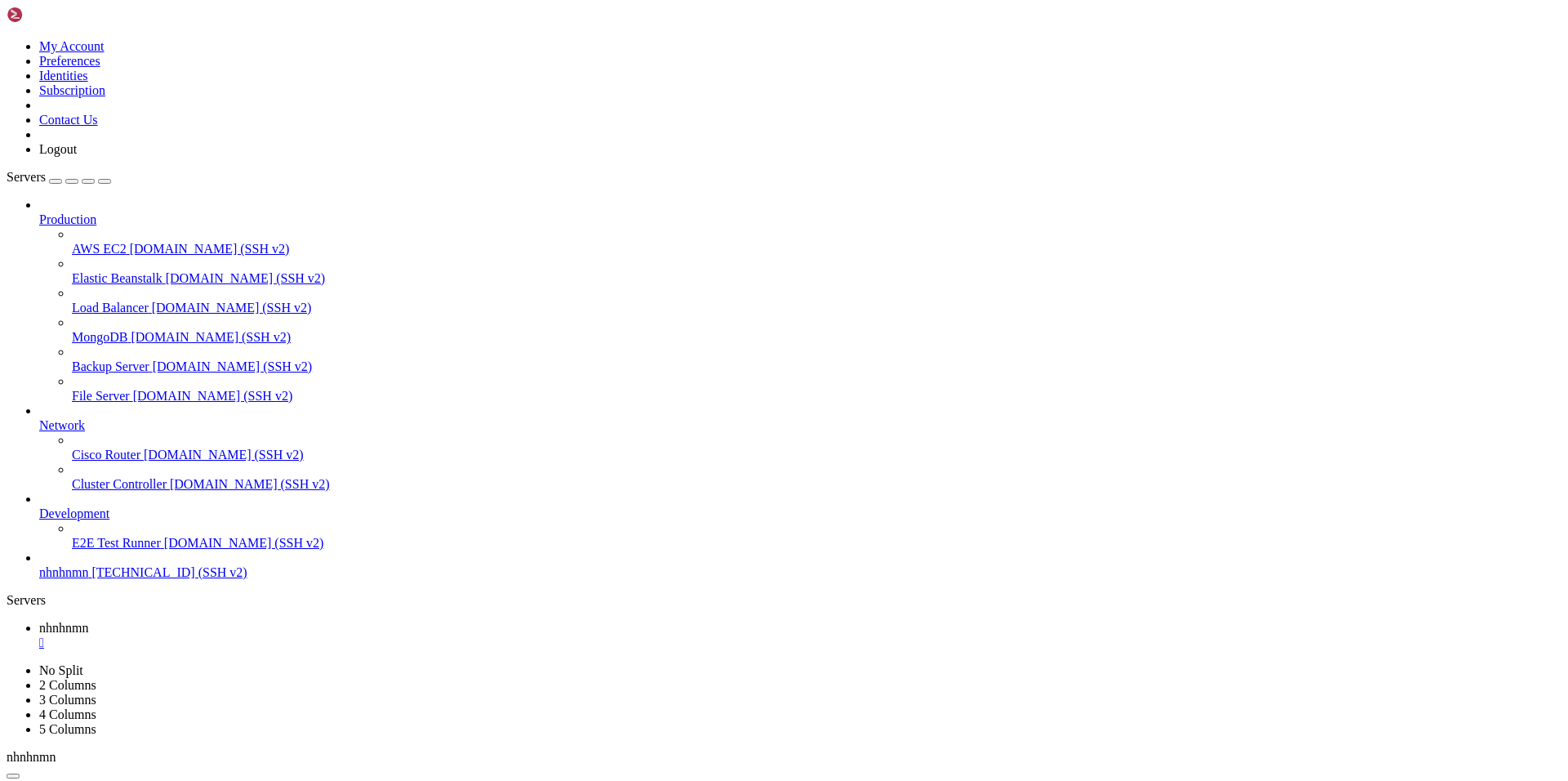
click at [300, 636] on div "" at bounding box center [800, 643] width 1522 height 15
click at [88, 580] on span "nhnhnmn" at bounding box center [64, 572] width 49 height 14
drag, startPoint x: 875, startPoint y: 282, endPoint x: 666, endPoint y: 195, distance: 226.4
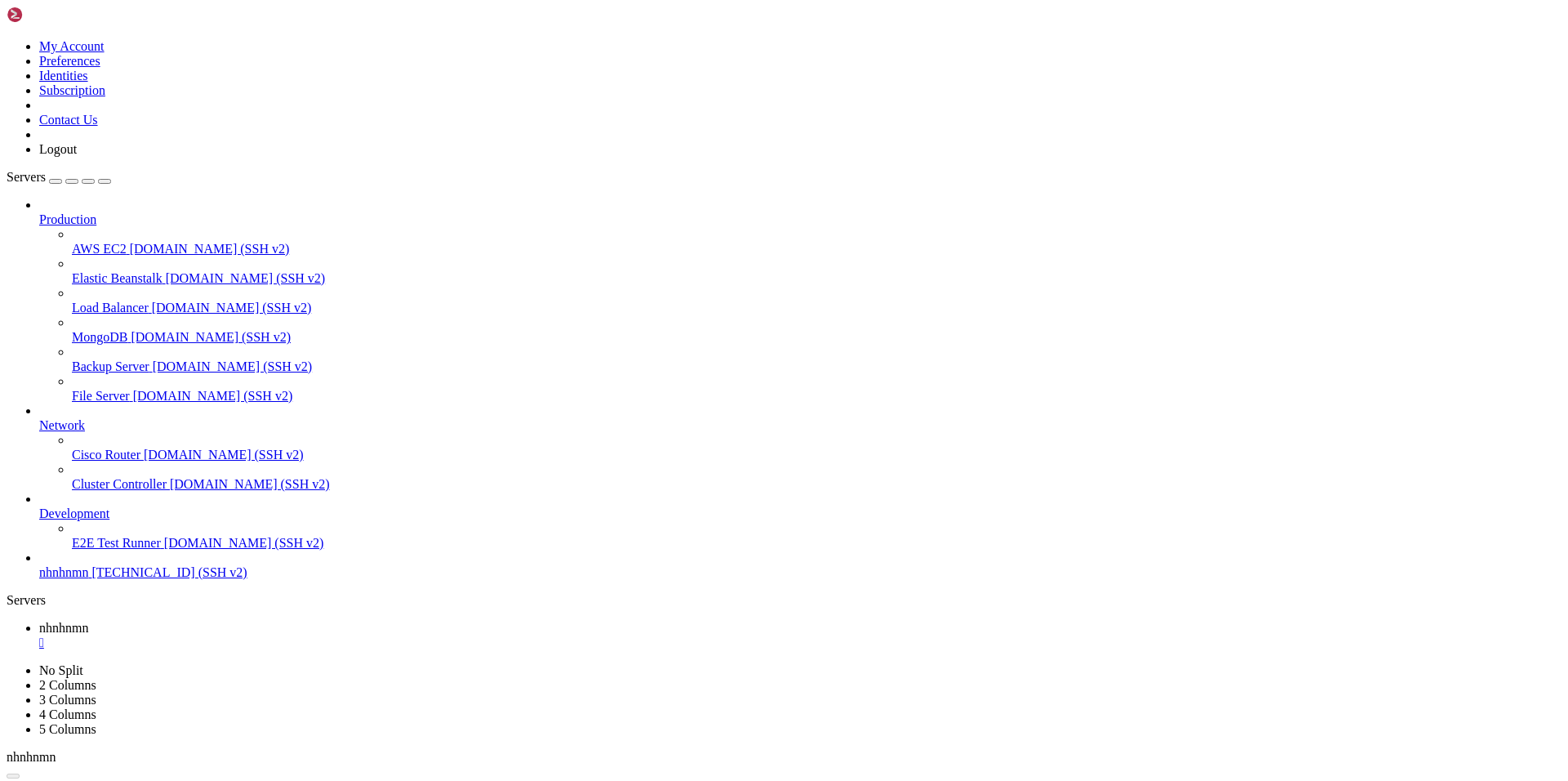
click at [300, 636] on div "" at bounding box center [800, 643] width 1522 height 15
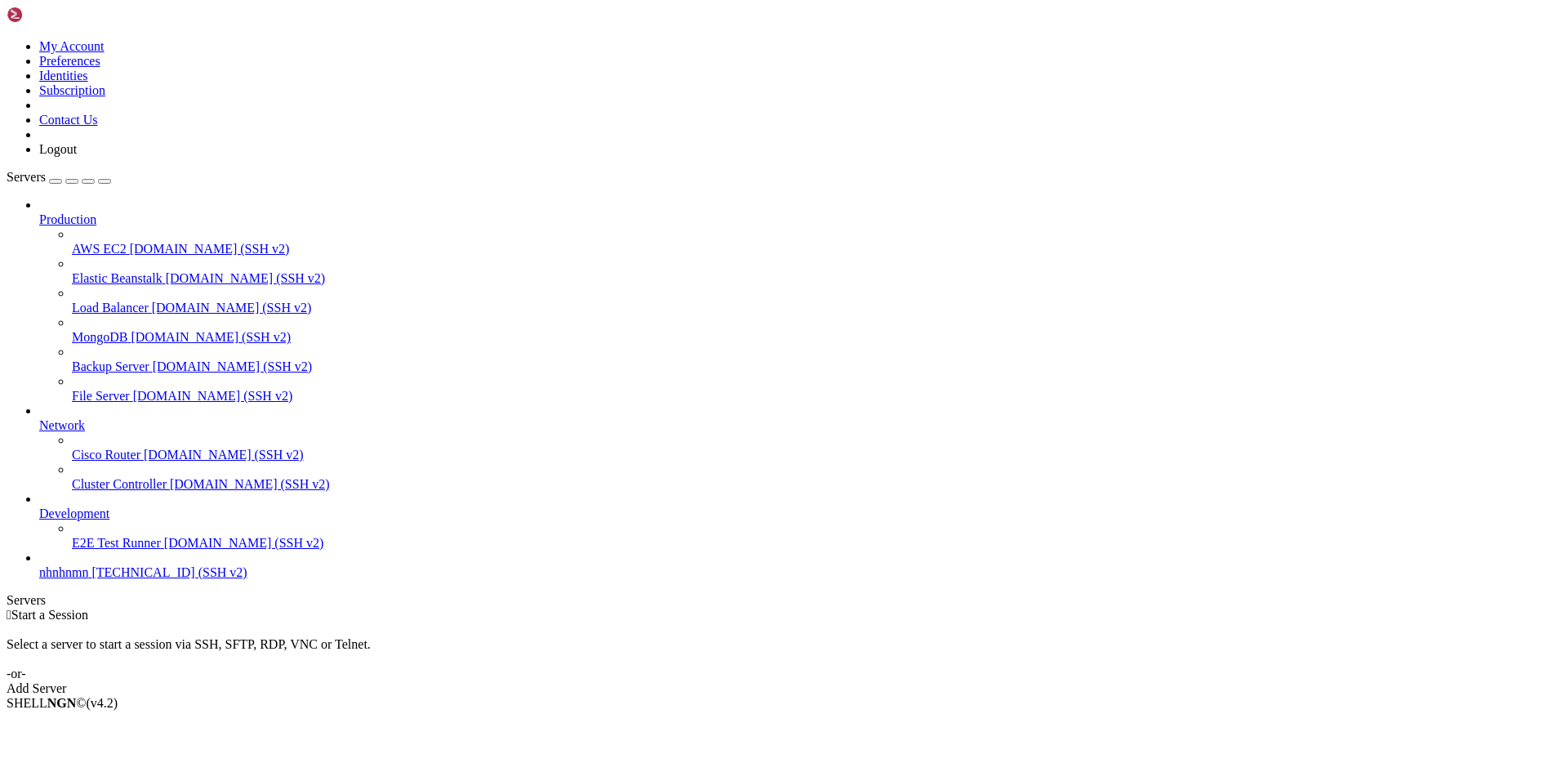
click at [60, 580] on span "nhnhnmn" at bounding box center [64, 572] width 49 height 14
click at [304, 621] on link "nhnhnmn " at bounding box center [800, 635] width 1522 height 29
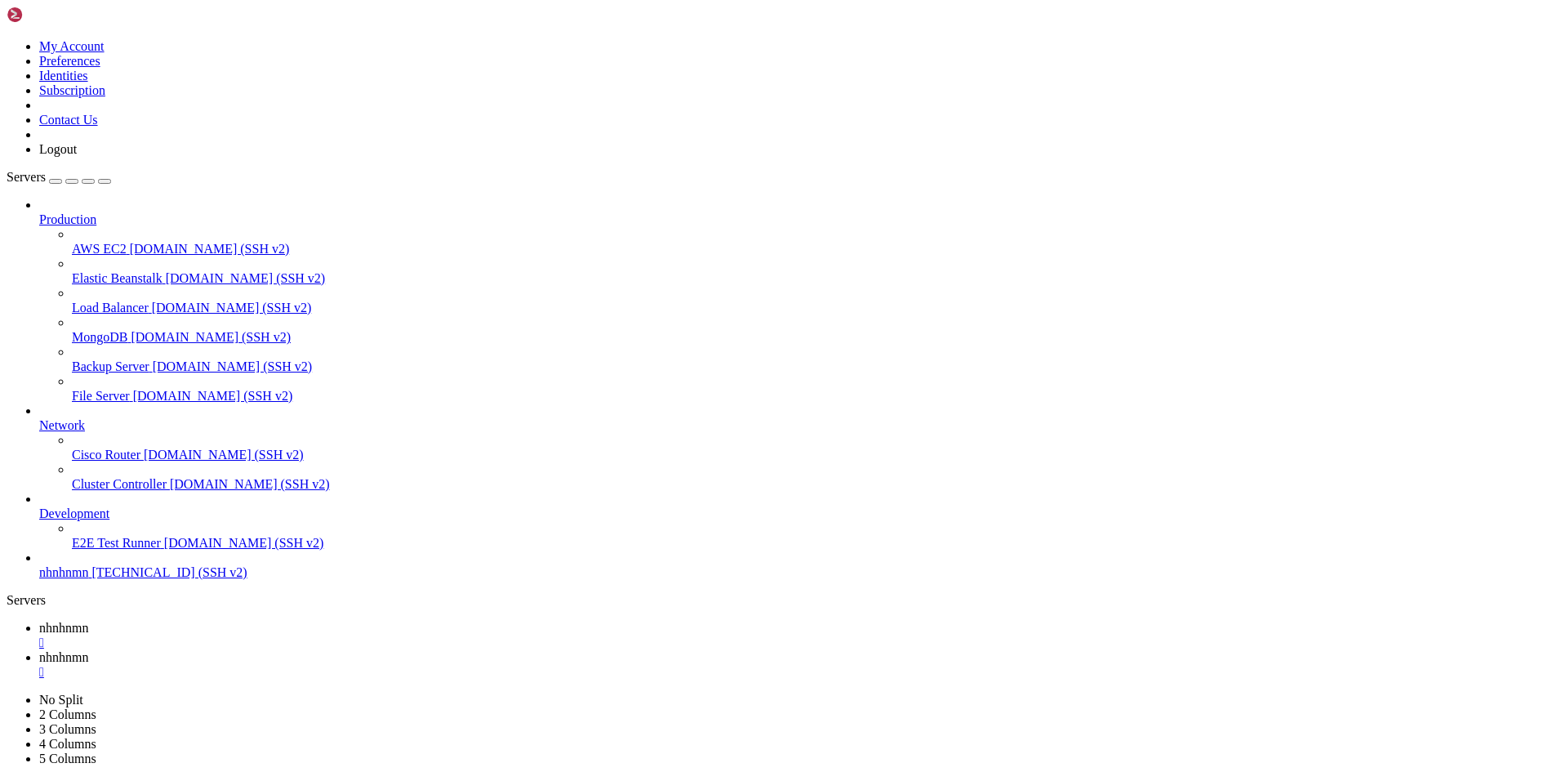
click at [297, 636] on div "" at bounding box center [800, 643] width 1522 height 15
click at [296, 636] on div "" at bounding box center [800, 643] width 1522 height 15
click at [88, 580] on span "nhnhnmn" at bounding box center [64, 572] width 49 height 14
click at [300, 636] on div "" at bounding box center [800, 643] width 1522 height 15
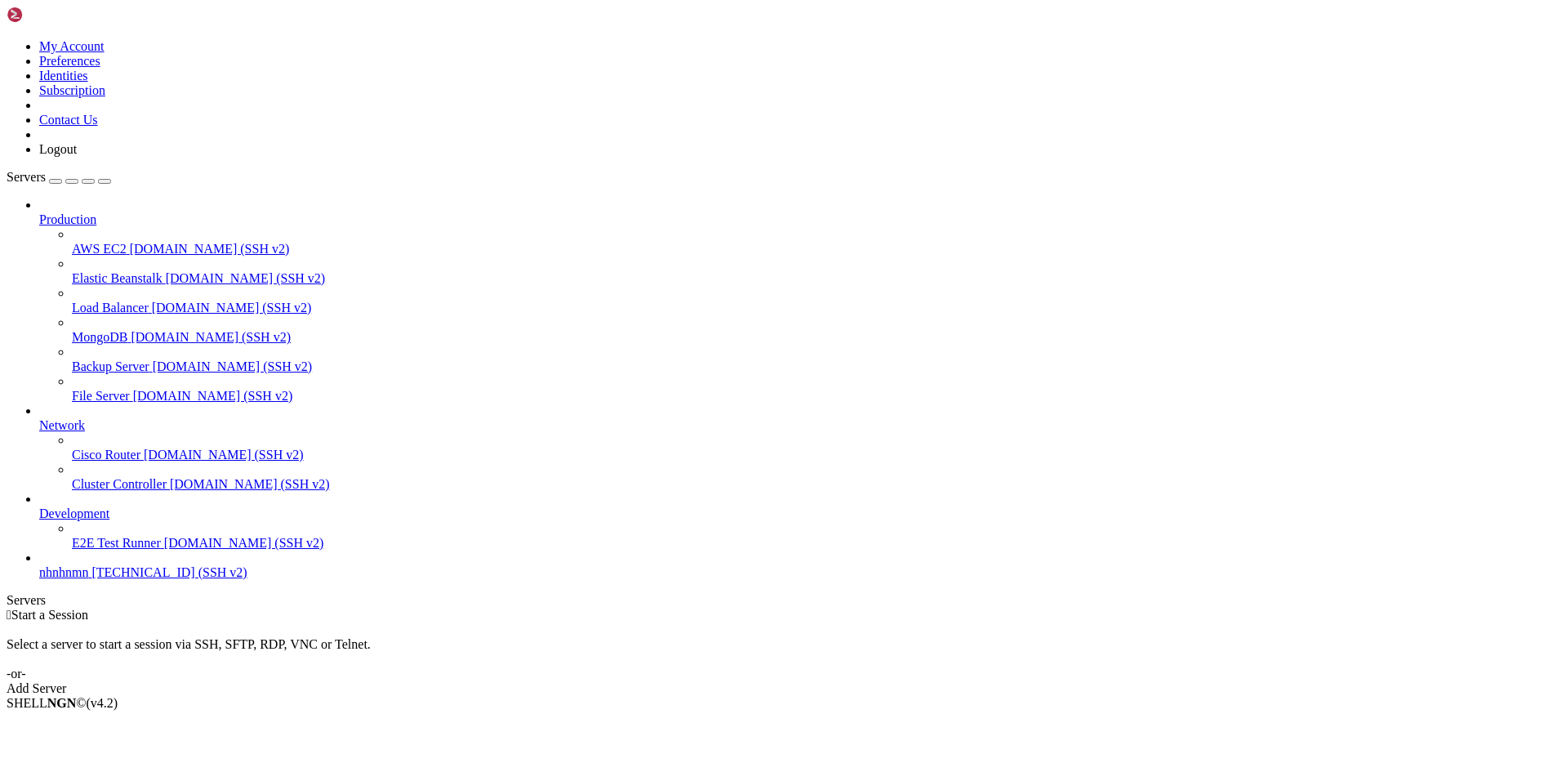
click at [72, 550] on link "E2E Test Runner [DOMAIN_NAME] (SSH v2)" at bounding box center [817, 544] width 1490 height 15
click at [66, 580] on span "nhnhnmn" at bounding box center [64, 572] width 49 height 14
click at [73, 580] on span "nhnhnmn" at bounding box center [64, 572] width 49 height 14
click at [74, 580] on span "nhnhnmn" at bounding box center [64, 572] width 49 height 14
